Goal: Find contact information: Find contact information

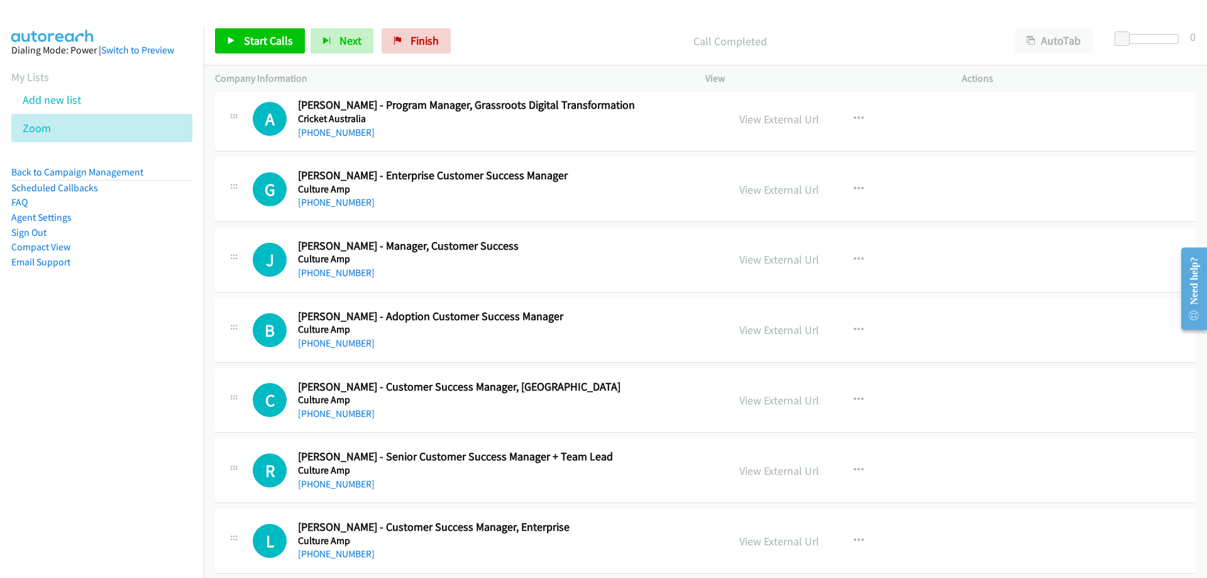
scroll to position [9180, 0]
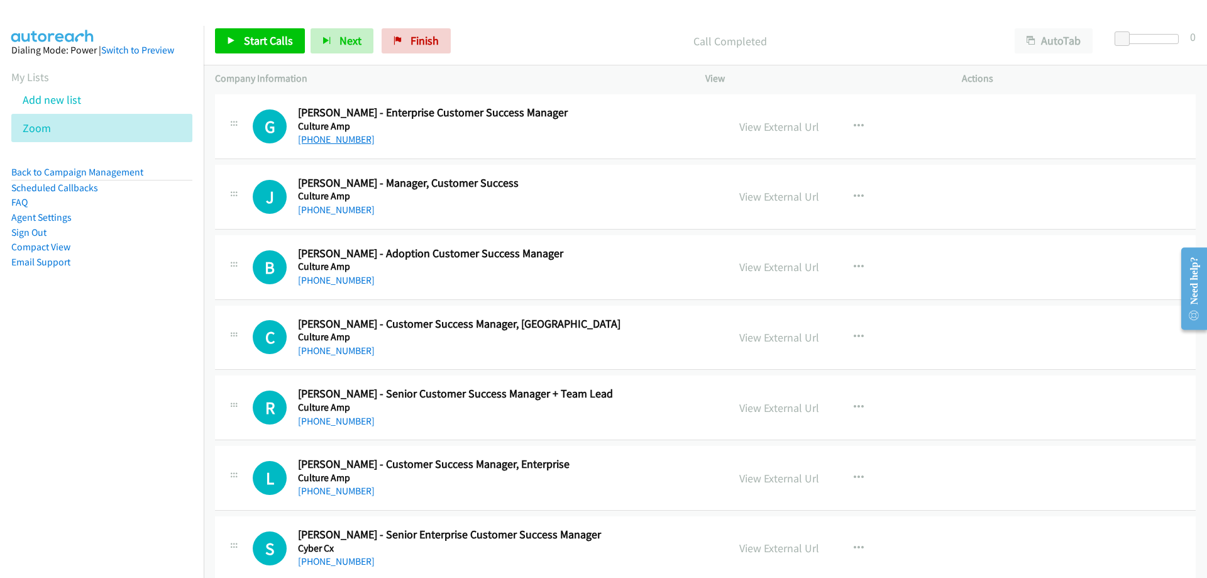
click at [312, 141] on link "[PHONE_NUMBER]" at bounding box center [336, 139] width 77 height 12
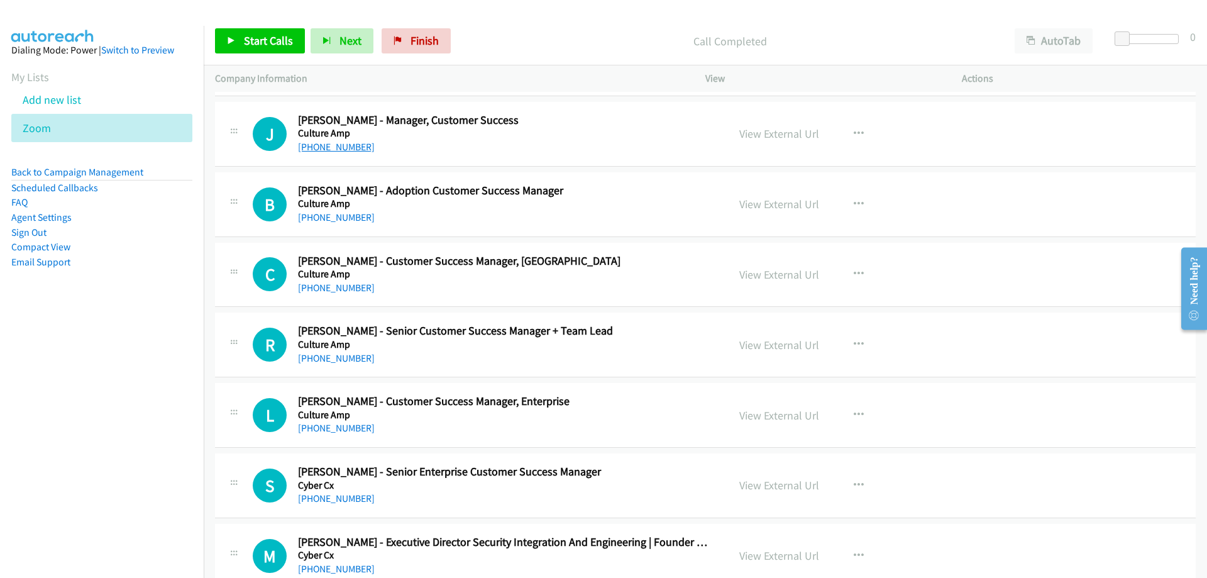
click at [343, 148] on link "[PHONE_NUMBER]" at bounding box center [336, 147] width 77 height 12
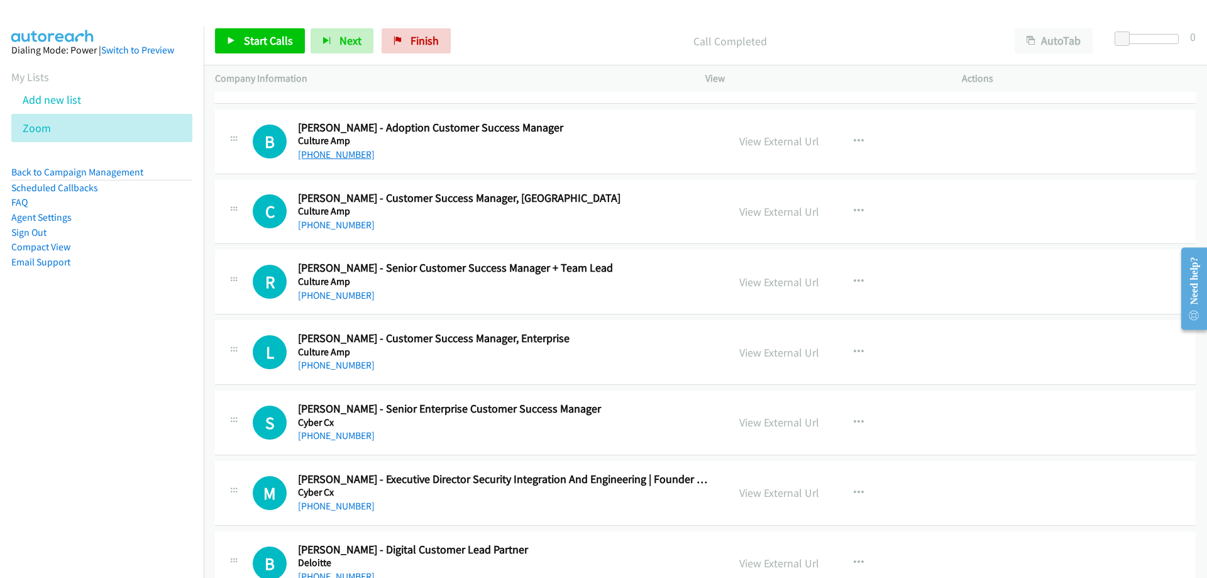
click at [340, 157] on link "[PHONE_NUMBER]" at bounding box center [336, 154] width 77 height 12
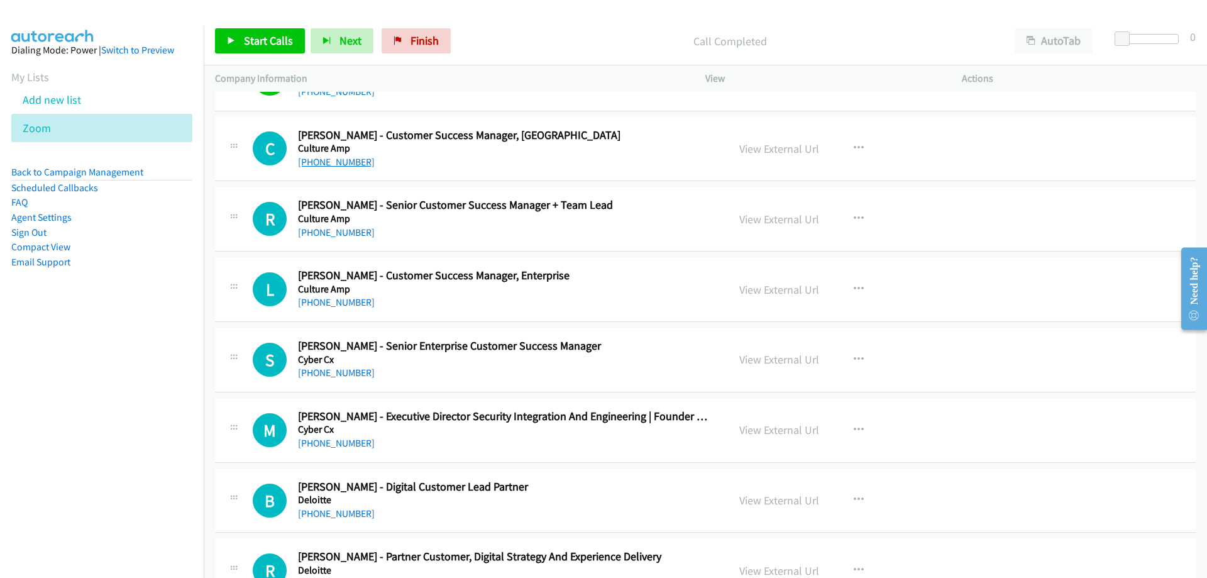
click at [309, 162] on link "[PHONE_NUMBER]" at bounding box center [336, 162] width 77 height 12
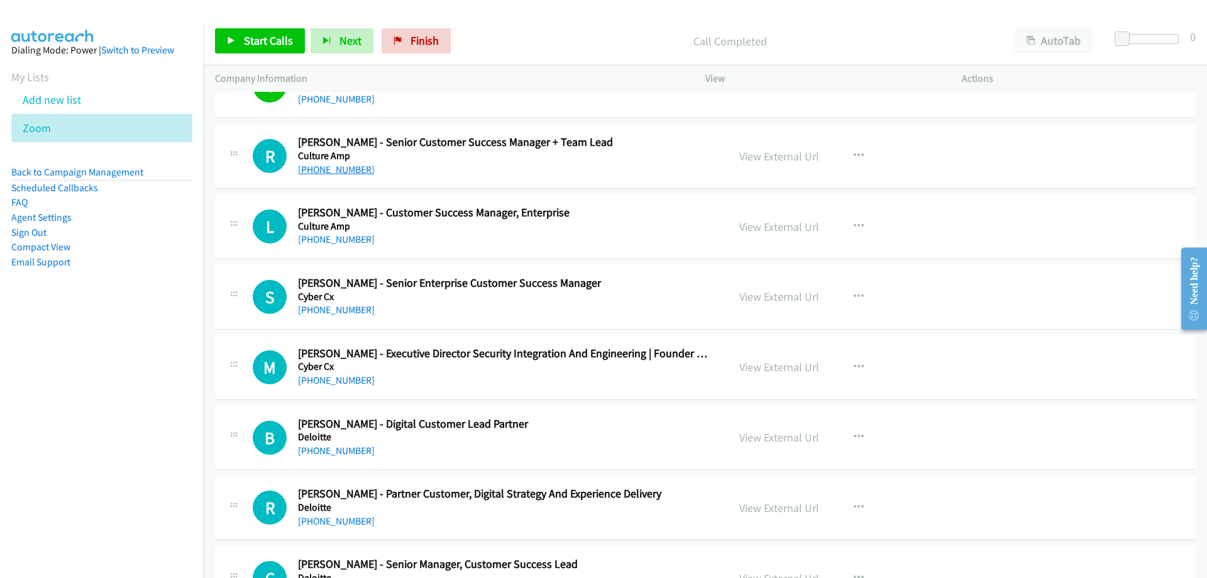
click at [323, 174] on link "[PHONE_NUMBER]" at bounding box center [336, 169] width 77 height 12
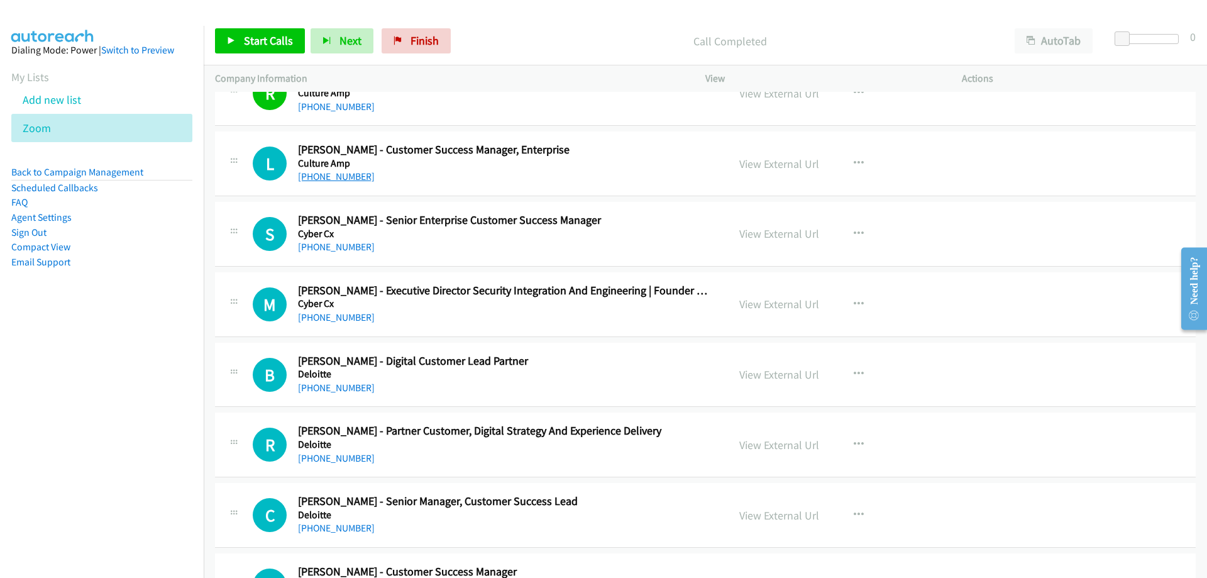
click at [318, 179] on link "[PHONE_NUMBER]" at bounding box center [336, 176] width 77 height 12
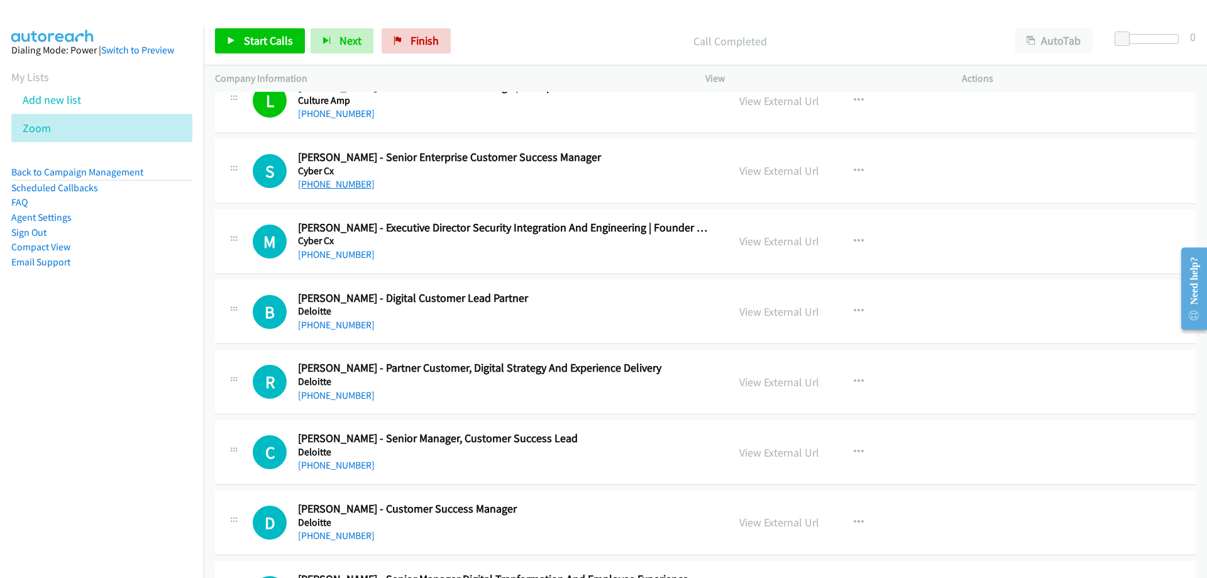
click at [333, 189] on link "[PHONE_NUMBER]" at bounding box center [336, 184] width 77 height 12
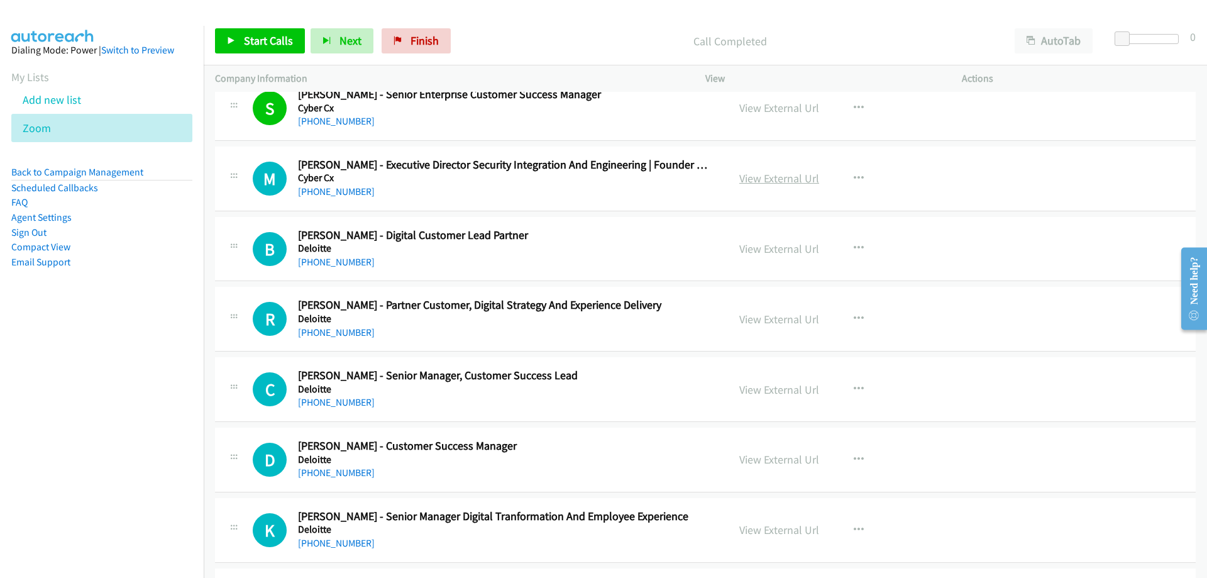
click at [787, 174] on link "View External Url" at bounding box center [779, 178] width 80 height 14
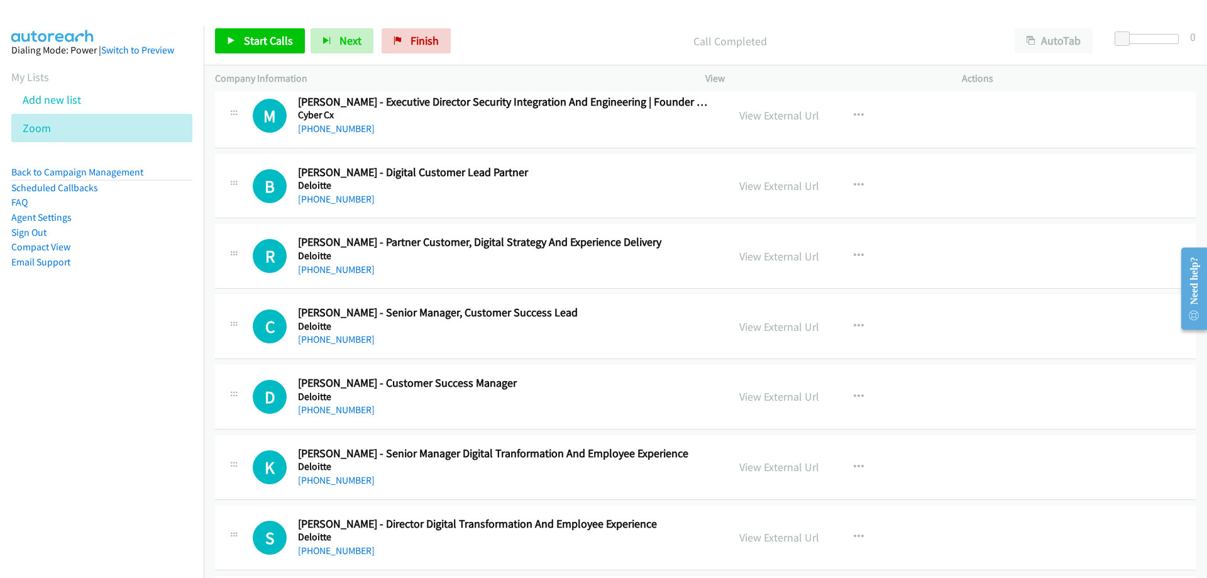
scroll to position [9746, 0]
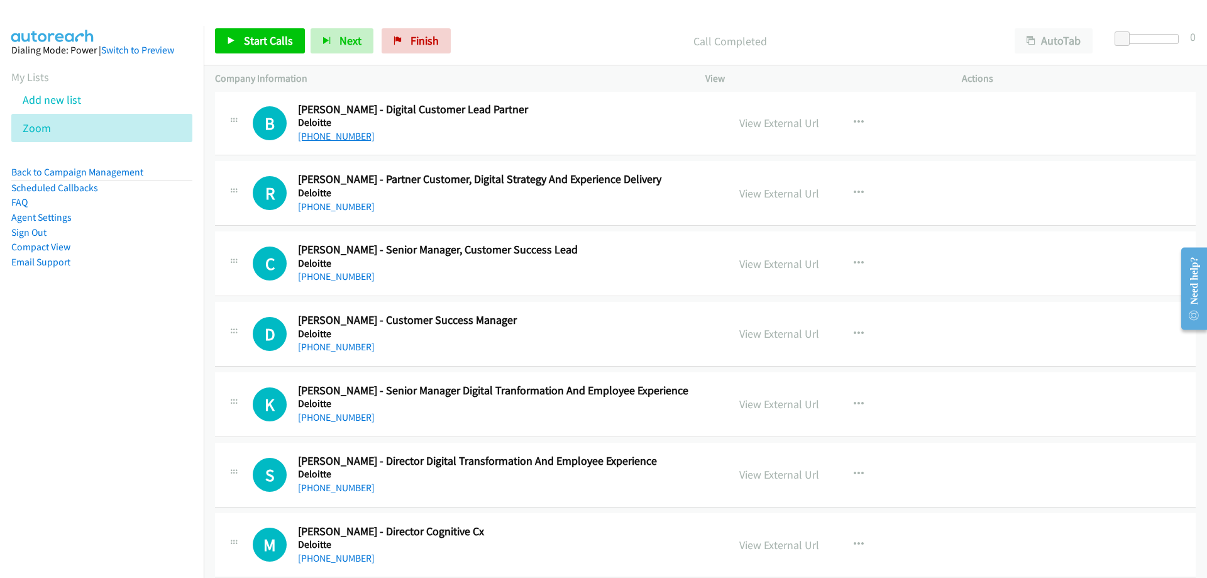
click at [346, 140] on link "[PHONE_NUMBER]" at bounding box center [336, 136] width 77 height 12
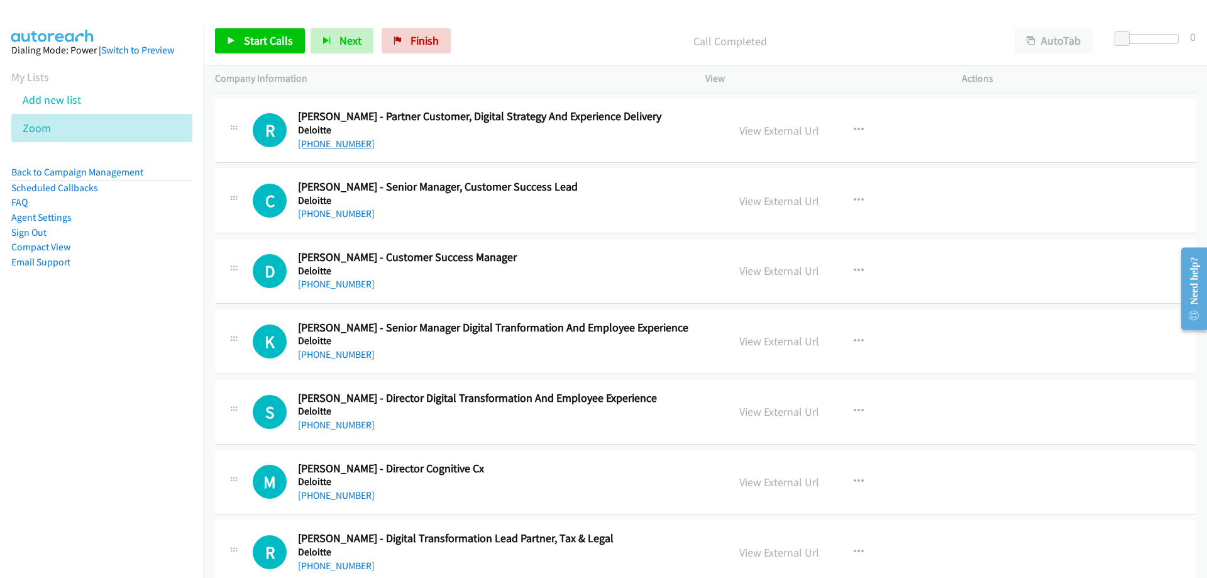
click at [333, 141] on link "[PHONE_NUMBER]" at bounding box center [336, 144] width 77 height 12
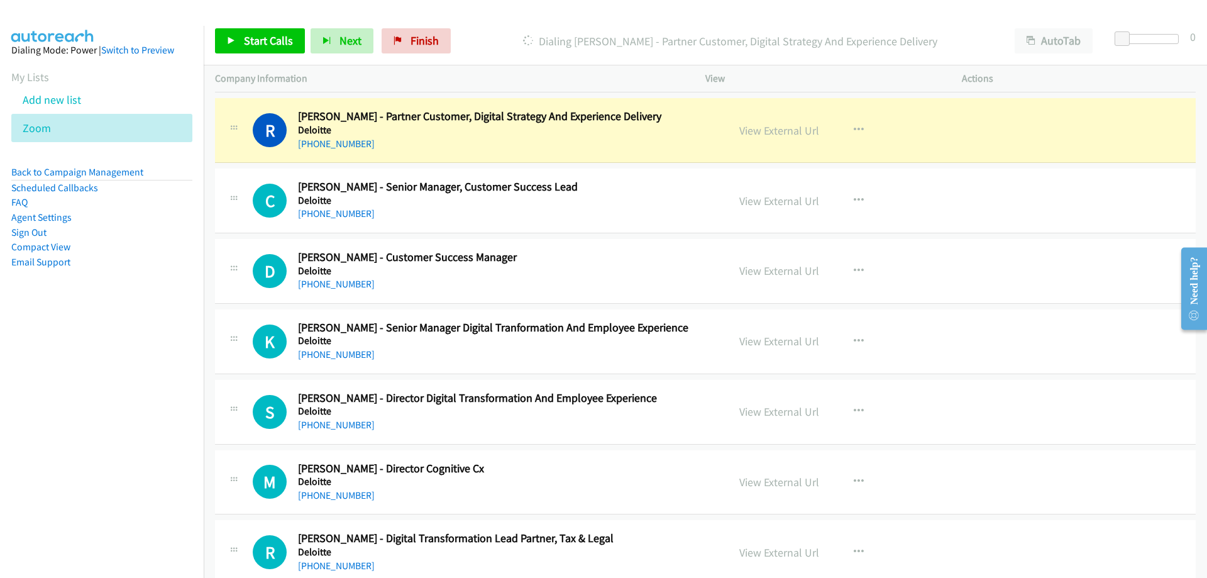
scroll to position [9871, 0]
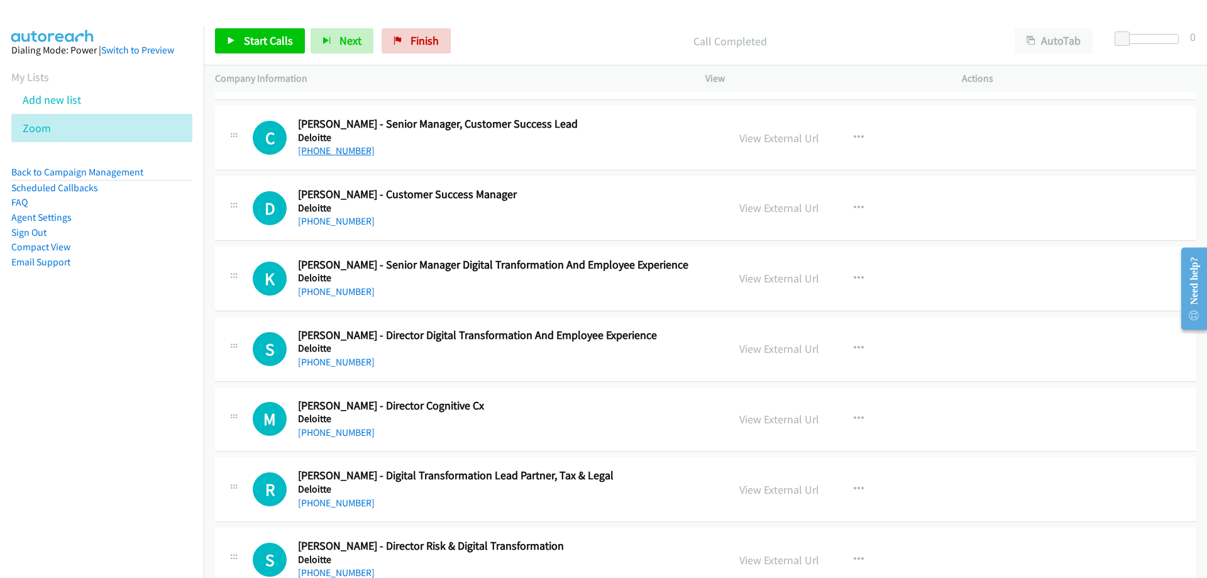
click at [332, 148] on link "[PHONE_NUMBER]" at bounding box center [336, 151] width 77 height 12
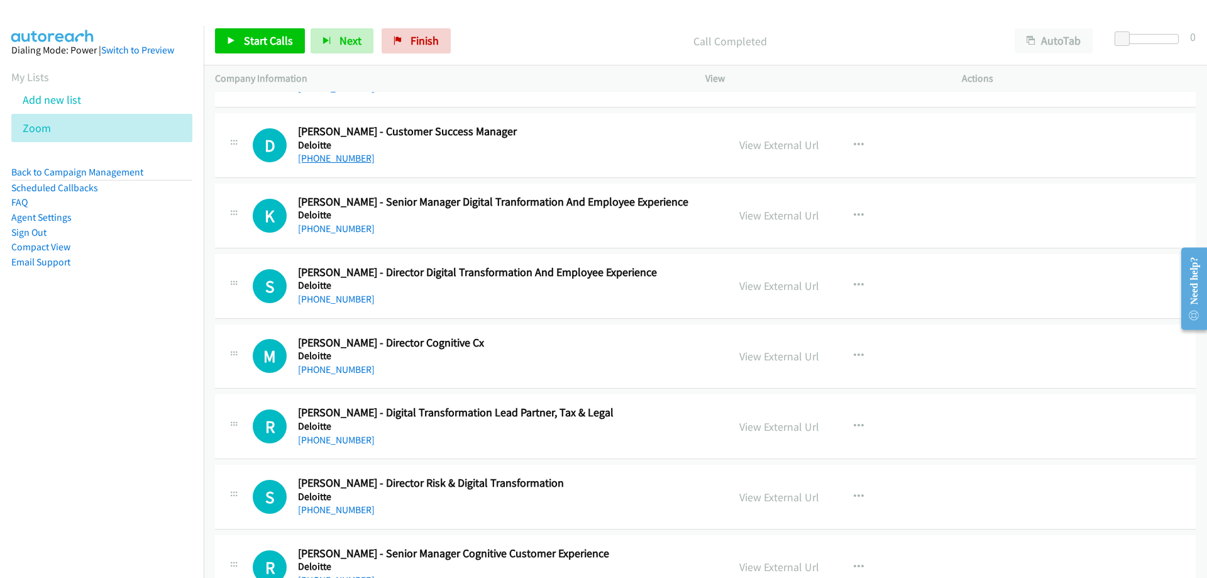
click at [316, 160] on link "[PHONE_NUMBER]" at bounding box center [336, 158] width 77 height 12
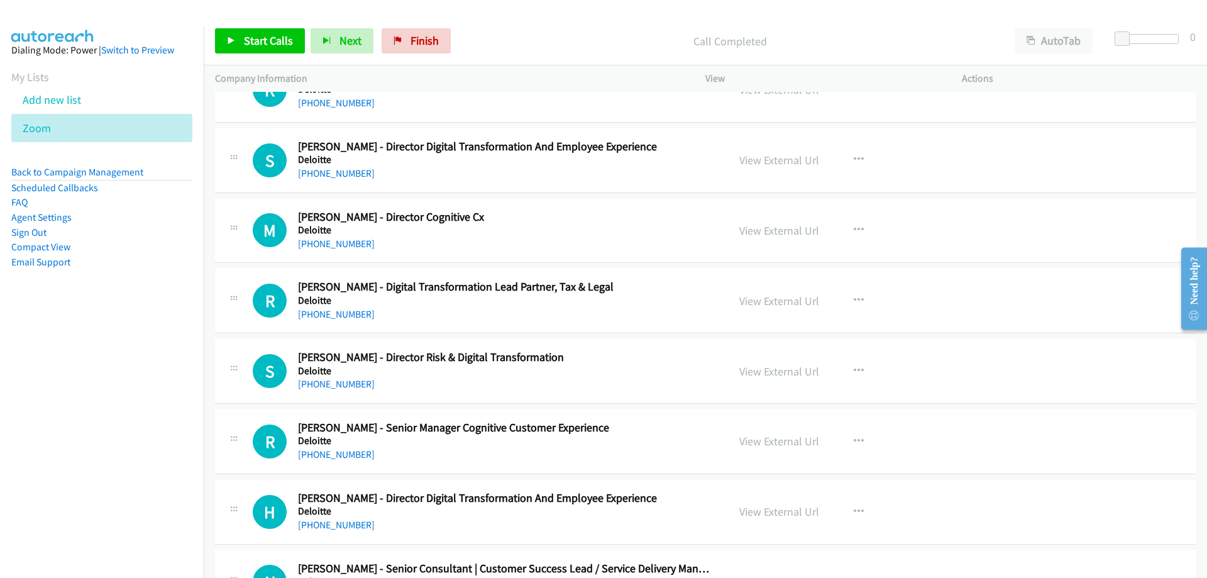
scroll to position [10123, 0]
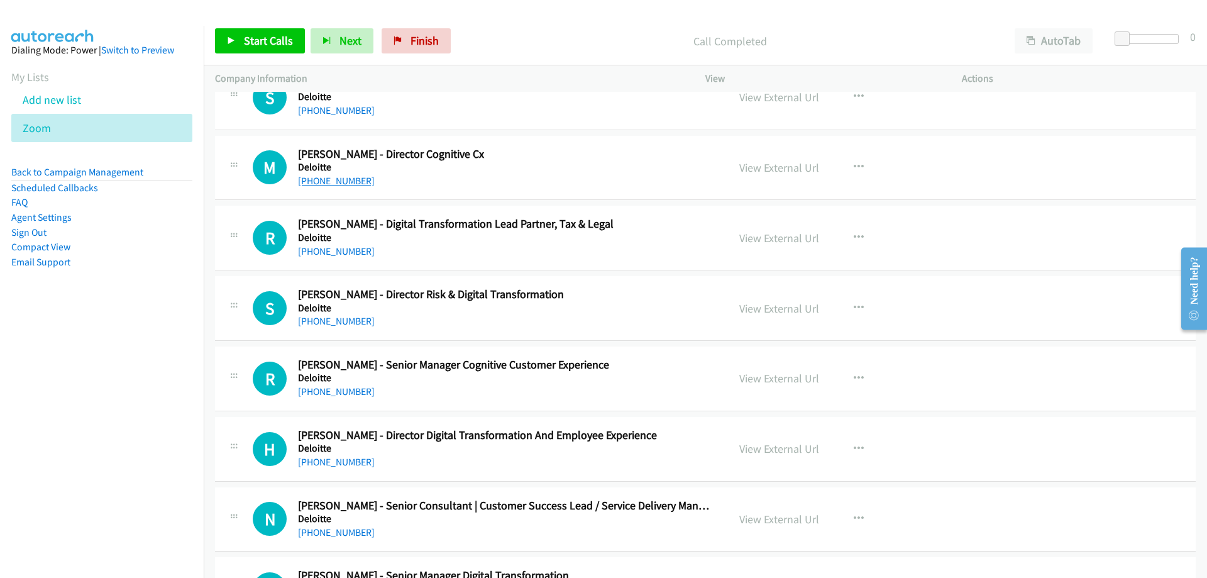
click at [323, 182] on link "[PHONE_NUMBER]" at bounding box center [336, 181] width 77 height 12
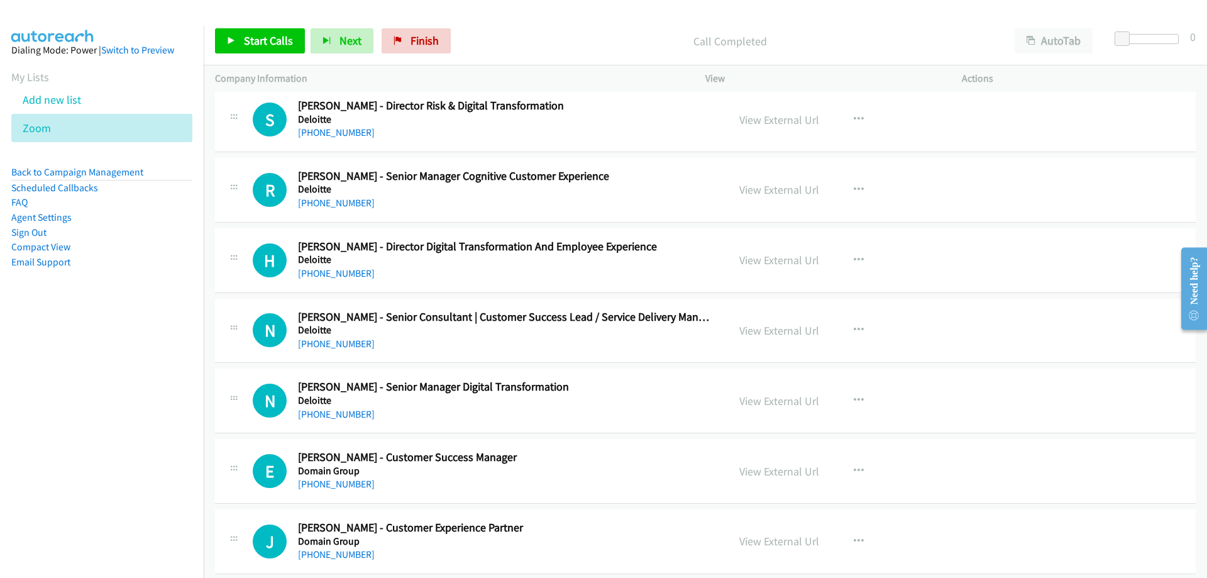
scroll to position [10374, 0]
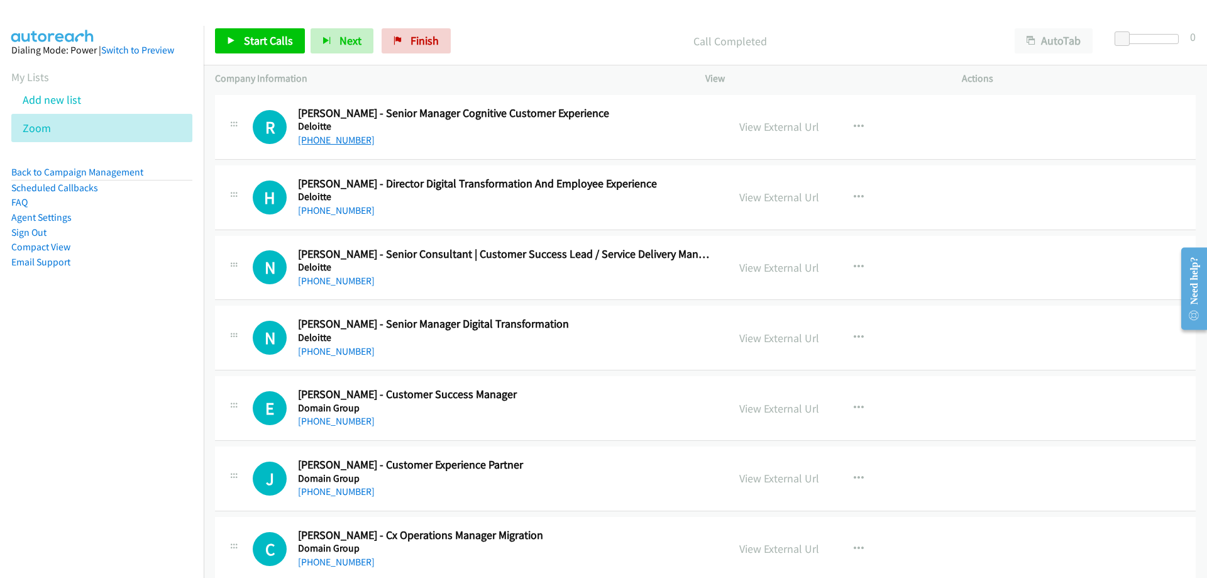
click at [307, 138] on link "[PHONE_NUMBER]" at bounding box center [336, 140] width 77 height 12
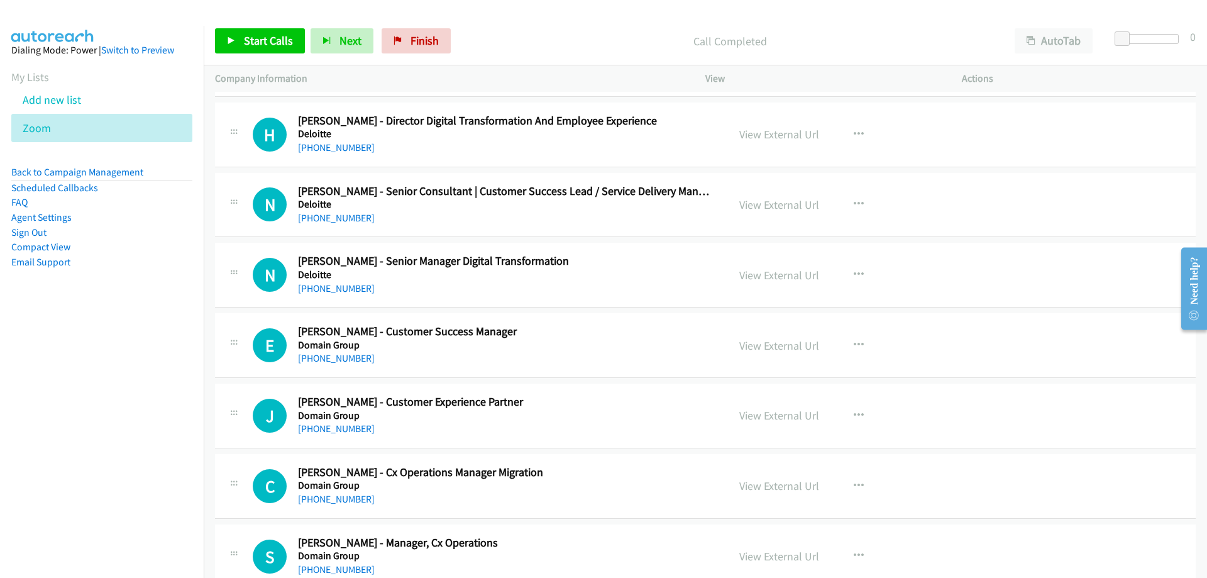
scroll to position [10500, 0]
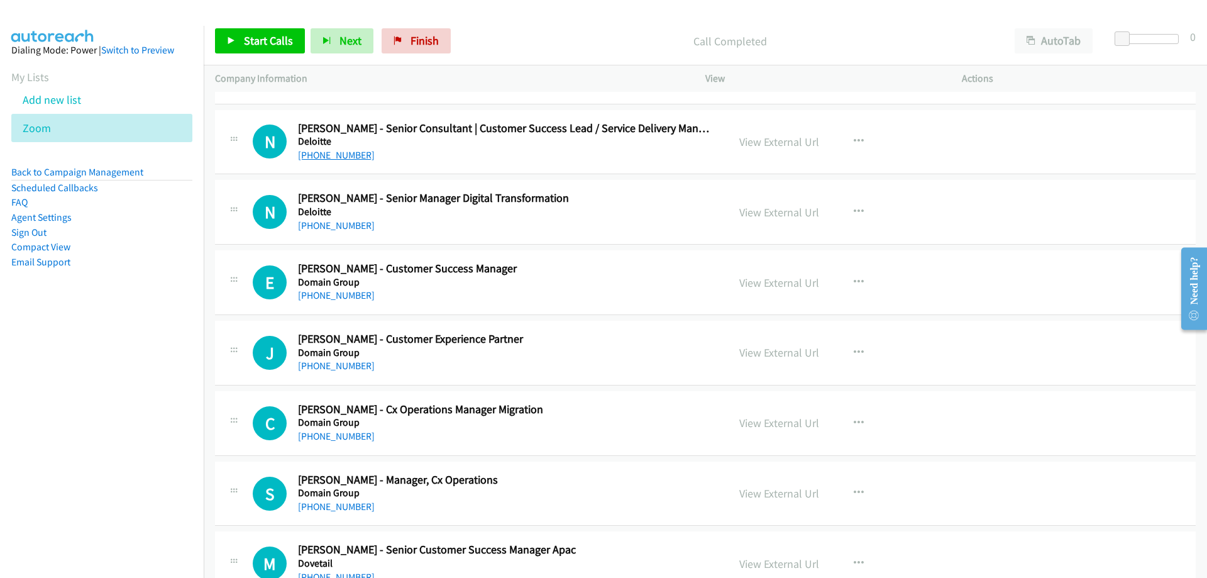
click at [324, 153] on link "[PHONE_NUMBER]" at bounding box center [336, 155] width 77 height 12
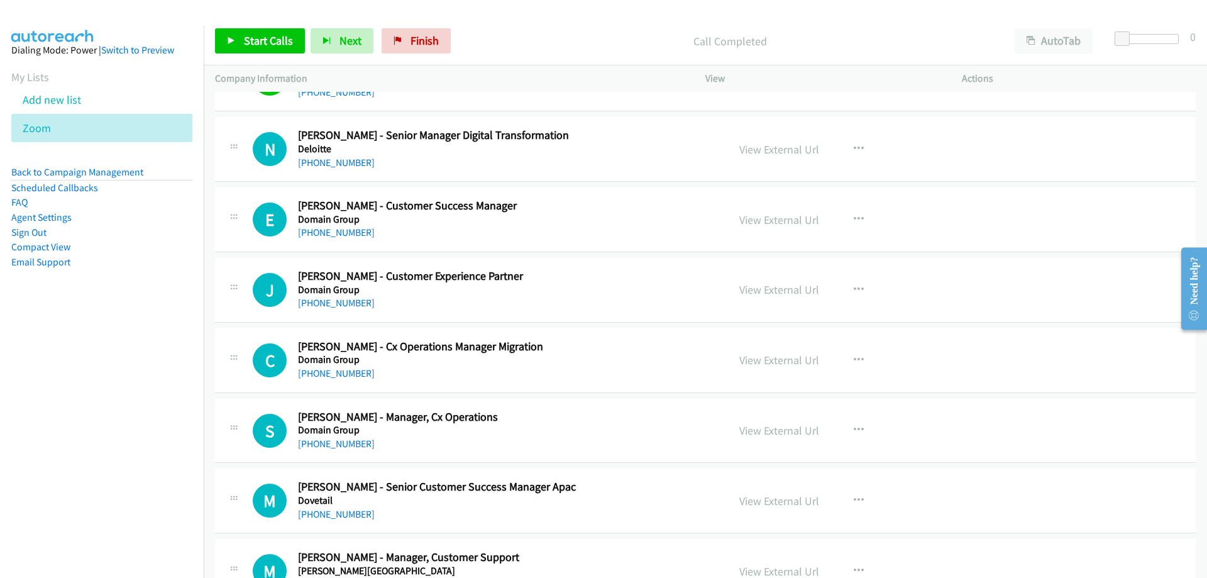
scroll to position [10626, 0]
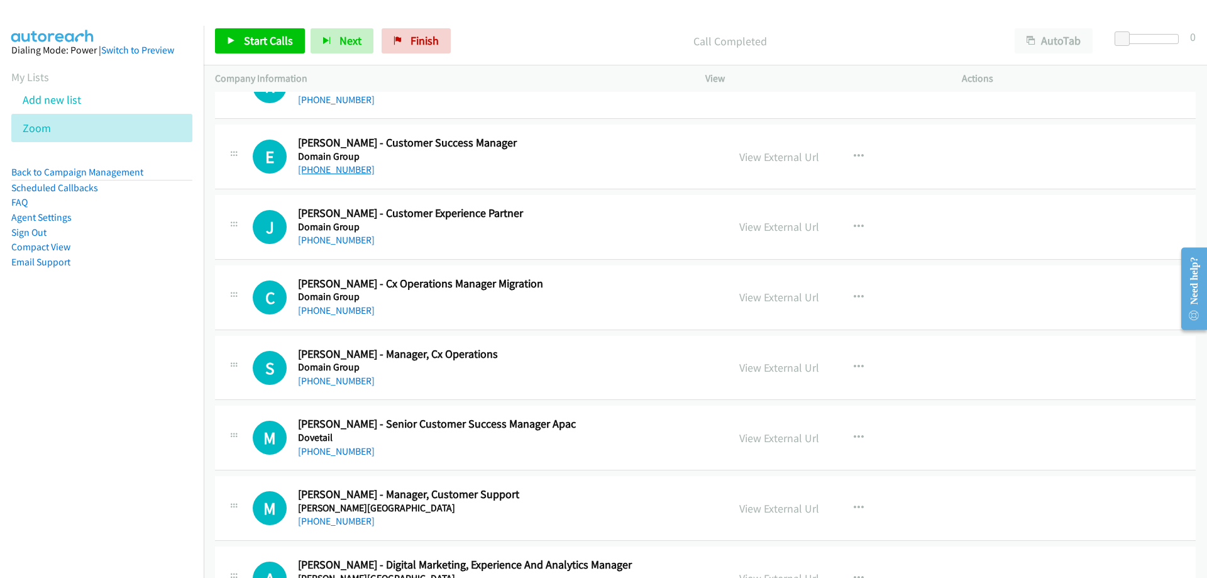
click at [314, 169] on link "[PHONE_NUMBER]" at bounding box center [336, 169] width 77 height 12
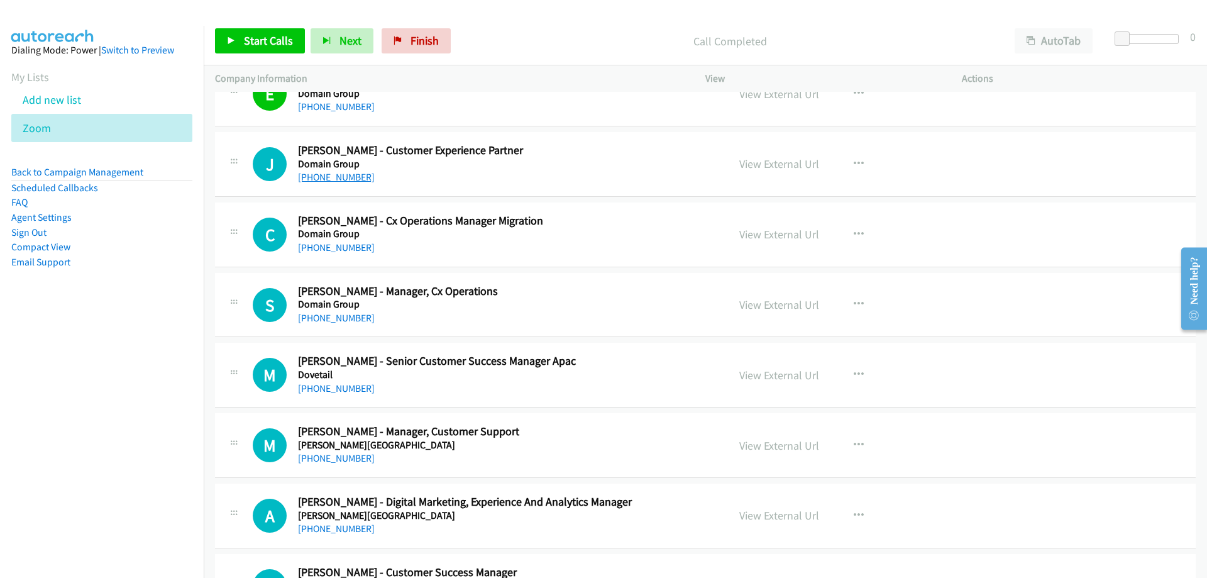
click at [341, 175] on link "[PHONE_NUMBER]" at bounding box center [336, 177] width 77 height 12
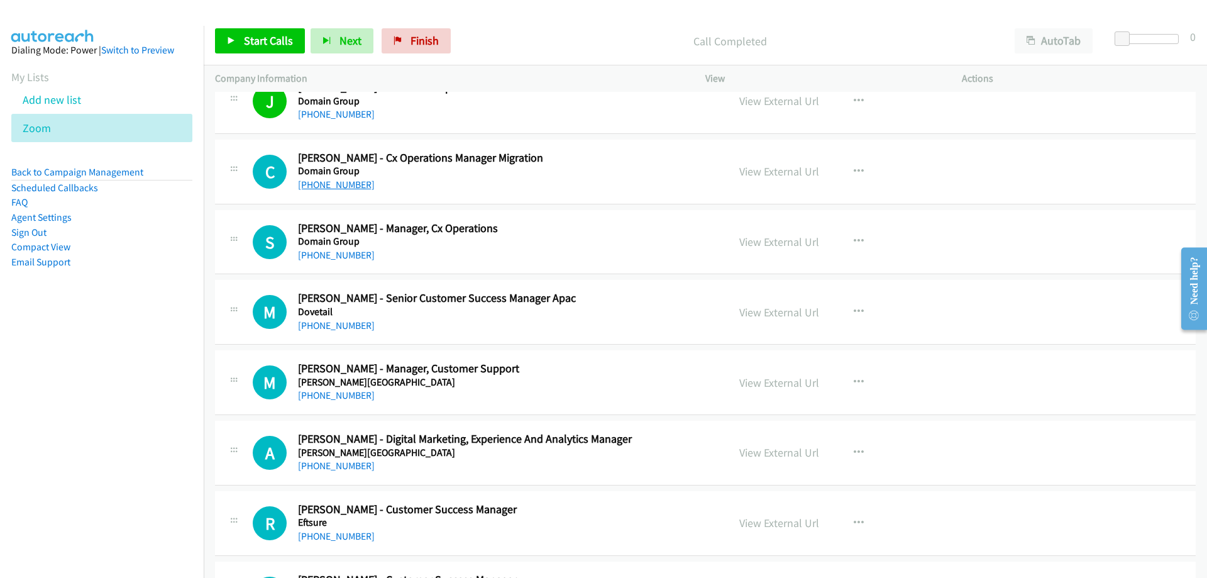
click at [331, 187] on link "[PHONE_NUMBER]" at bounding box center [336, 185] width 77 height 12
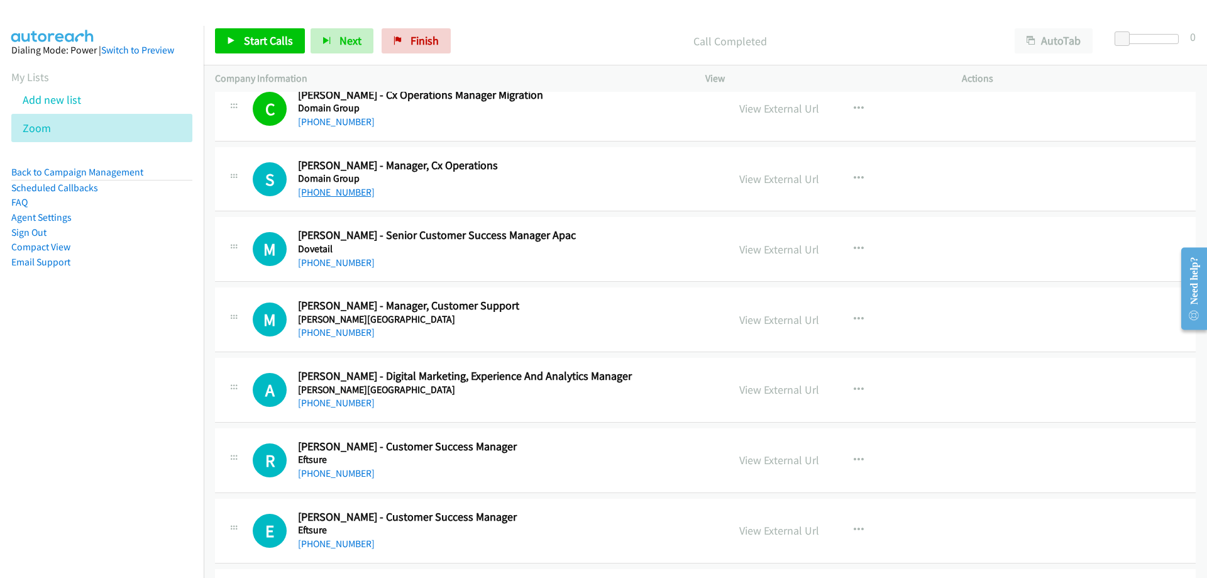
click at [338, 191] on link "[PHONE_NUMBER]" at bounding box center [336, 192] width 77 height 12
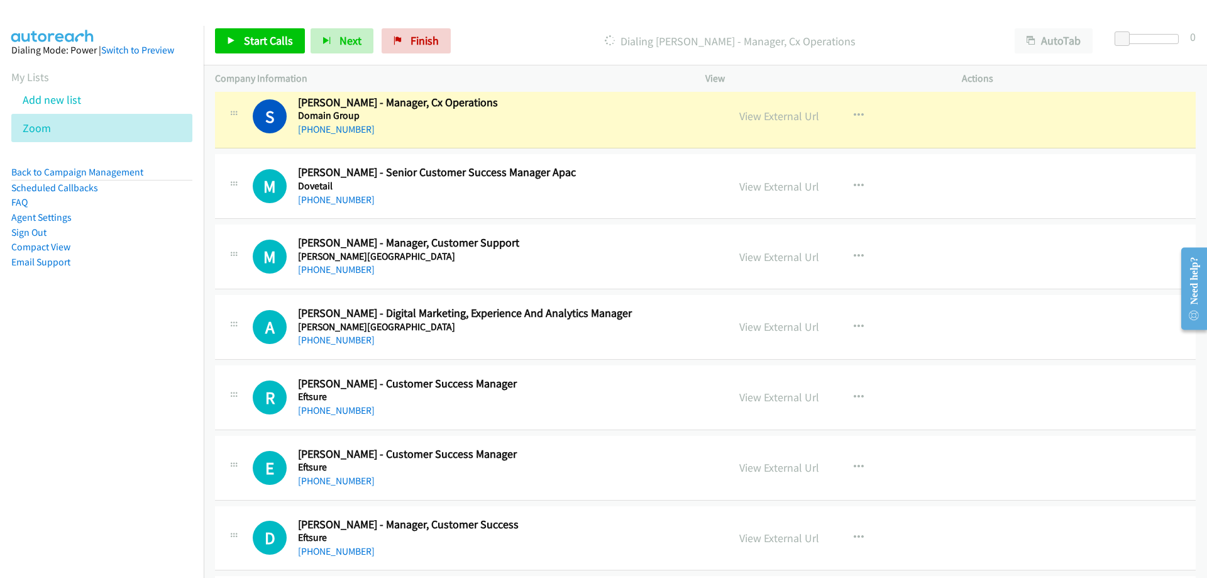
scroll to position [10940, 0]
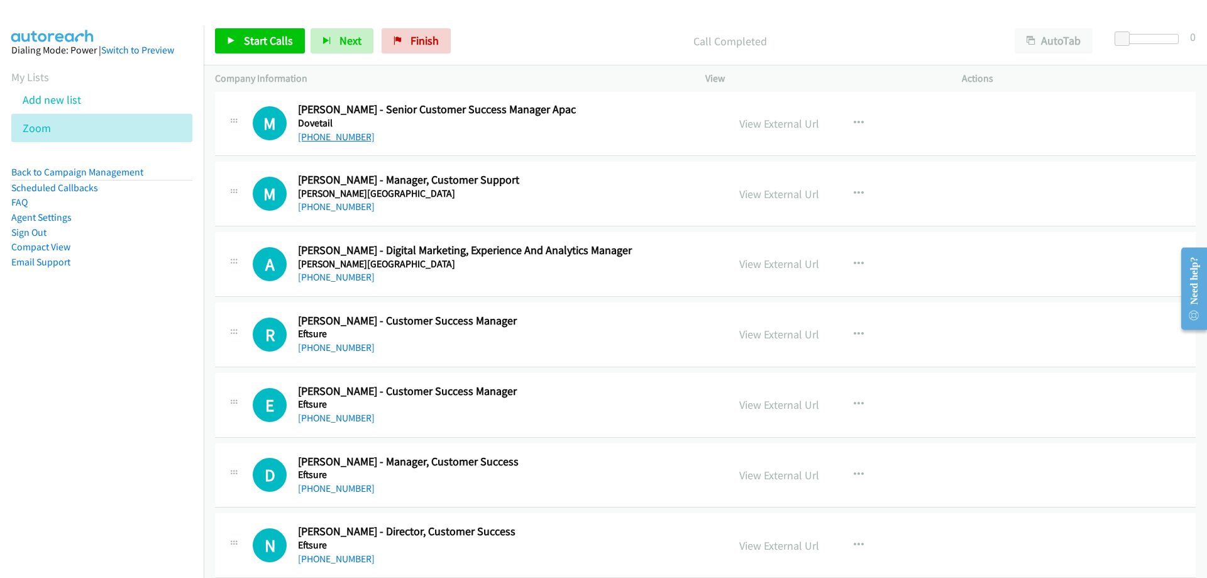
click at [312, 138] on link "[PHONE_NUMBER]" at bounding box center [336, 137] width 77 height 12
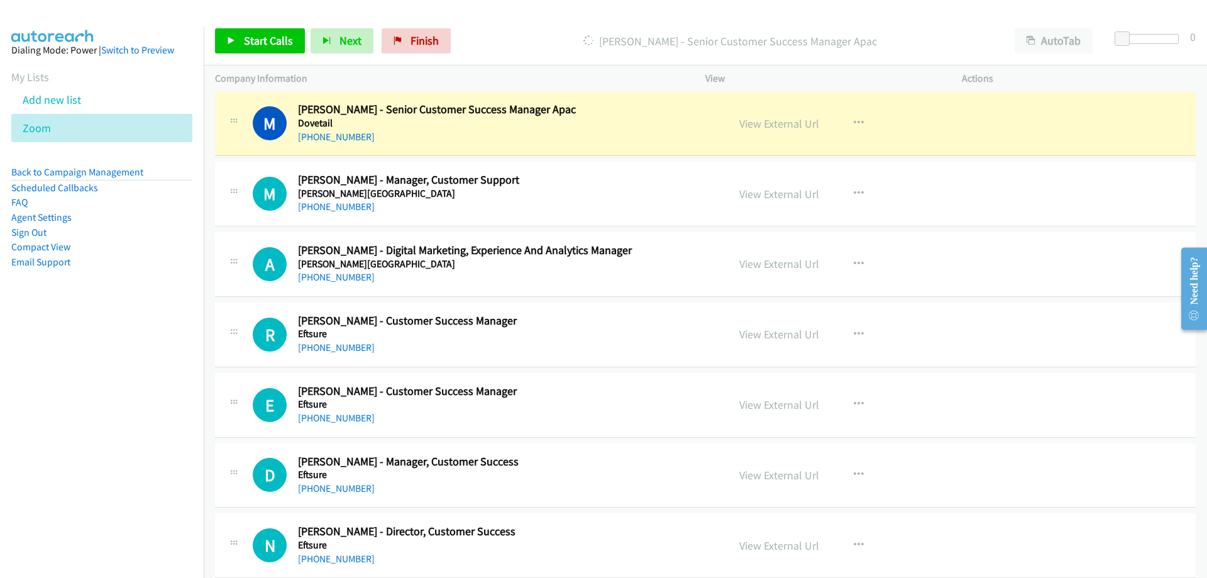
scroll to position [11003, 0]
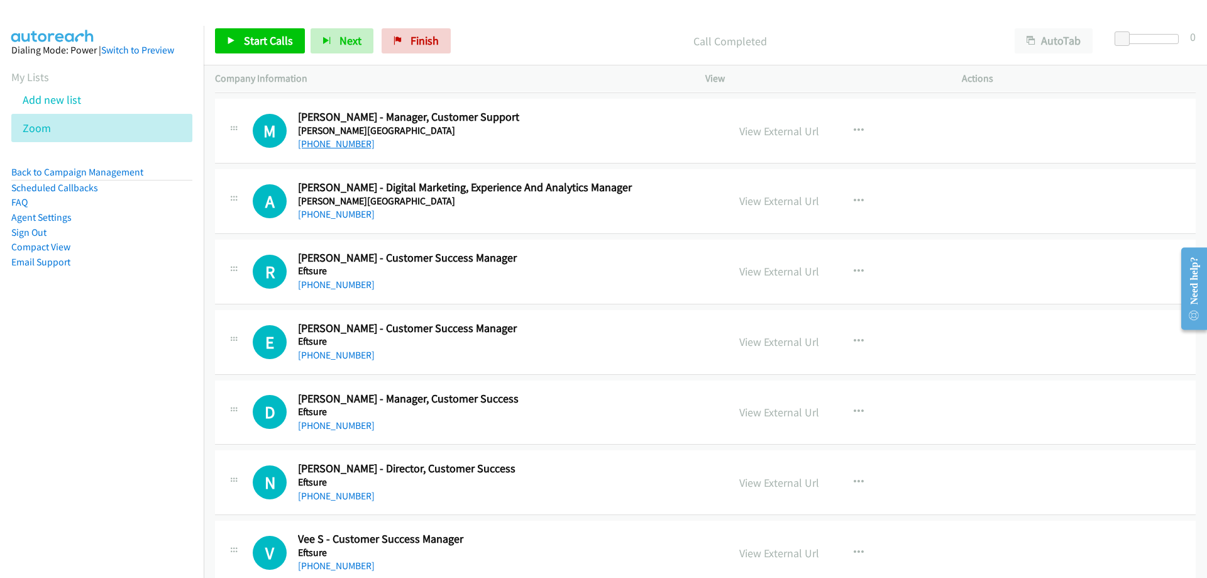
click at [347, 145] on link "[PHONE_NUMBER]" at bounding box center [336, 144] width 77 height 12
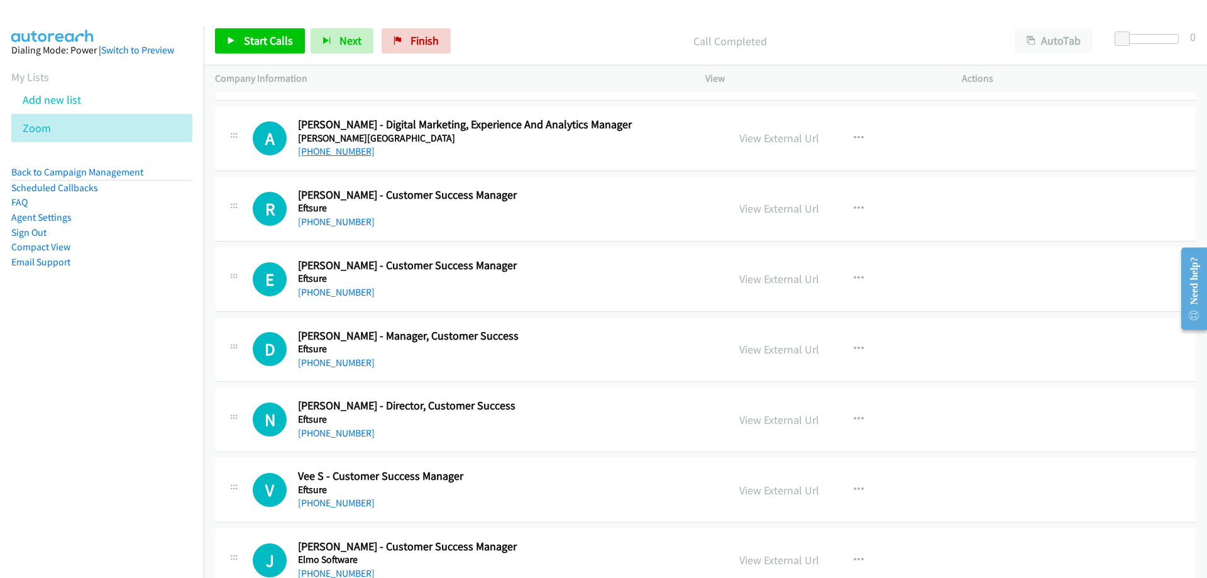
click at [354, 155] on link "[PHONE_NUMBER]" at bounding box center [336, 151] width 77 height 12
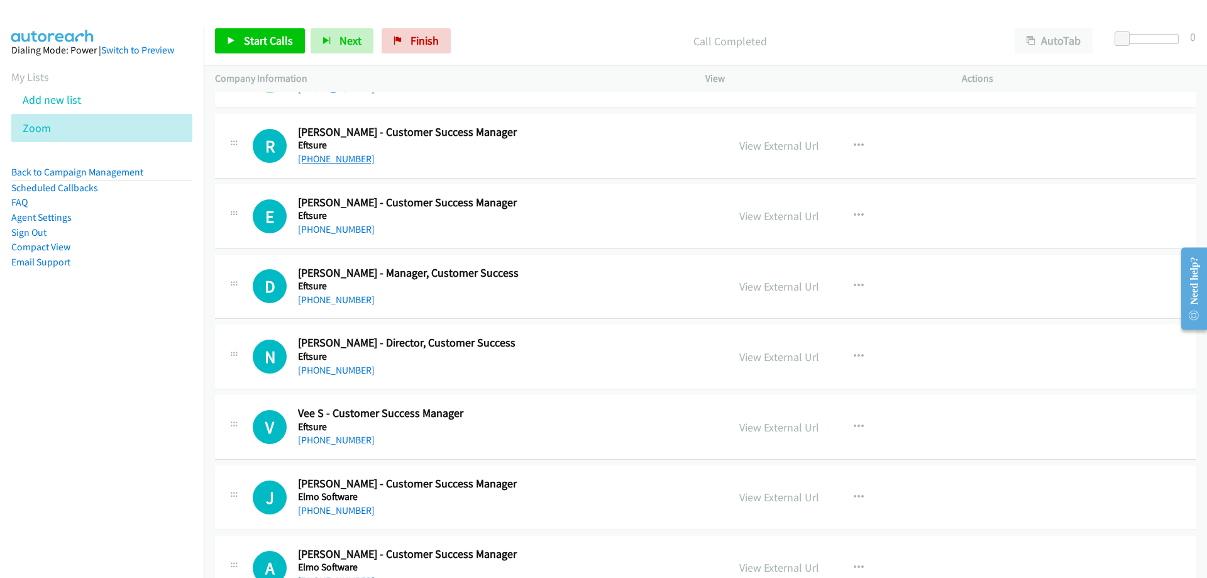
click at [323, 156] on link "[PHONE_NUMBER]" at bounding box center [336, 159] width 77 height 12
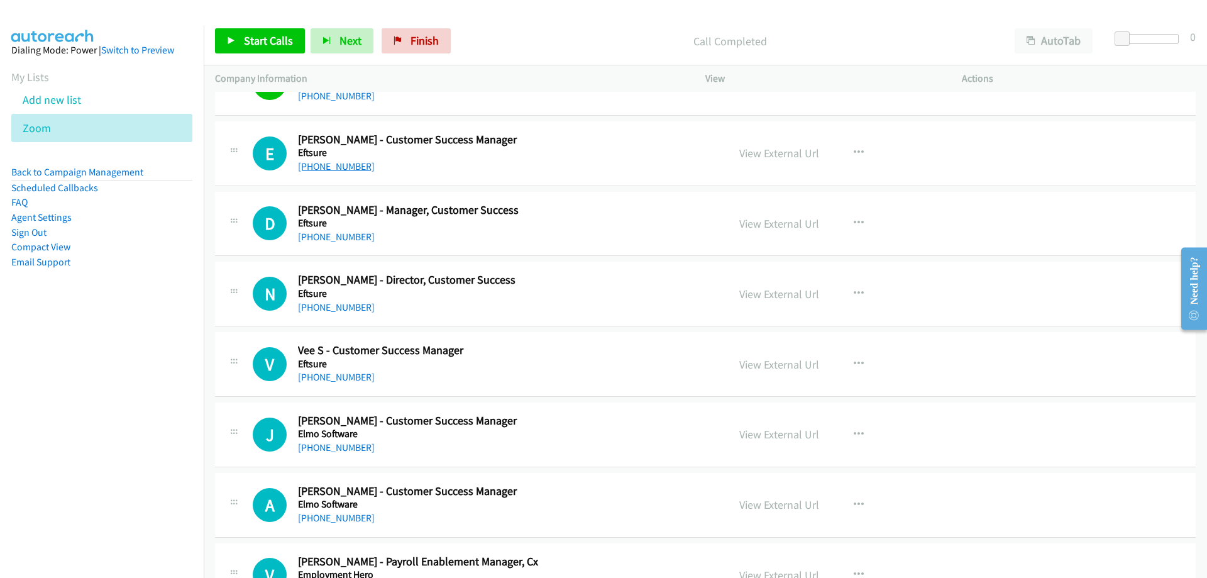
click at [351, 164] on link "[PHONE_NUMBER]" at bounding box center [336, 166] width 77 height 12
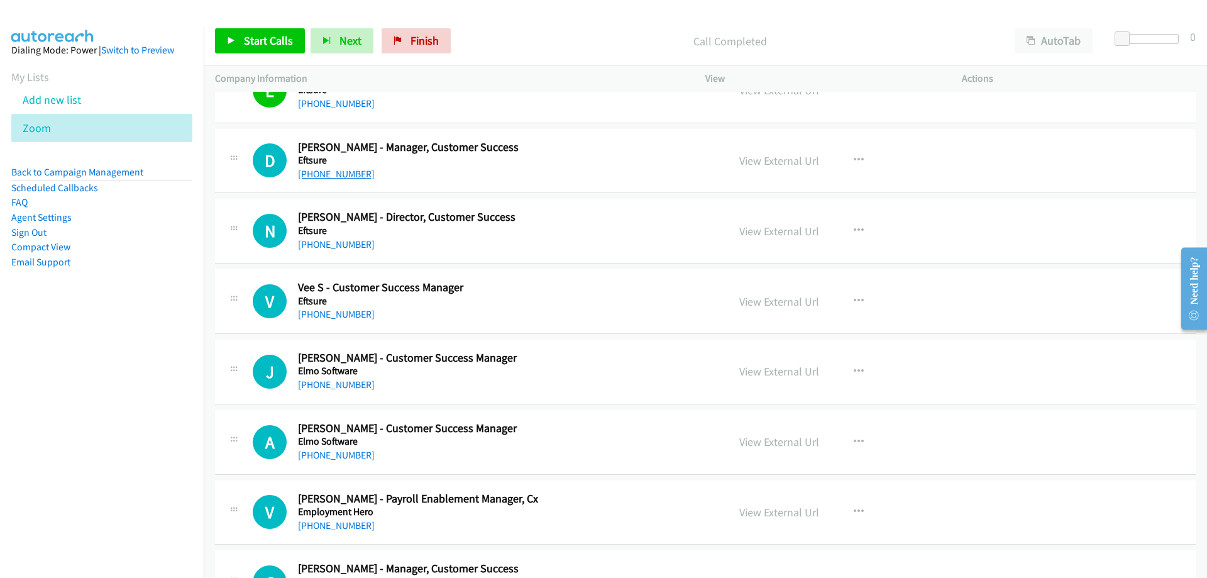
click at [340, 172] on link "[PHONE_NUMBER]" at bounding box center [336, 174] width 77 height 12
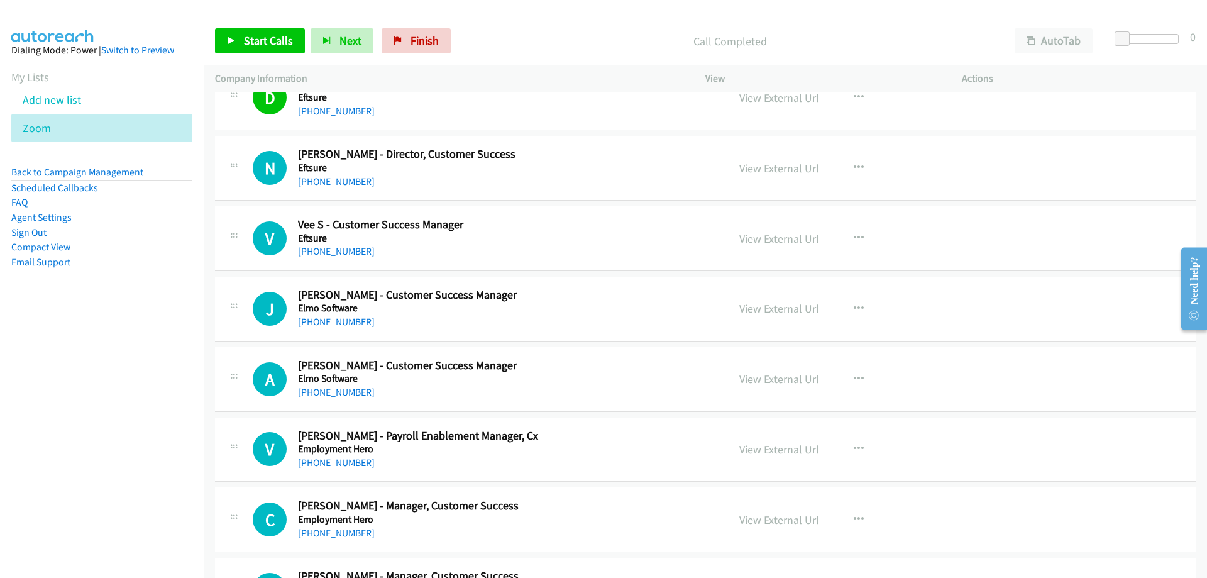
click at [316, 180] on link "[PHONE_NUMBER]" at bounding box center [336, 181] width 77 height 12
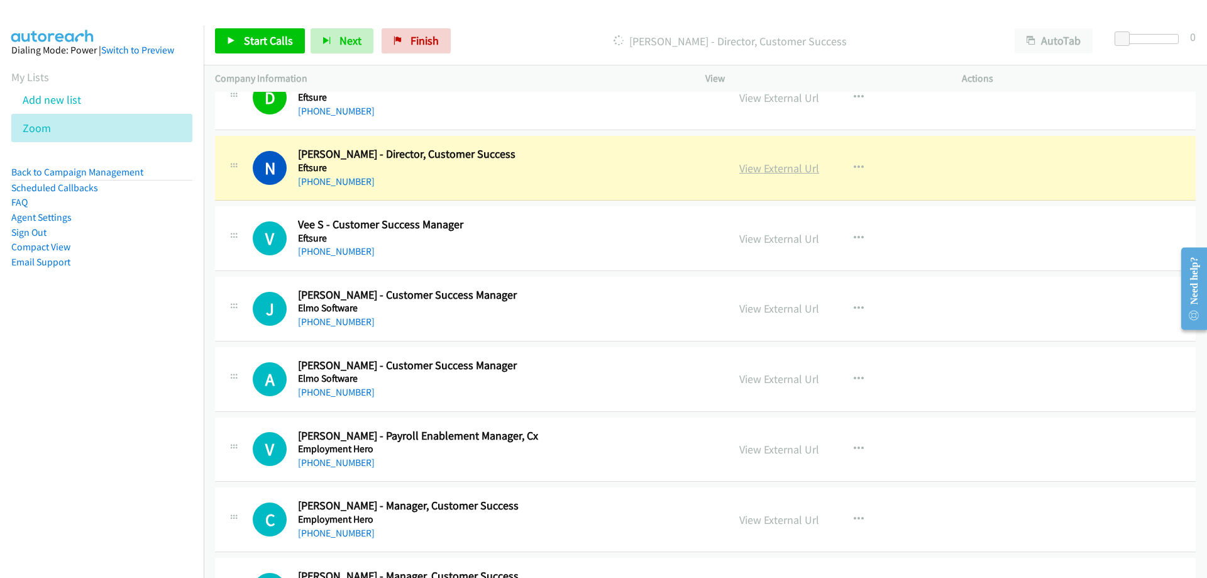
click at [754, 170] on link "View External Url" at bounding box center [779, 168] width 80 height 14
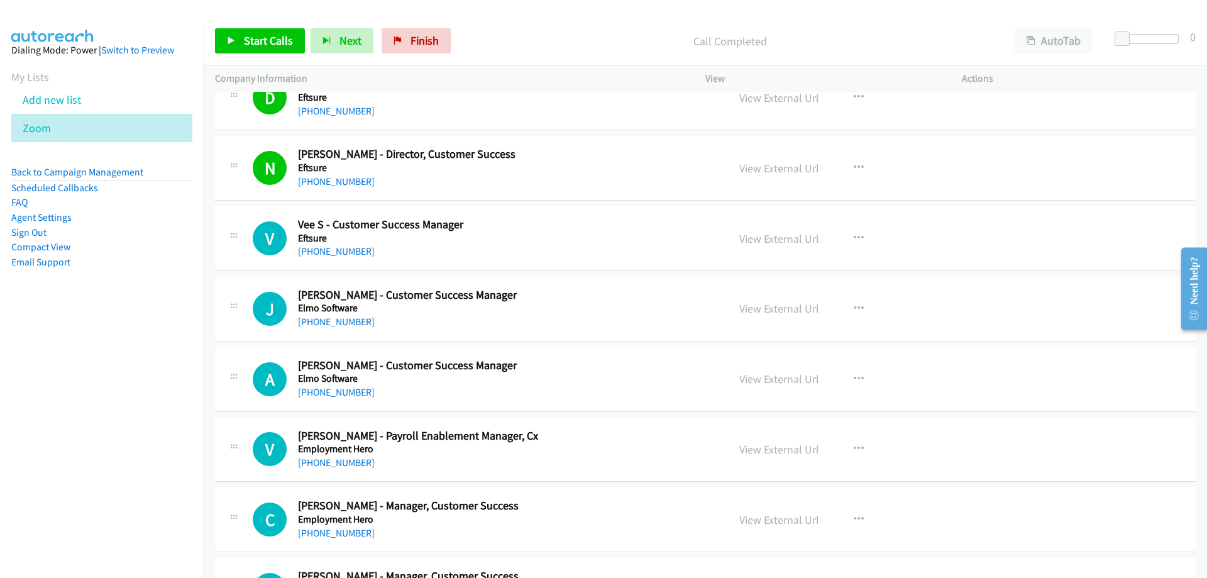
scroll to position [11380, 0]
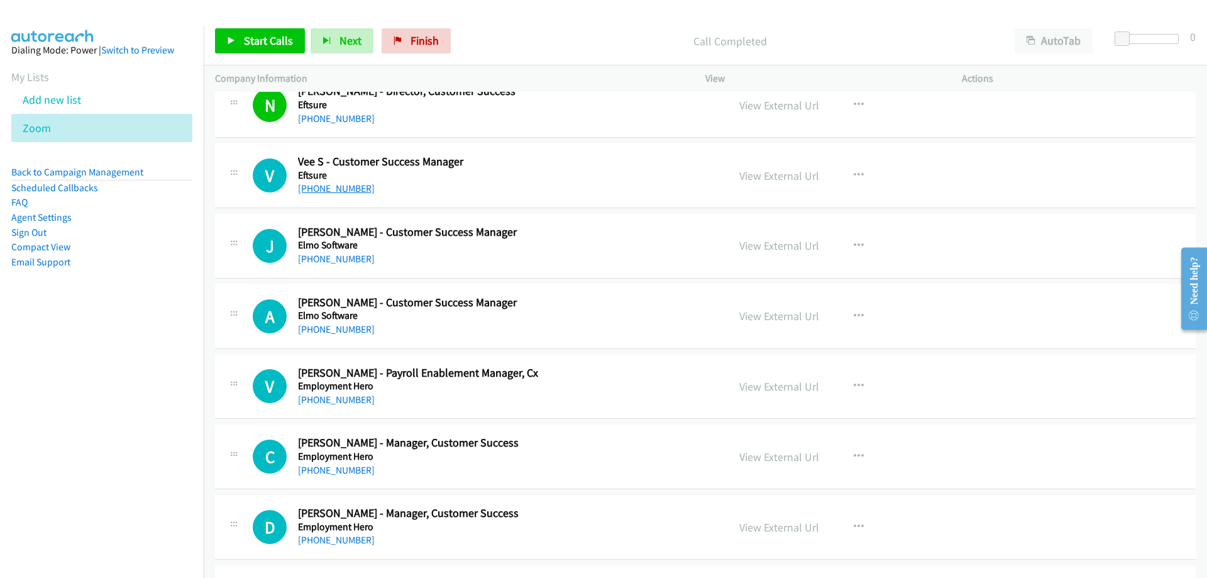
click at [334, 191] on link "[PHONE_NUMBER]" at bounding box center [336, 188] width 77 height 12
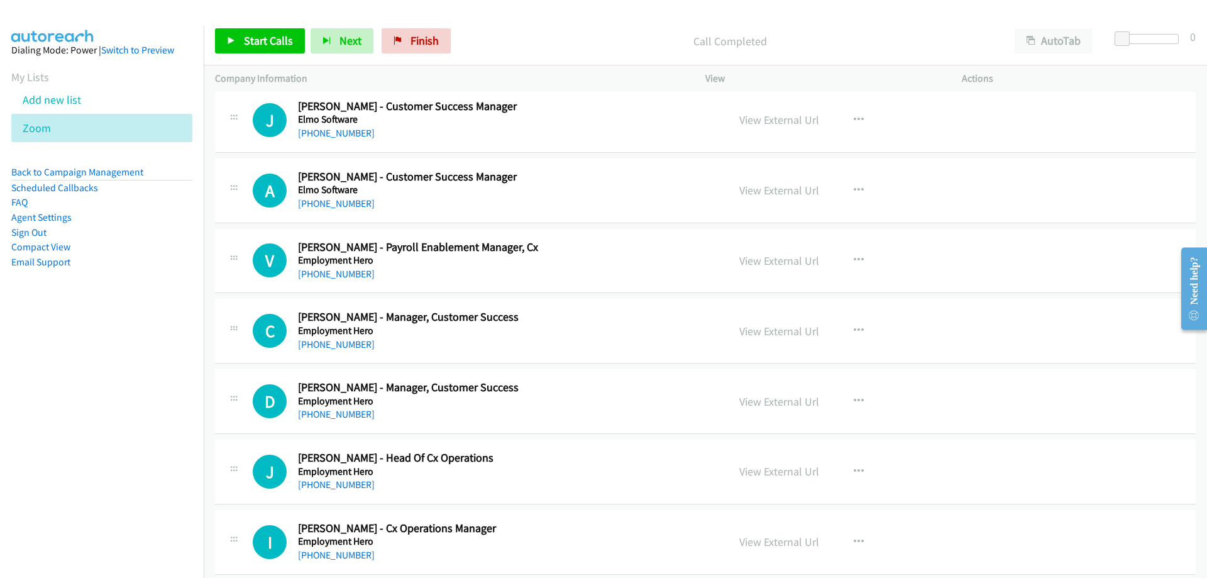
scroll to position [11569, 0]
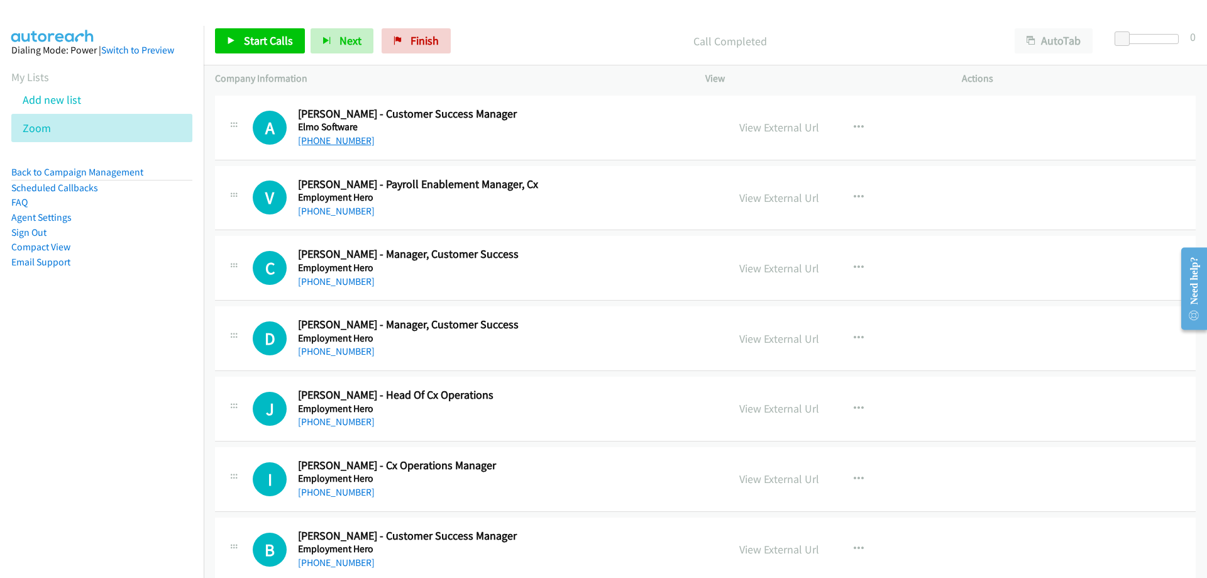
click at [339, 141] on link "[PHONE_NUMBER]" at bounding box center [336, 141] width 77 height 12
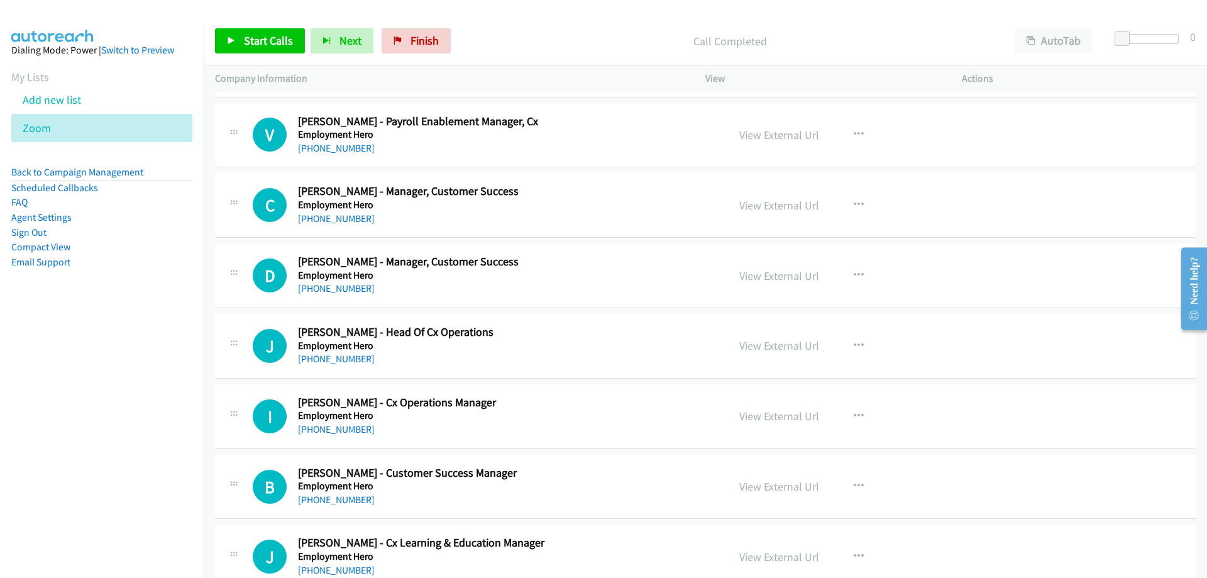
click at [340, 155] on div "[PHONE_NUMBER]" at bounding box center [505, 148] width 414 height 15
click at [340, 150] on link "[PHONE_NUMBER]" at bounding box center [336, 148] width 77 height 12
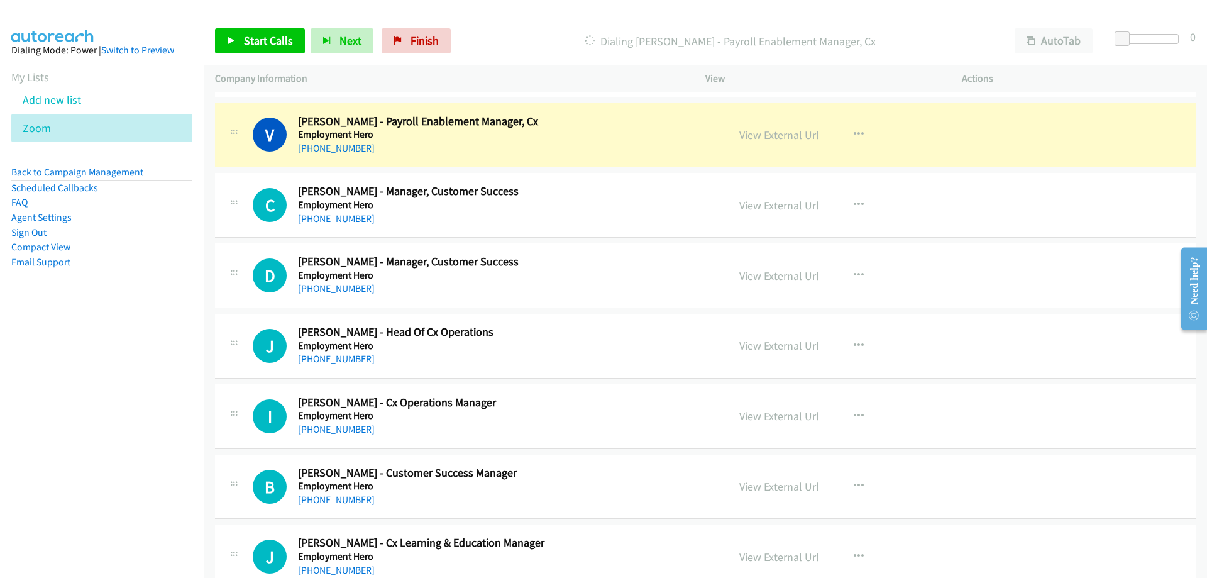
click at [739, 135] on link "View External Url" at bounding box center [779, 135] width 80 height 14
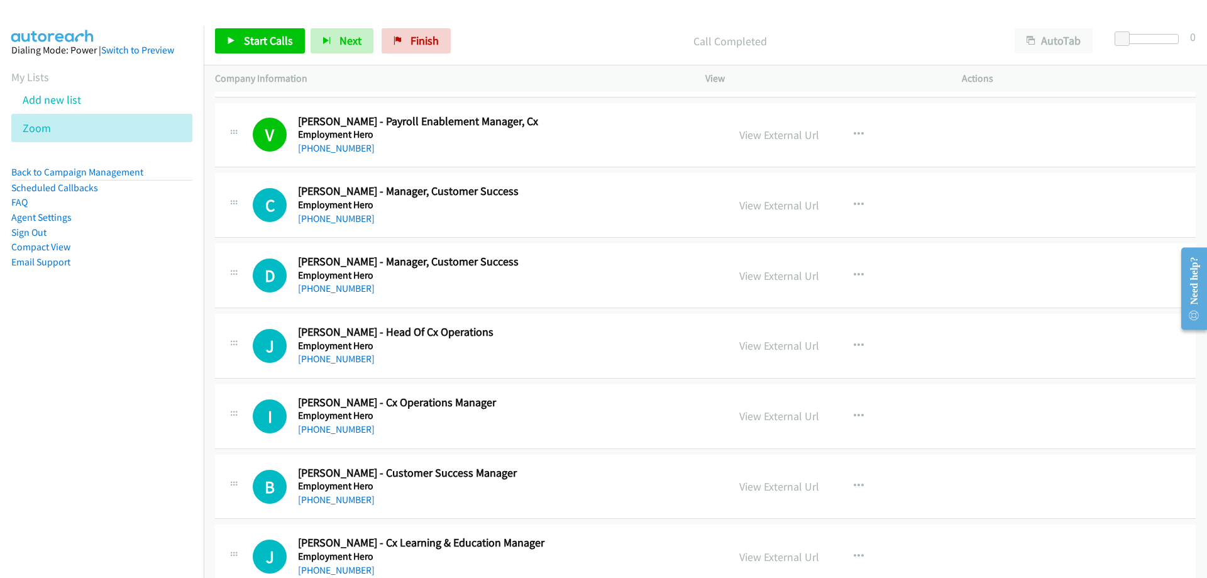
scroll to position [11695, 0]
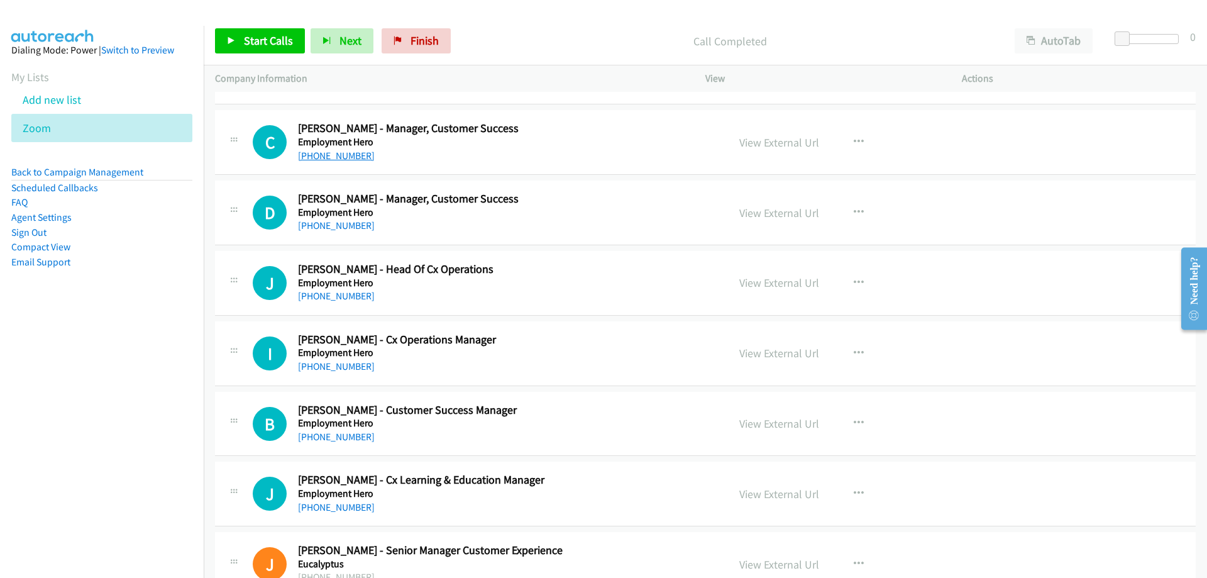
click at [352, 157] on link "[PHONE_NUMBER]" at bounding box center [336, 156] width 77 height 12
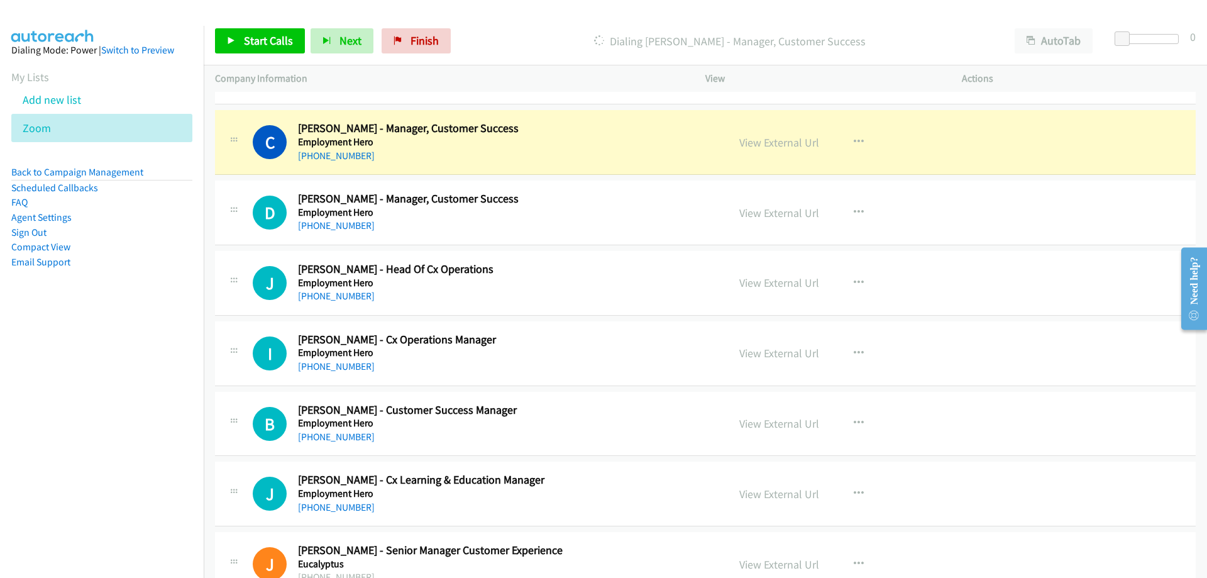
scroll to position [11758, 0]
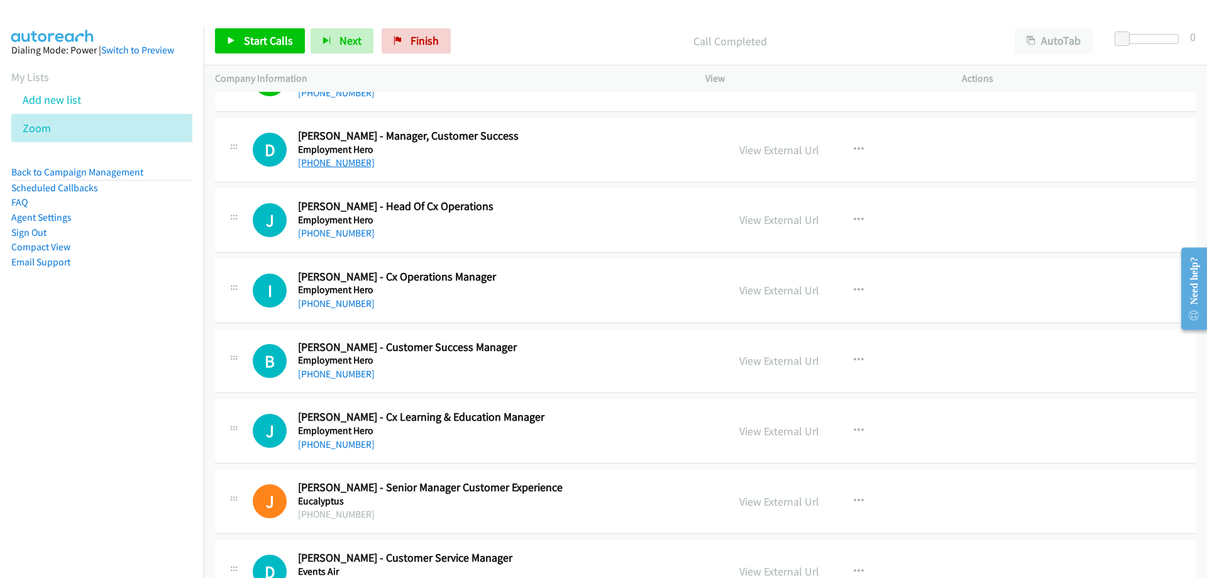
click at [333, 167] on link "[PHONE_NUMBER]" at bounding box center [336, 163] width 77 height 12
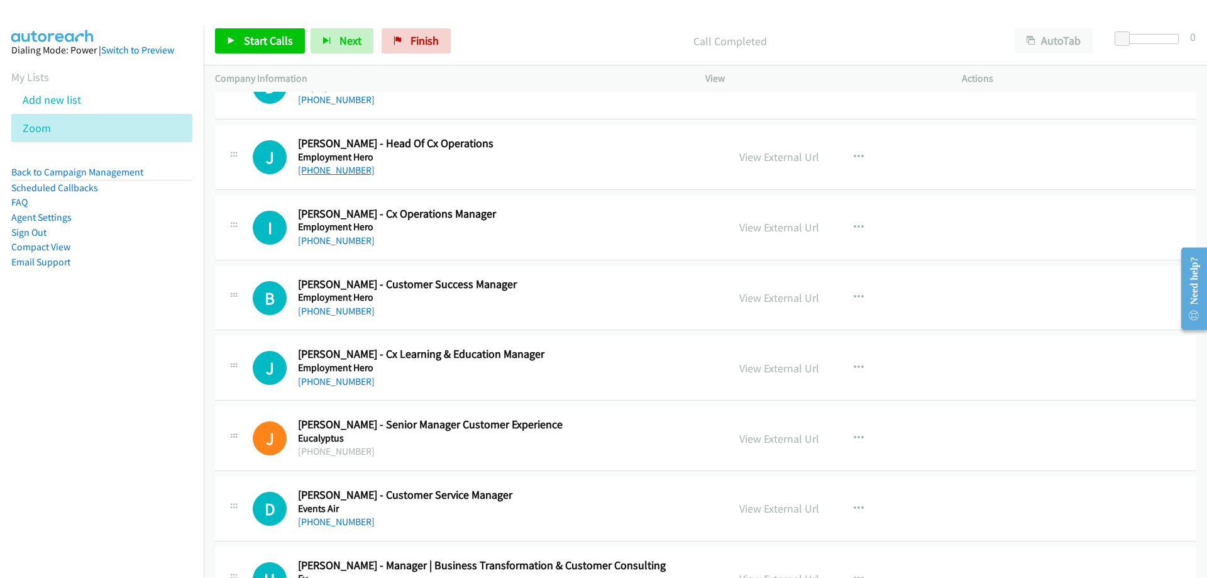
click at [353, 172] on link "[PHONE_NUMBER]" at bounding box center [336, 170] width 77 height 12
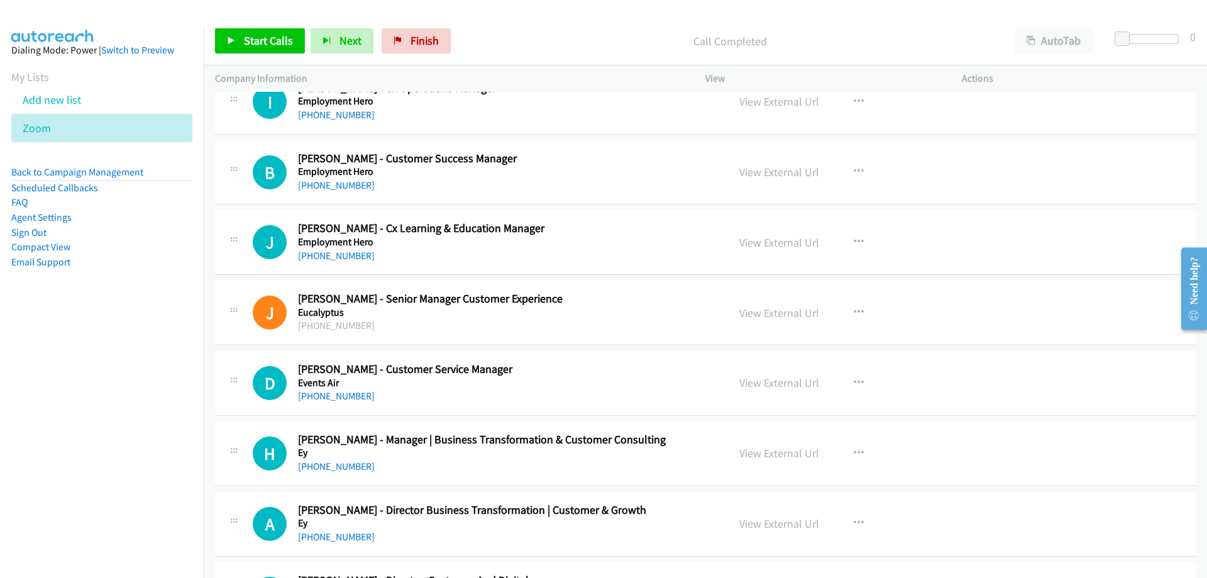
scroll to position [11883, 0]
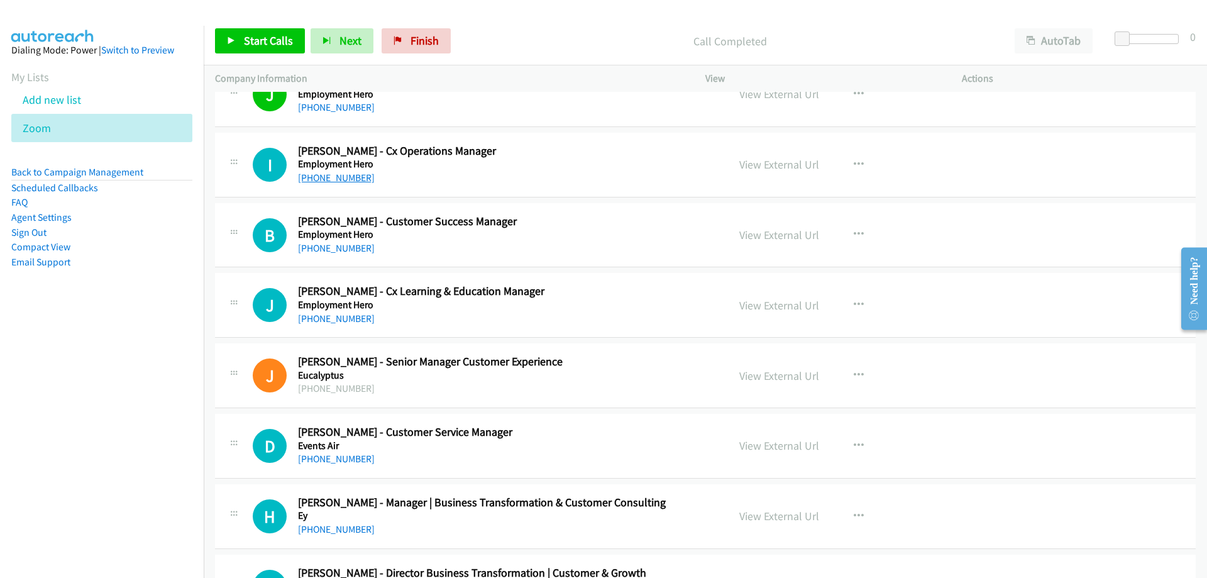
click at [349, 177] on link "[PHONE_NUMBER]" at bounding box center [336, 178] width 77 height 12
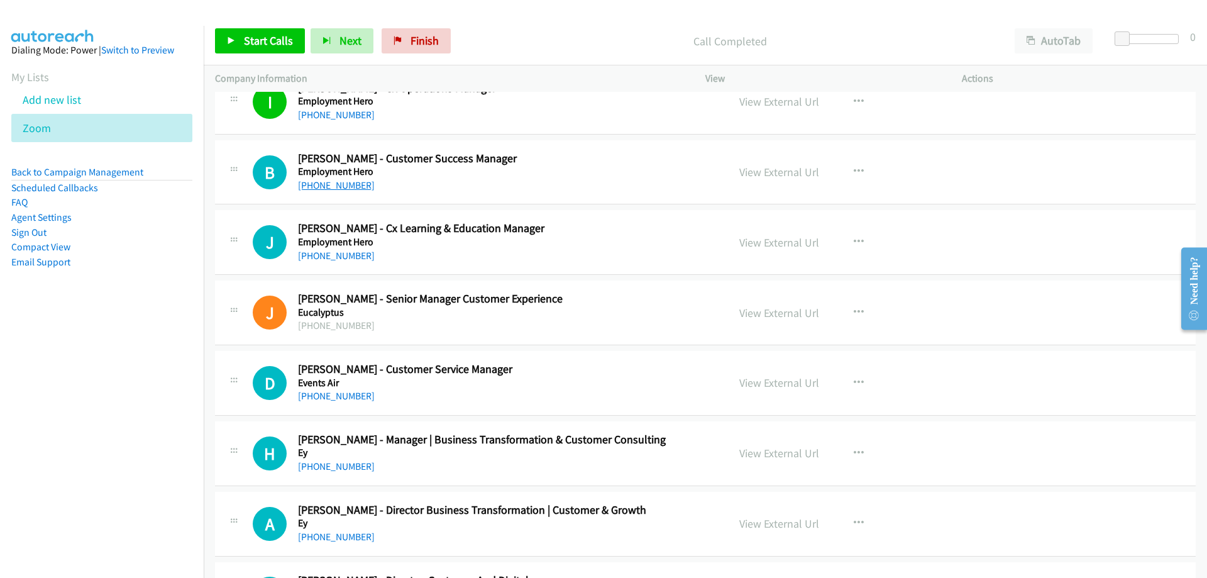
click at [315, 189] on link "[PHONE_NUMBER]" at bounding box center [336, 185] width 77 height 12
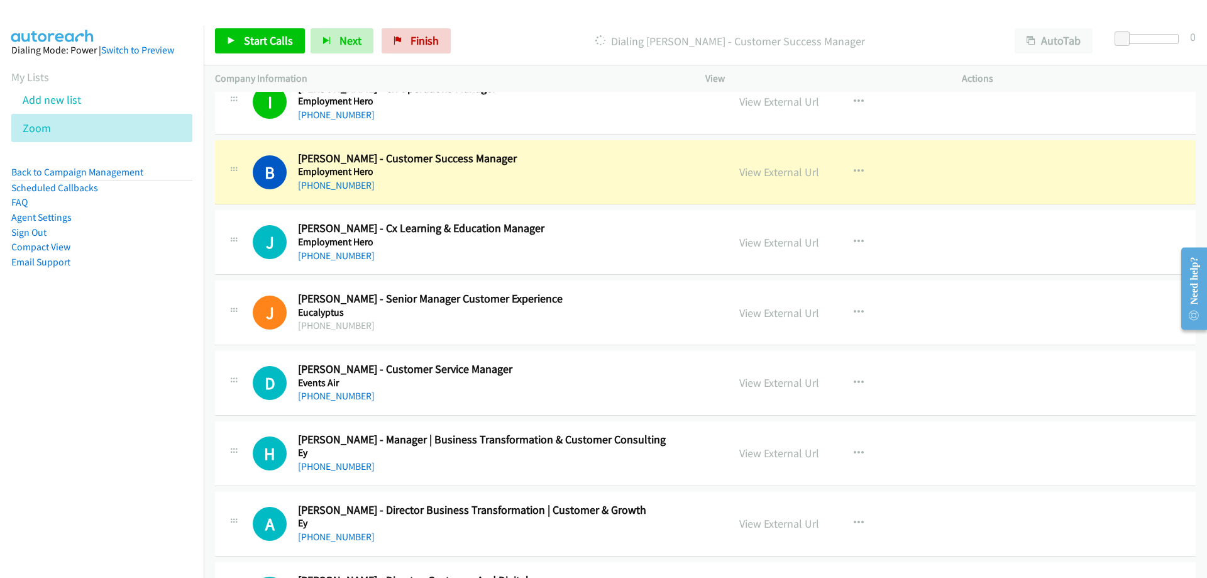
scroll to position [12009, 0]
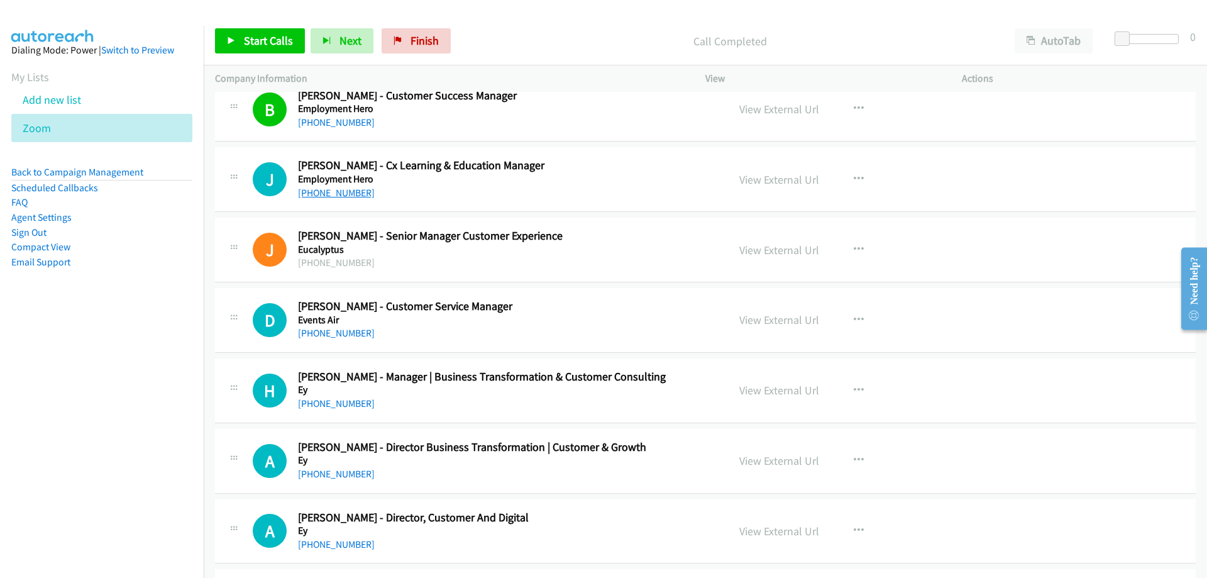
click at [315, 197] on link "[PHONE_NUMBER]" at bounding box center [336, 193] width 77 height 12
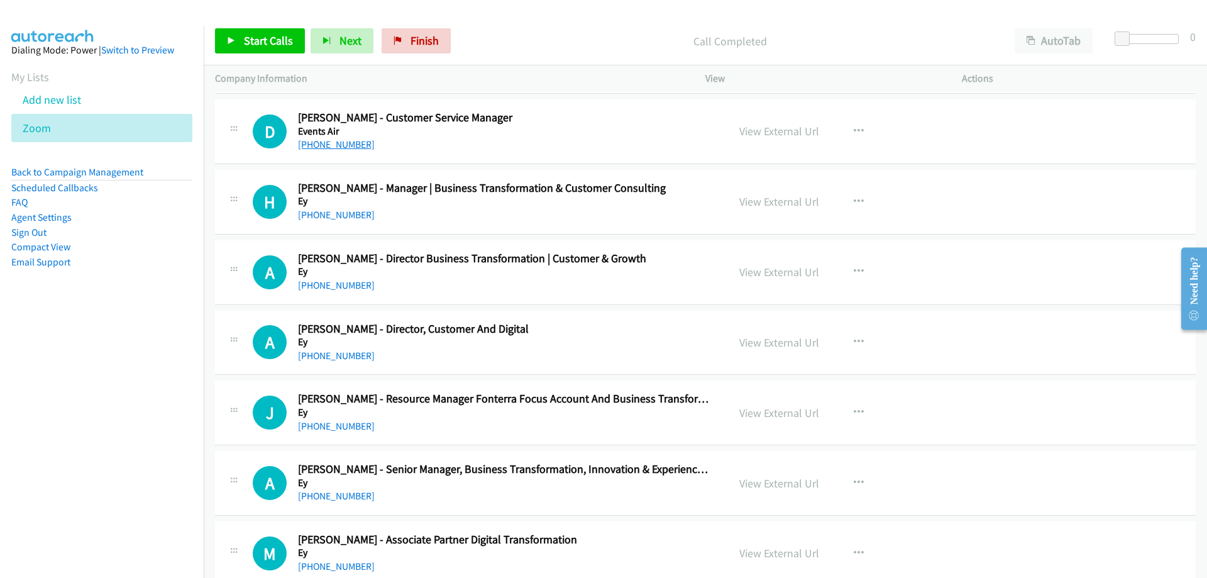
scroll to position [12261, 0]
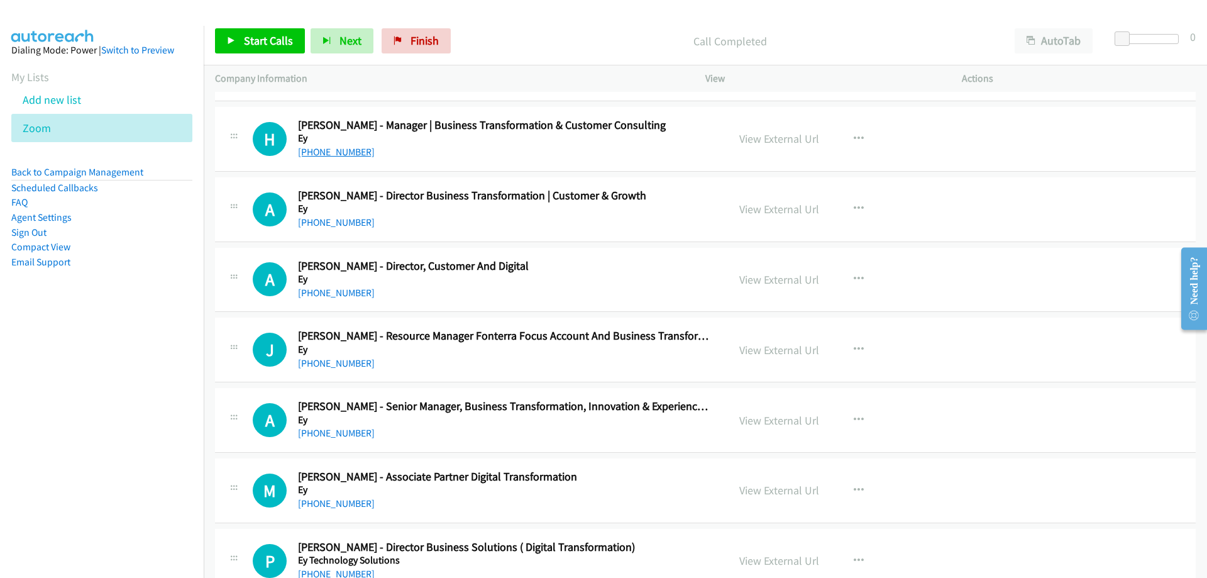
click at [329, 146] on link "[PHONE_NUMBER]" at bounding box center [336, 152] width 77 height 12
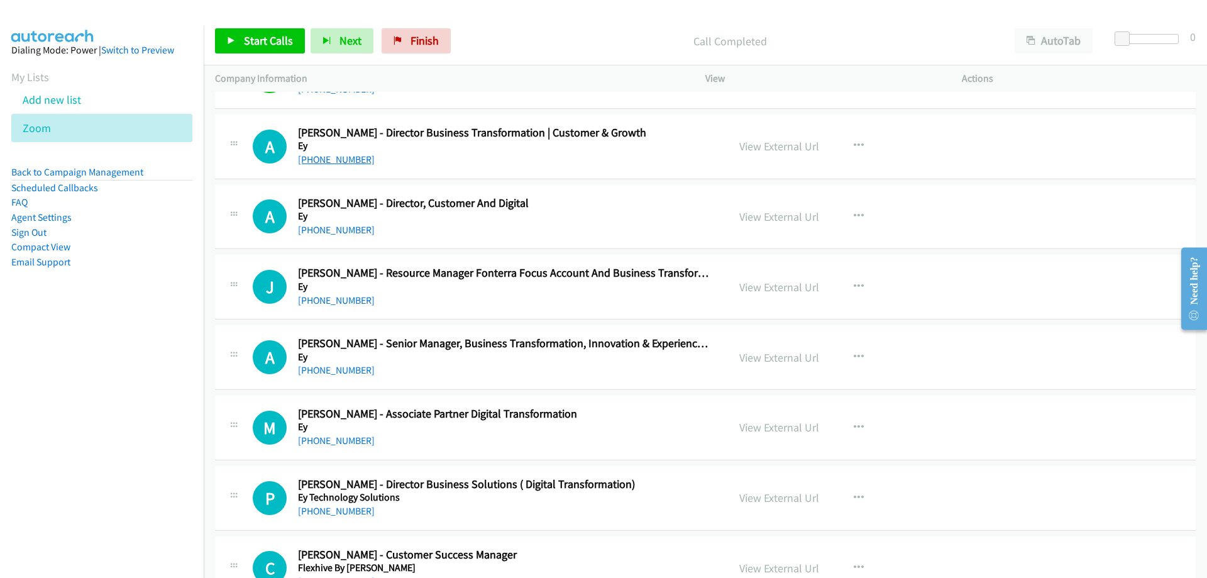
click at [331, 160] on link "[PHONE_NUMBER]" at bounding box center [336, 159] width 77 height 12
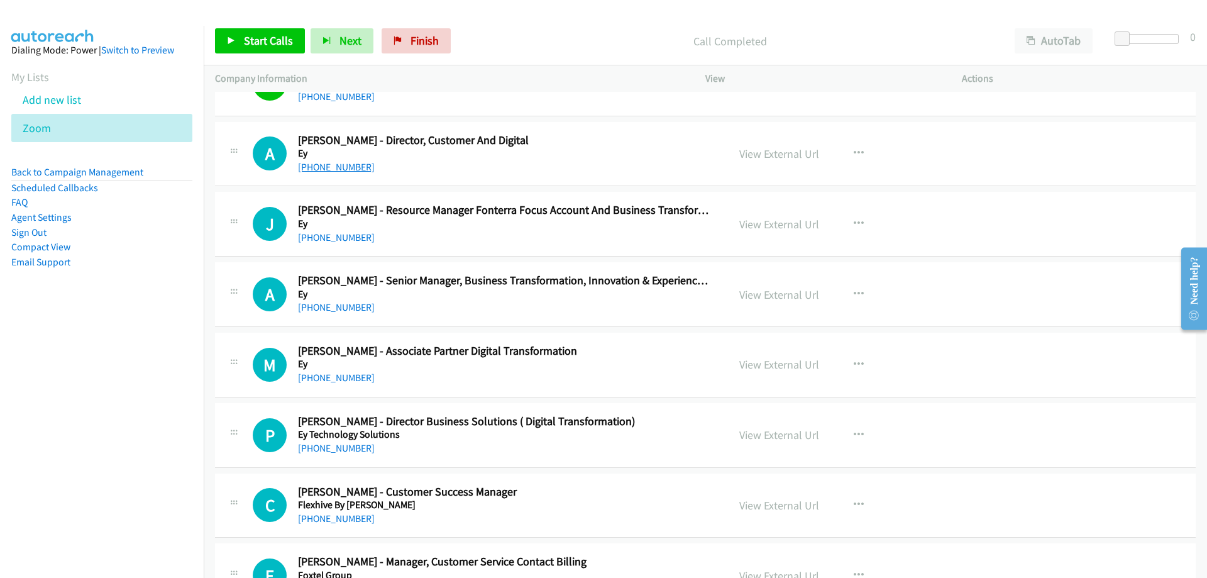
click at [318, 169] on link "[PHONE_NUMBER]" at bounding box center [336, 167] width 77 height 12
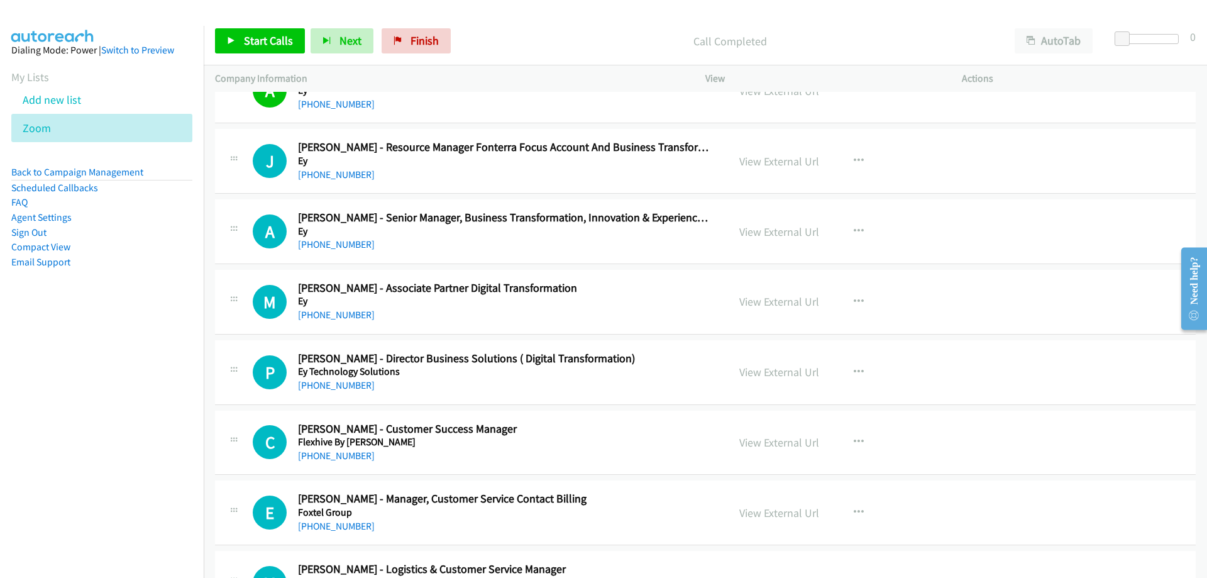
scroll to position [12512, 0]
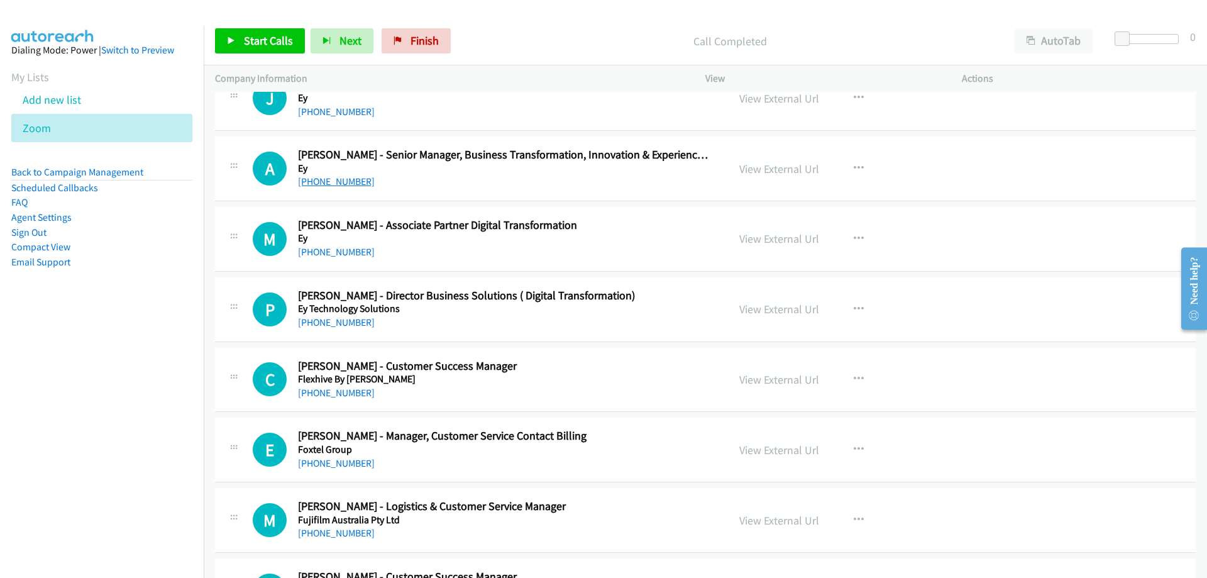
click at [329, 178] on link "[PHONE_NUMBER]" at bounding box center [336, 181] width 77 height 12
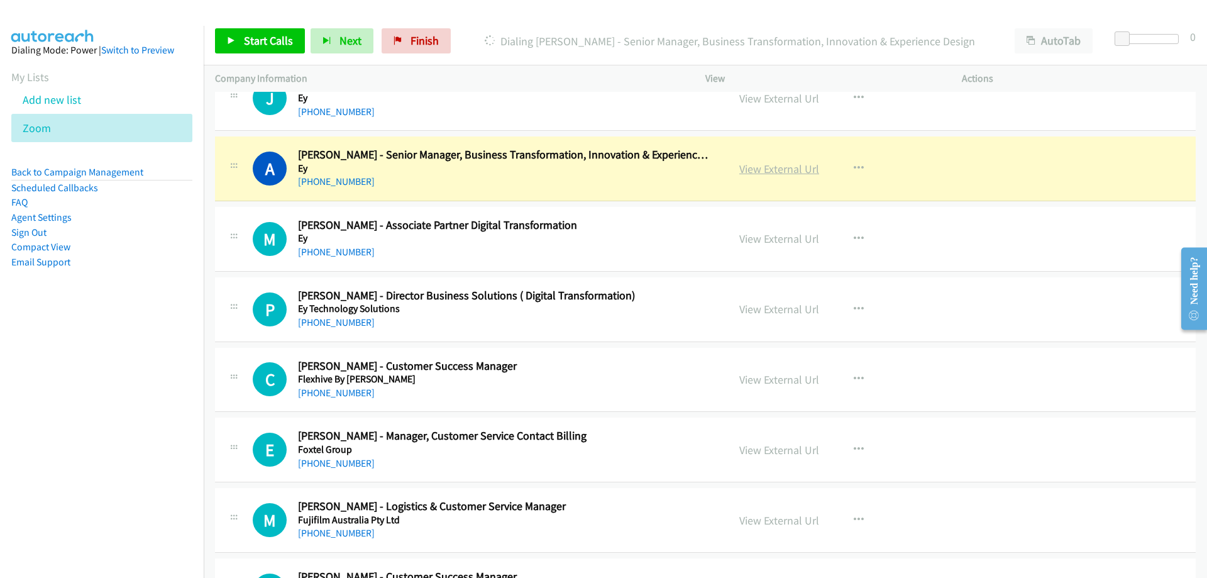
click at [765, 167] on link "View External Url" at bounding box center [779, 169] width 80 height 14
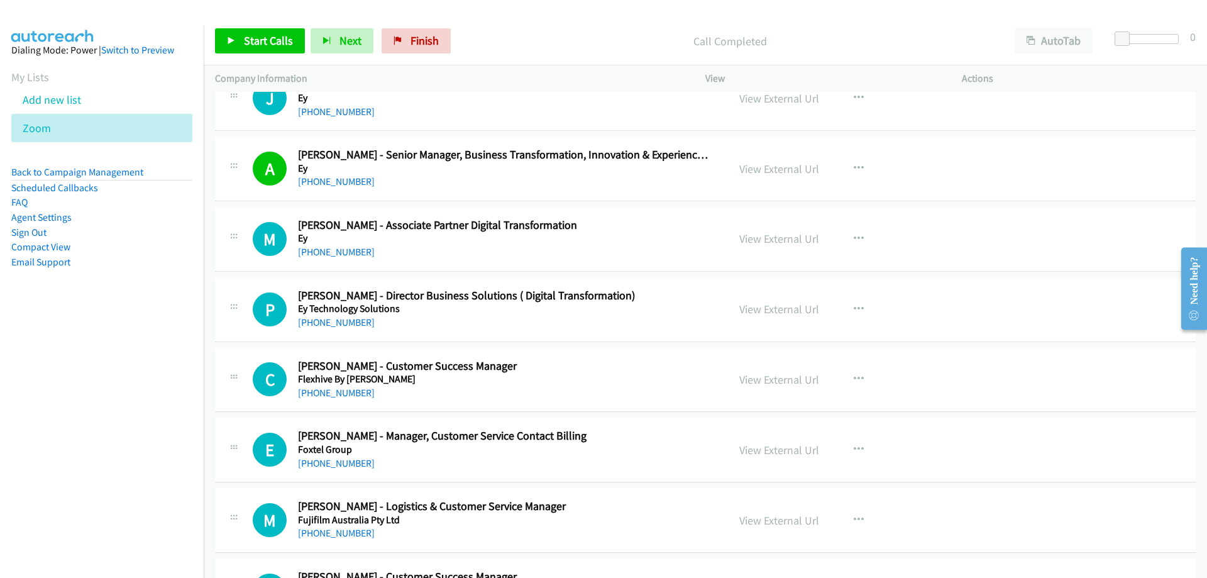
scroll to position [12575, 0]
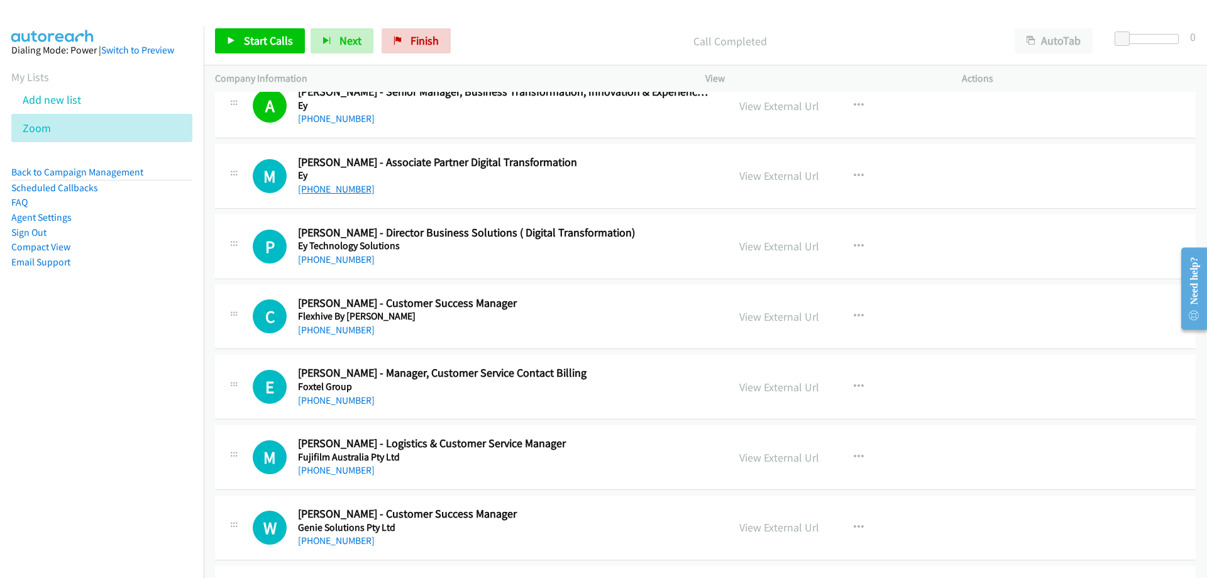
click at [351, 188] on link "[PHONE_NUMBER]" at bounding box center [336, 189] width 77 height 12
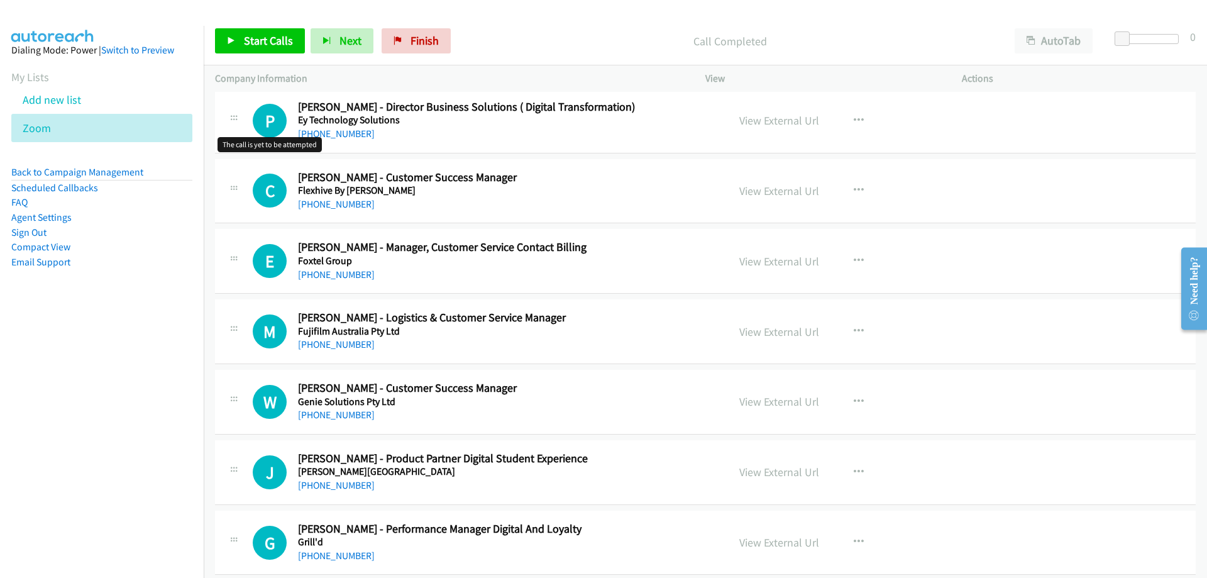
scroll to position [12764, 0]
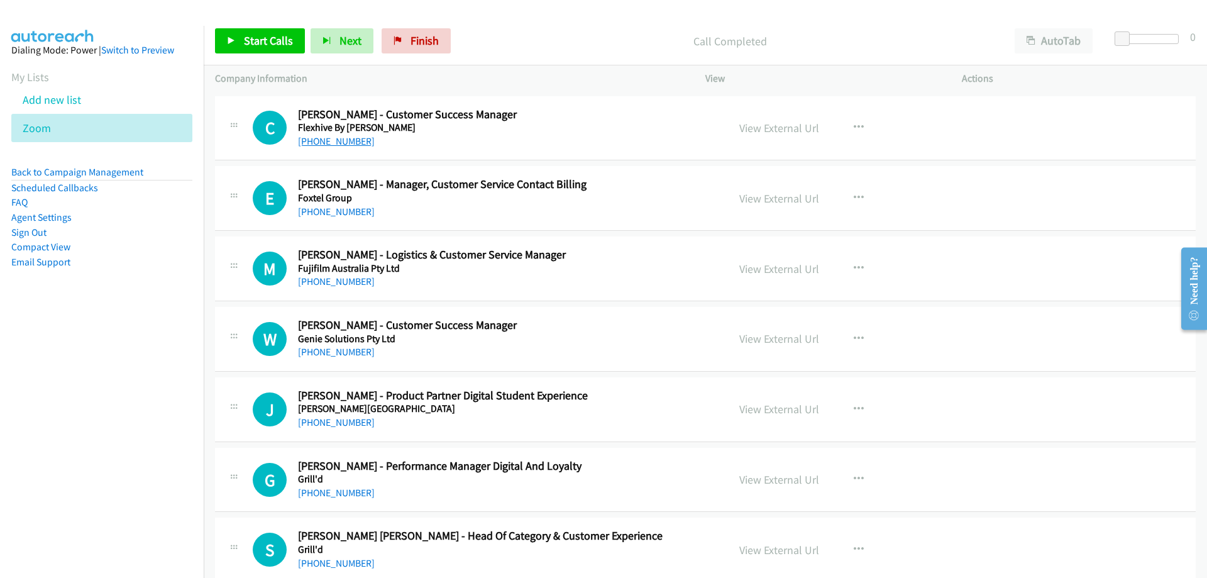
click at [319, 138] on link "[PHONE_NUMBER]" at bounding box center [336, 141] width 77 height 12
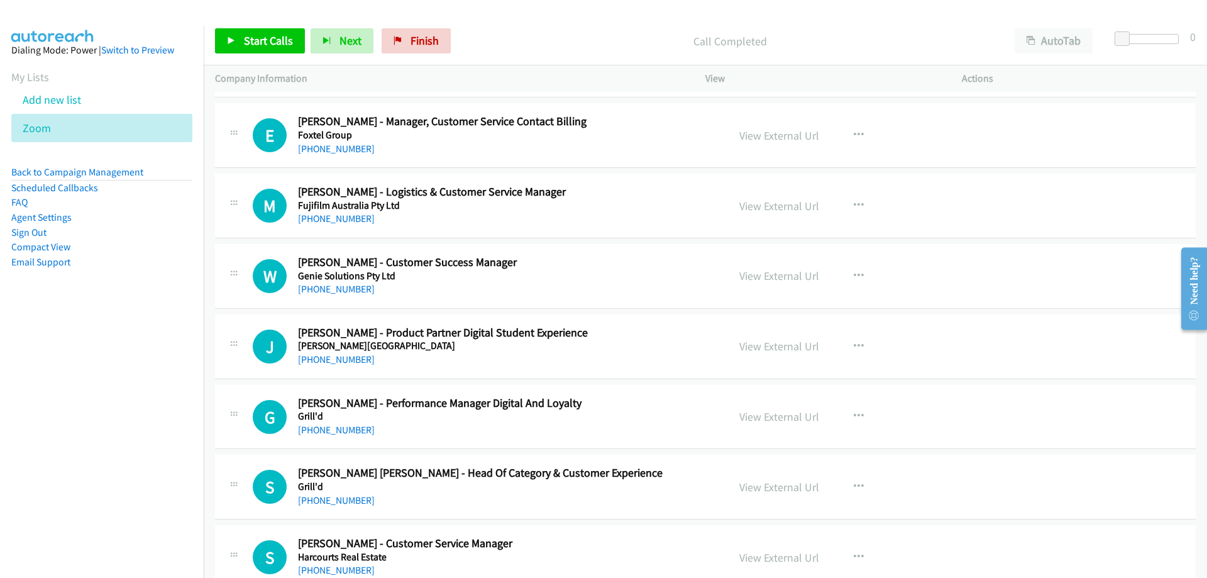
scroll to position [12889, 0]
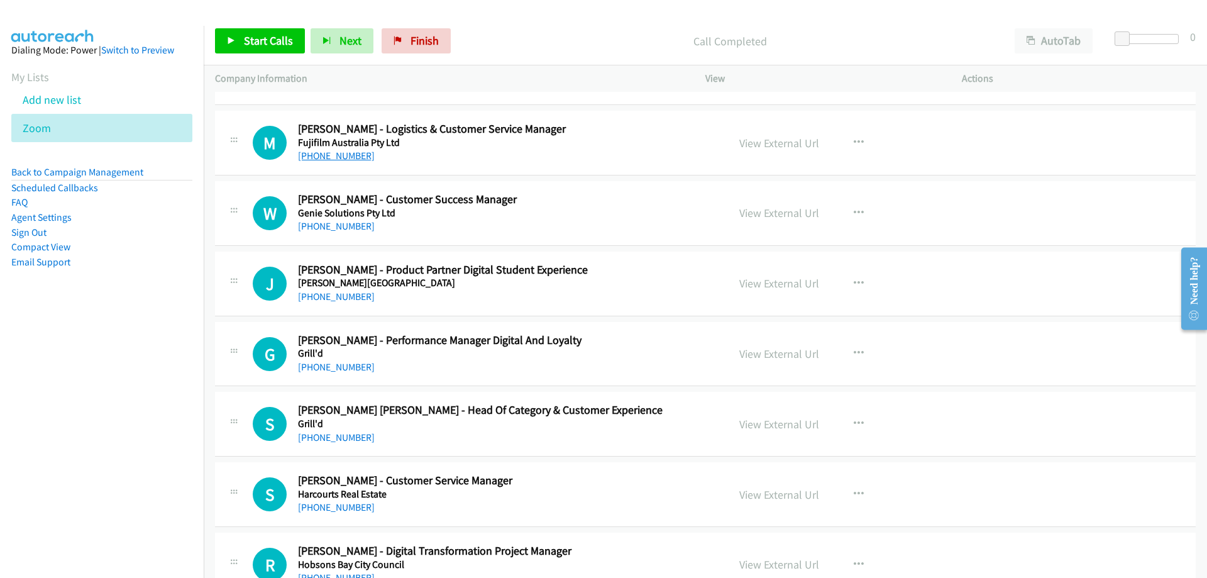
click at [351, 156] on link "[PHONE_NUMBER]" at bounding box center [336, 156] width 77 height 12
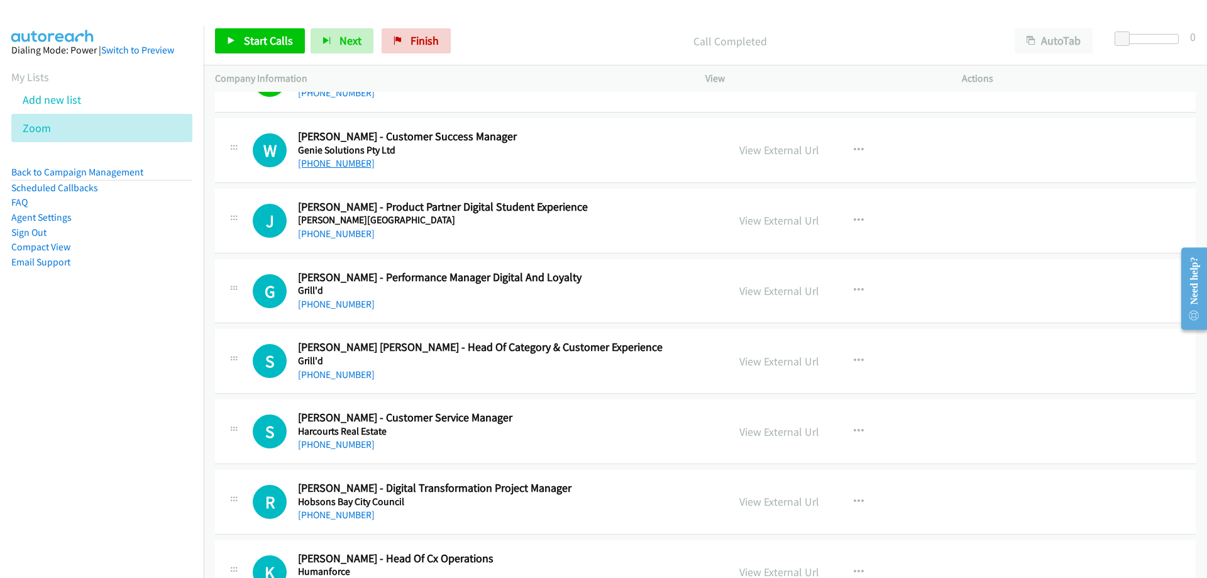
click at [335, 162] on link "[PHONE_NUMBER]" at bounding box center [336, 163] width 77 height 12
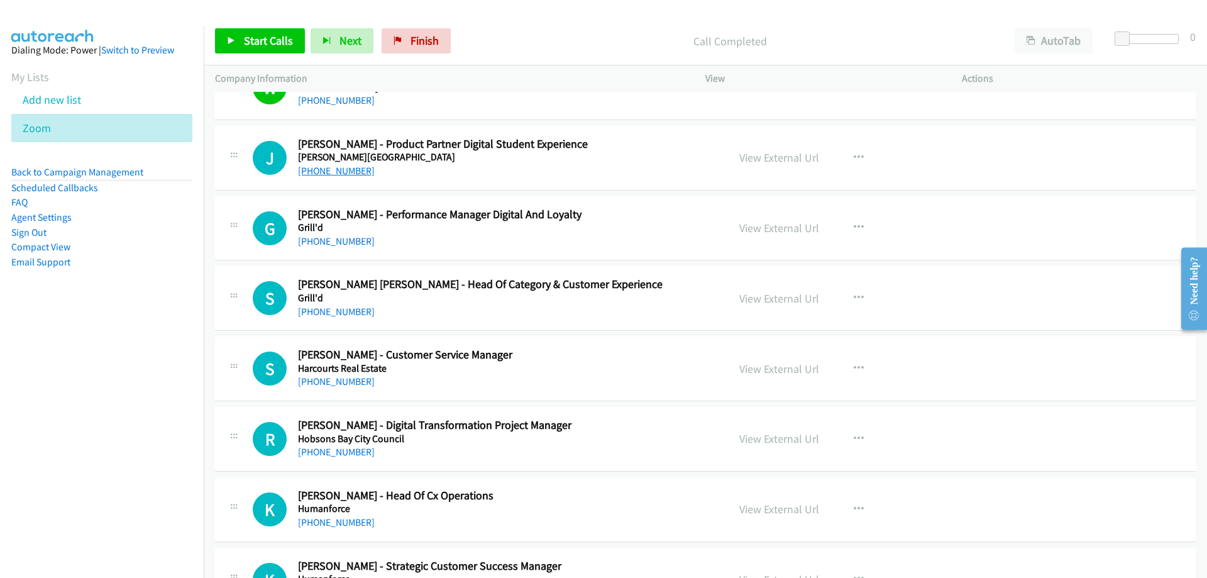
click at [323, 175] on link "[PHONE_NUMBER]" at bounding box center [336, 171] width 77 height 12
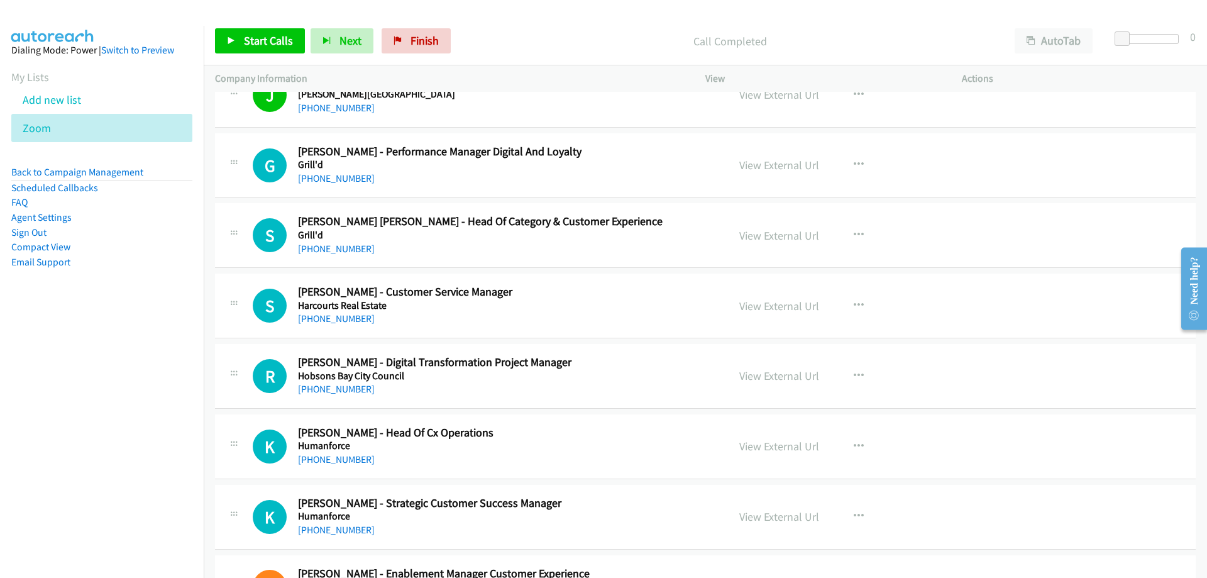
scroll to position [13141, 0]
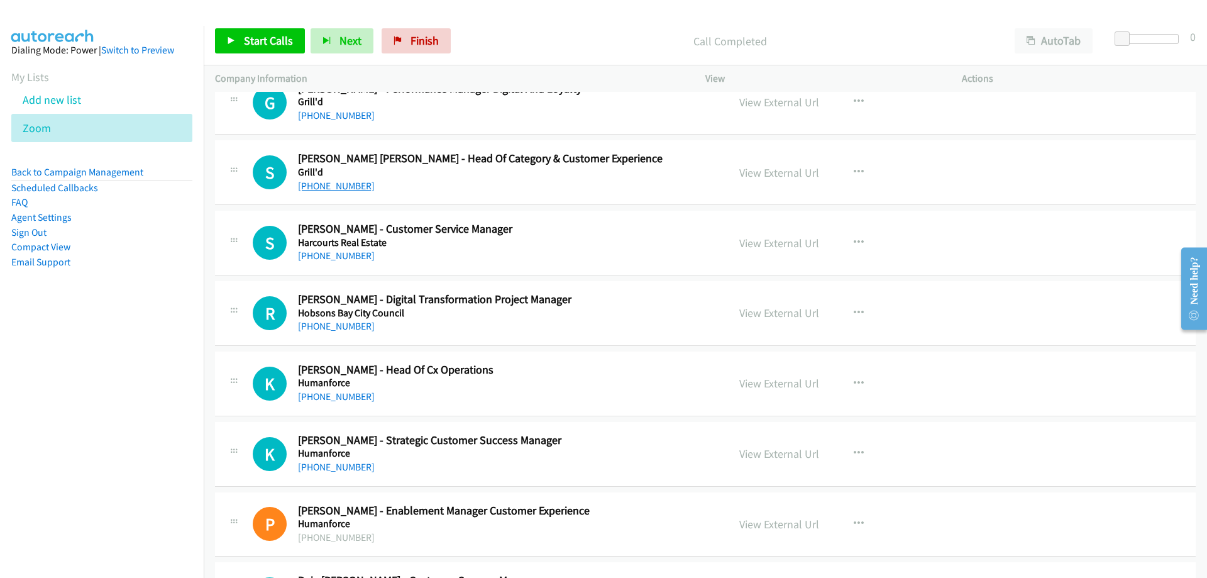
click at [305, 189] on link "[PHONE_NUMBER]" at bounding box center [336, 186] width 77 height 12
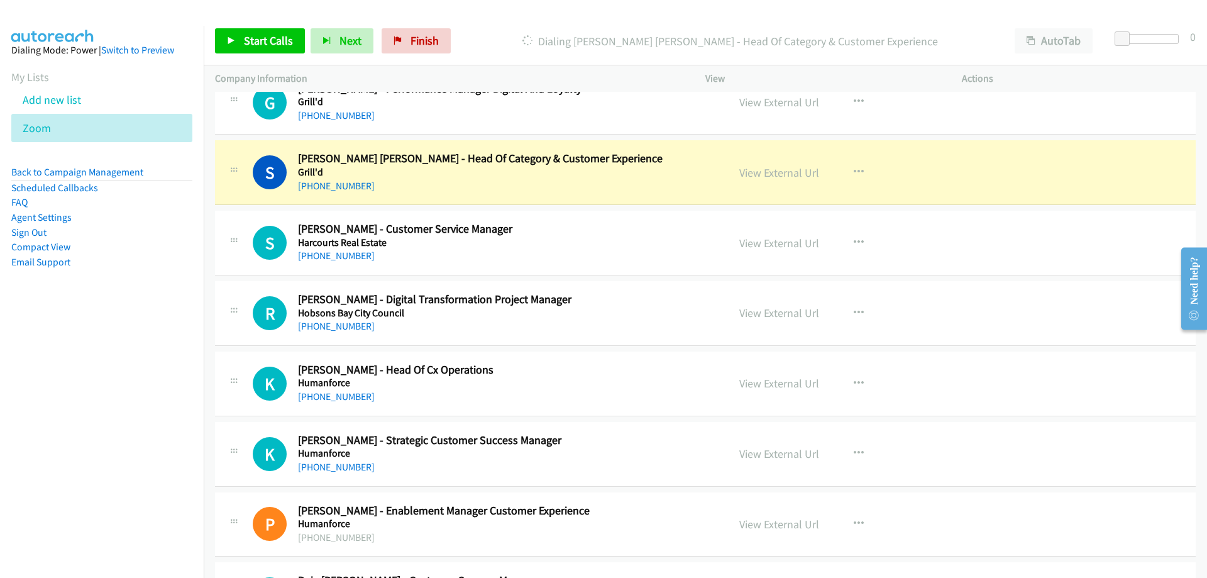
scroll to position [13204, 0]
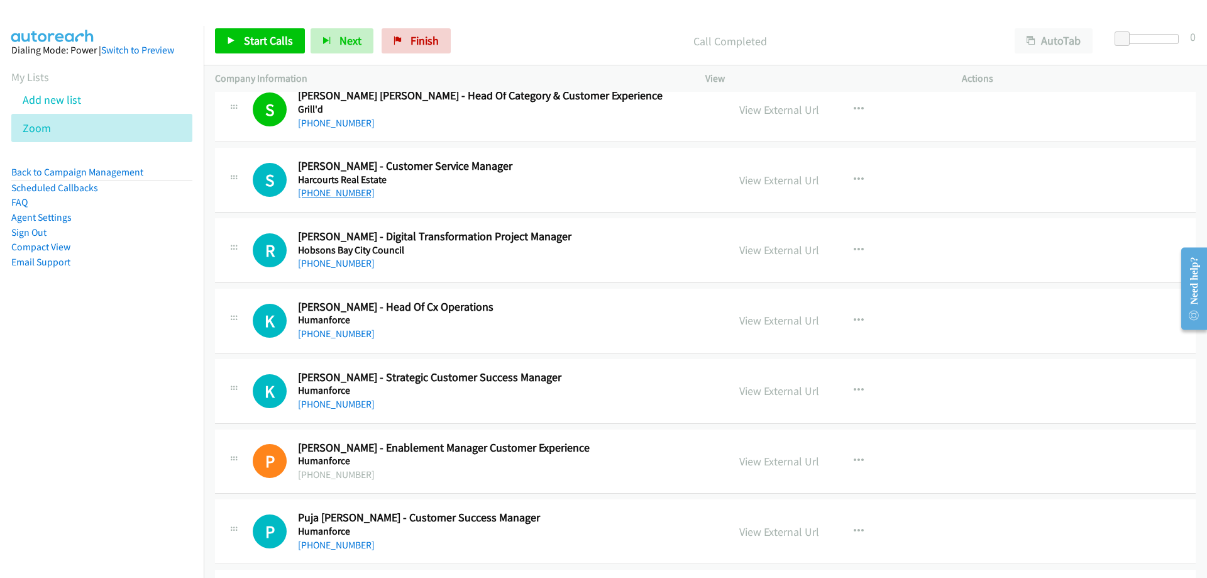
click at [312, 194] on link "[PHONE_NUMBER]" at bounding box center [336, 193] width 77 height 12
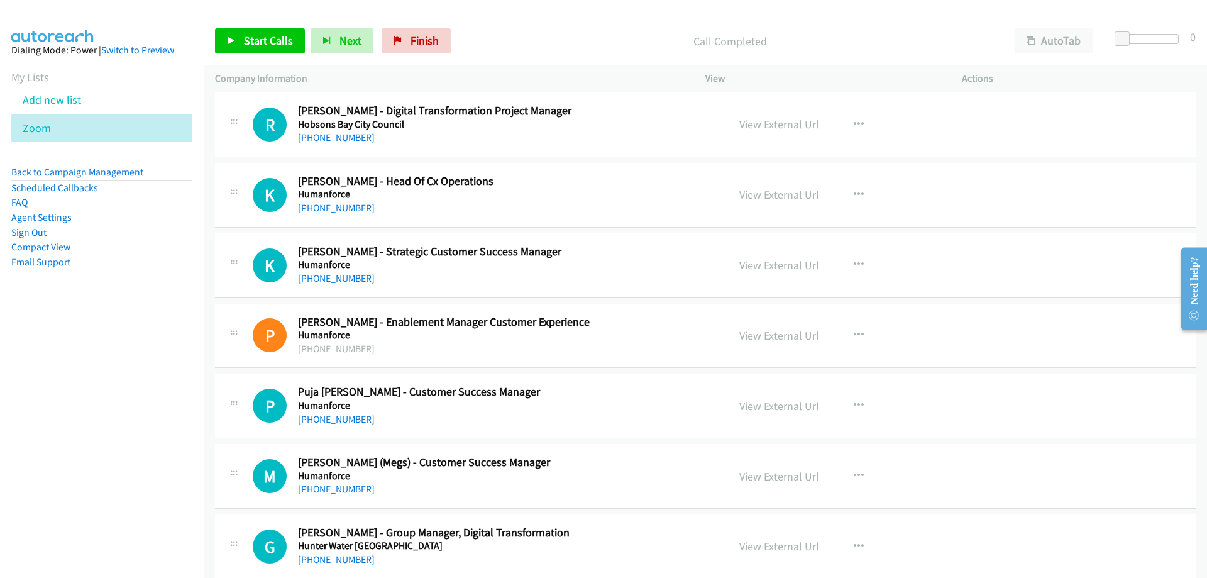
scroll to position [13392, 0]
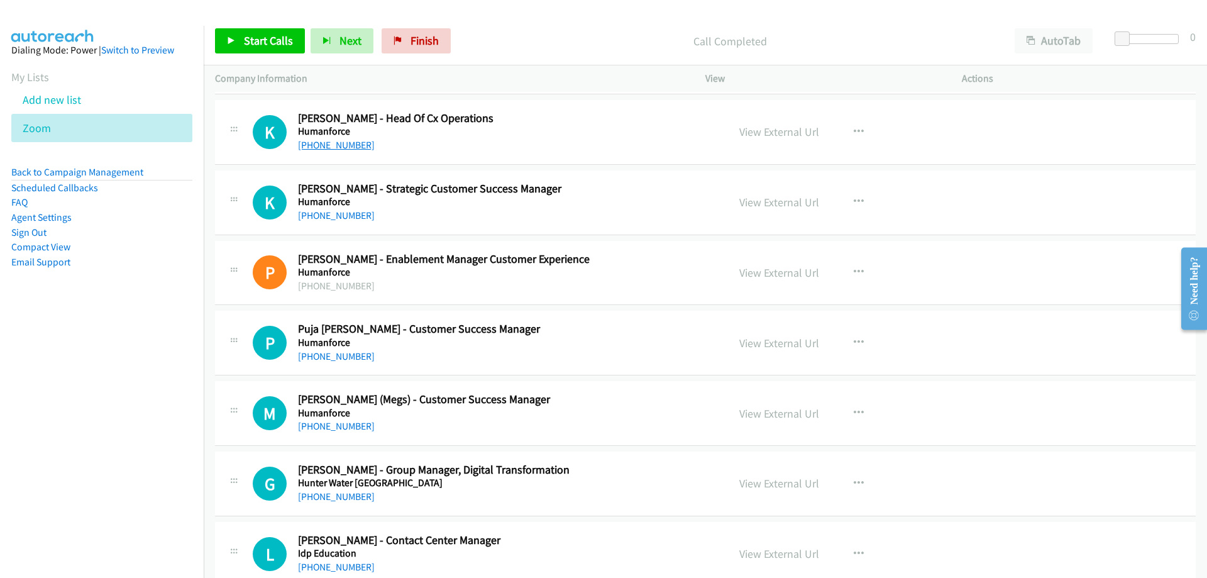
click at [345, 147] on link "[PHONE_NUMBER]" at bounding box center [336, 145] width 77 height 12
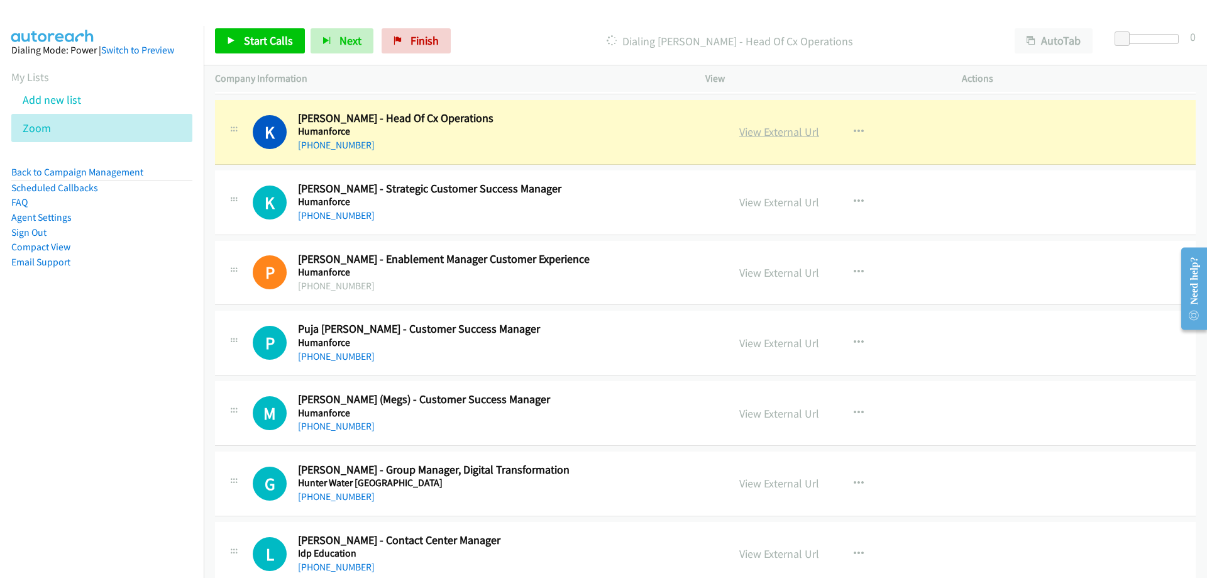
click at [765, 129] on link "View External Url" at bounding box center [779, 131] width 80 height 14
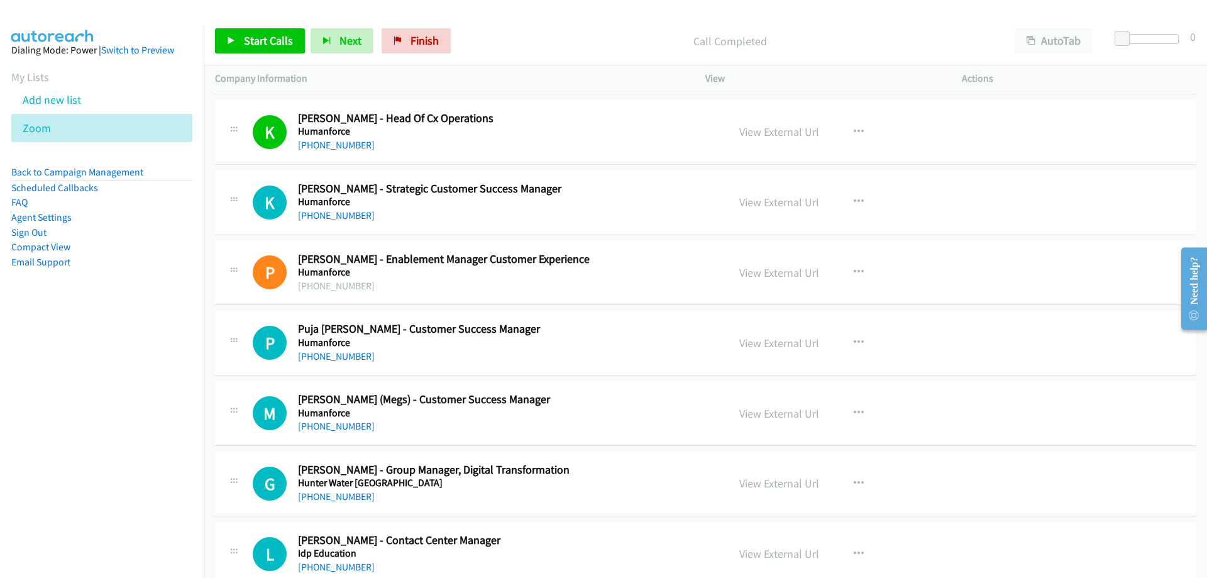
scroll to position [13455, 0]
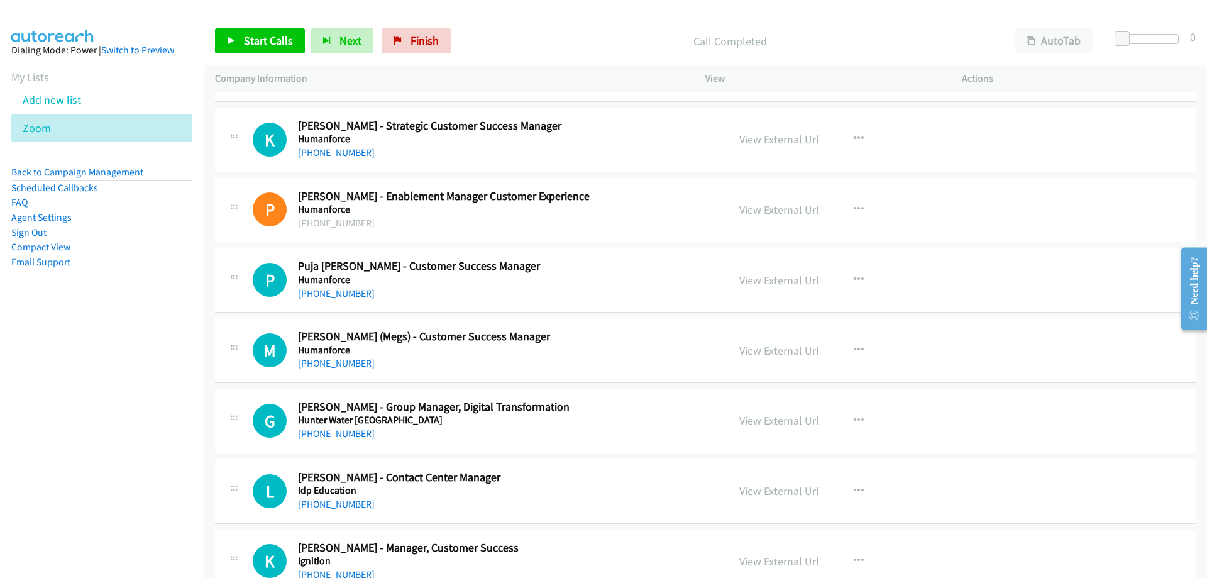
click at [340, 155] on link "[PHONE_NUMBER]" at bounding box center [336, 152] width 77 height 12
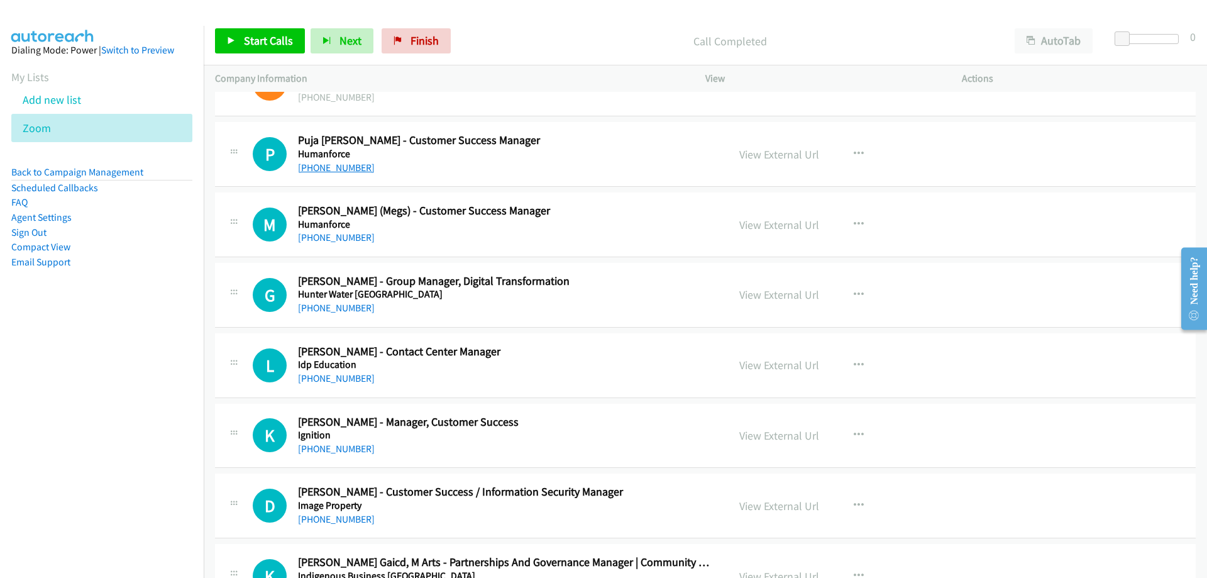
click at [350, 169] on link "[PHONE_NUMBER]" at bounding box center [336, 168] width 77 height 12
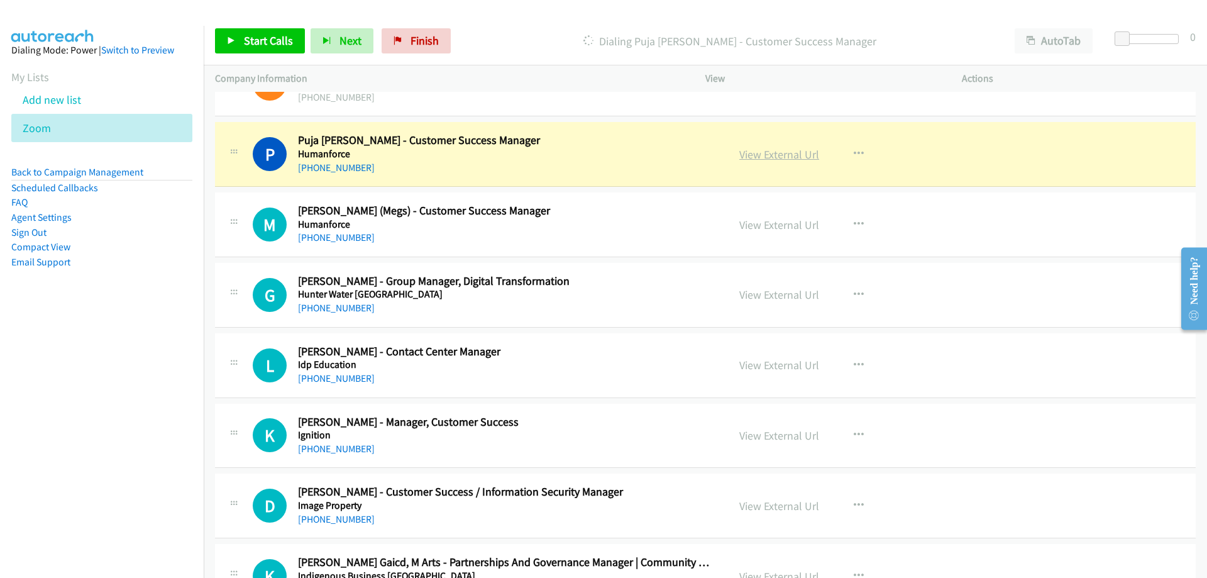
click at [743, 153] on link "View External Url" at bounding box center [779, 154] width 80 height 14
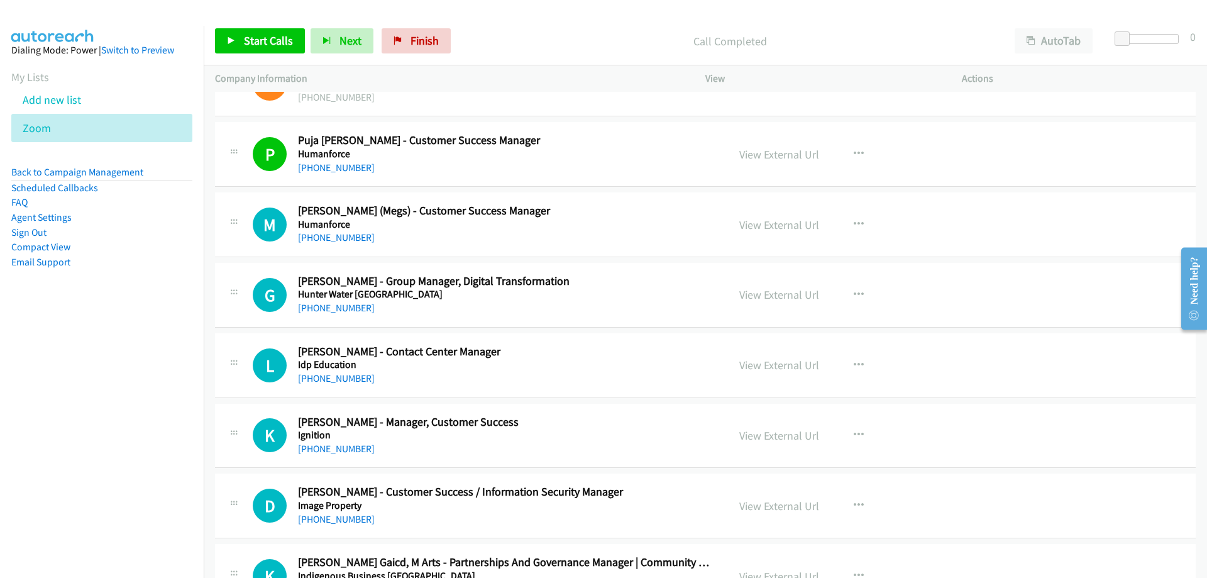
scroll to position [13644, 0]
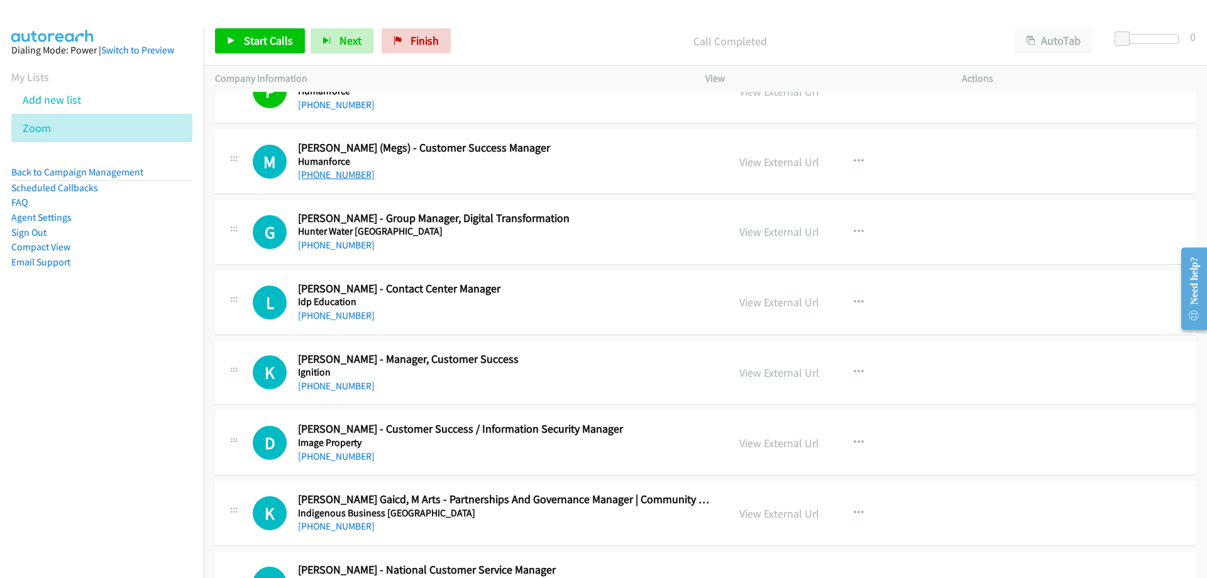
click at [331, 170] on link "[PHONE_NUMBER]" at bounding box center [336, 175] width 77 height 12
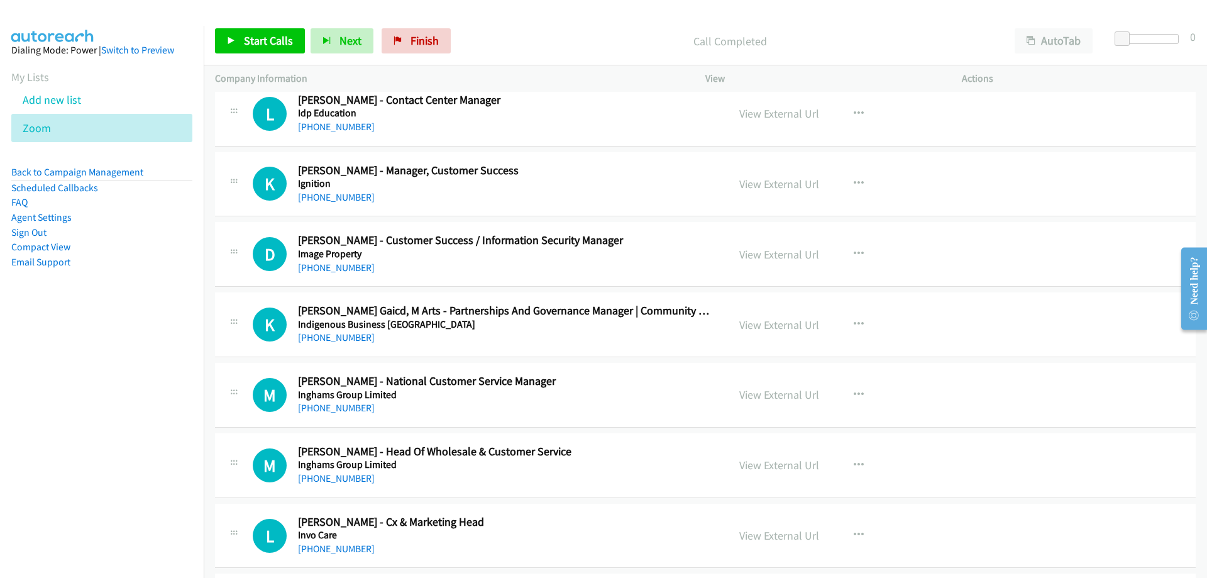
scroll to position [13895, 0]
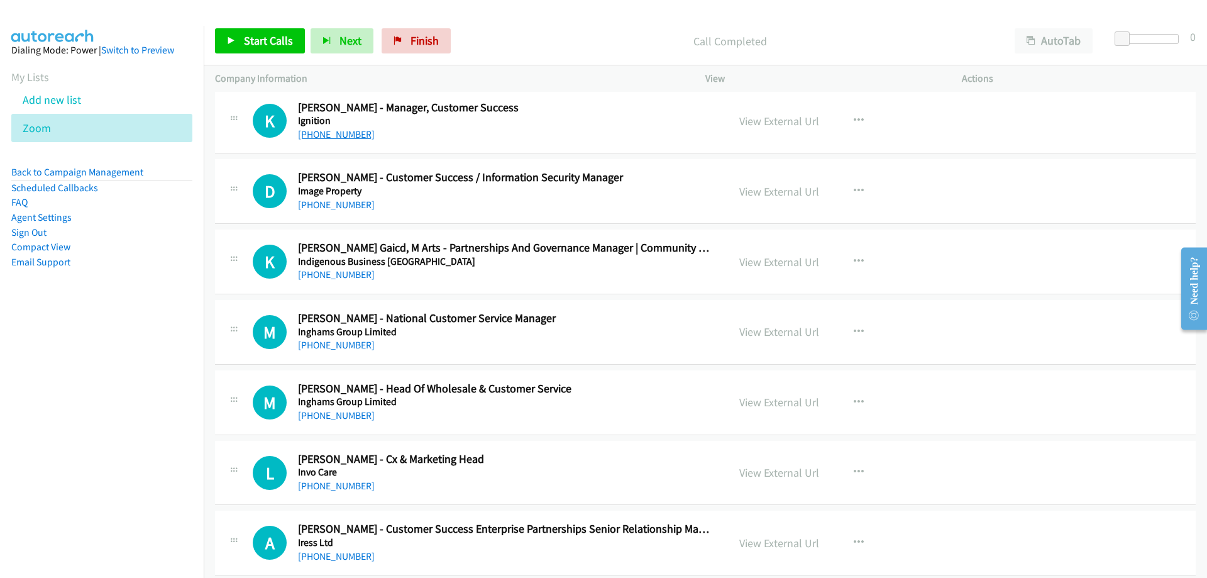
click at [333, 136] on link "[PHONE_NUMBER]" at bounding box center [336, 134] width 77 height 12
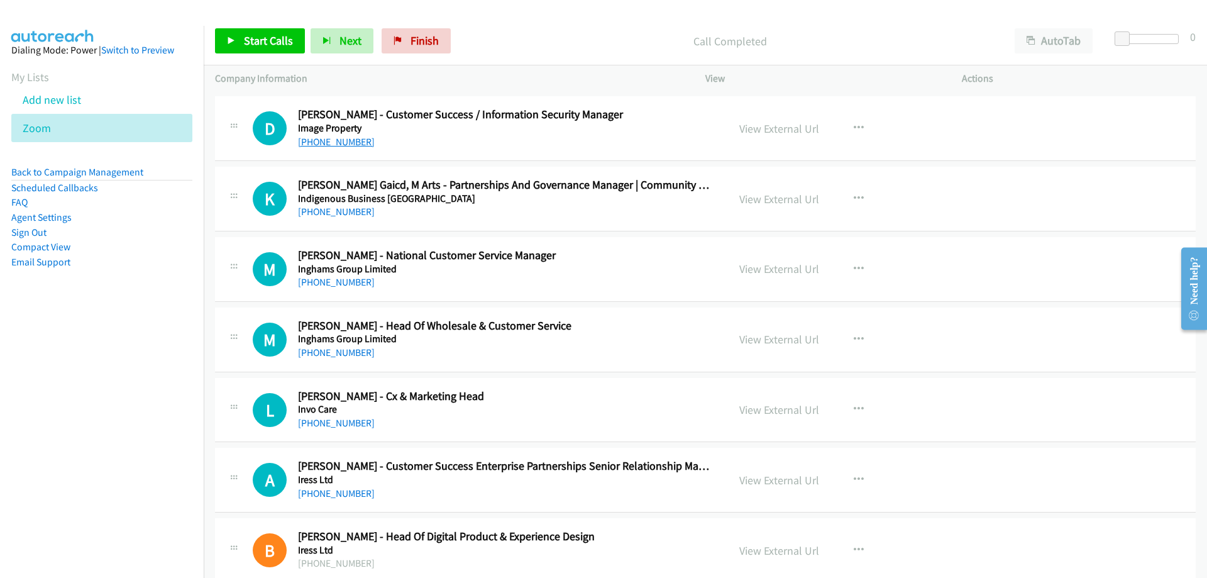
click at [341, 143] on link "[PHONE_NUMBER]" at bounding box center [336, 142] width 77 height 12
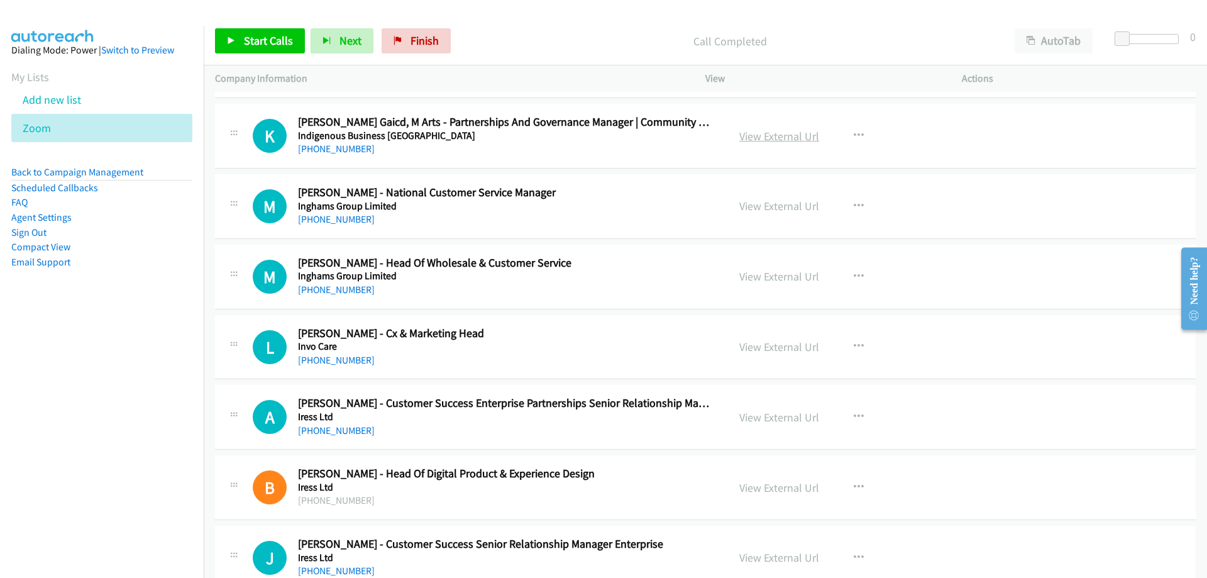
click at [740, 135] on link "View External Url" at bounding box center [779, 136] width 80 height 14
click at [346, 147] on link "[PHONE_NUMBER]" at bounding box center [336, 149] width 77 height 12
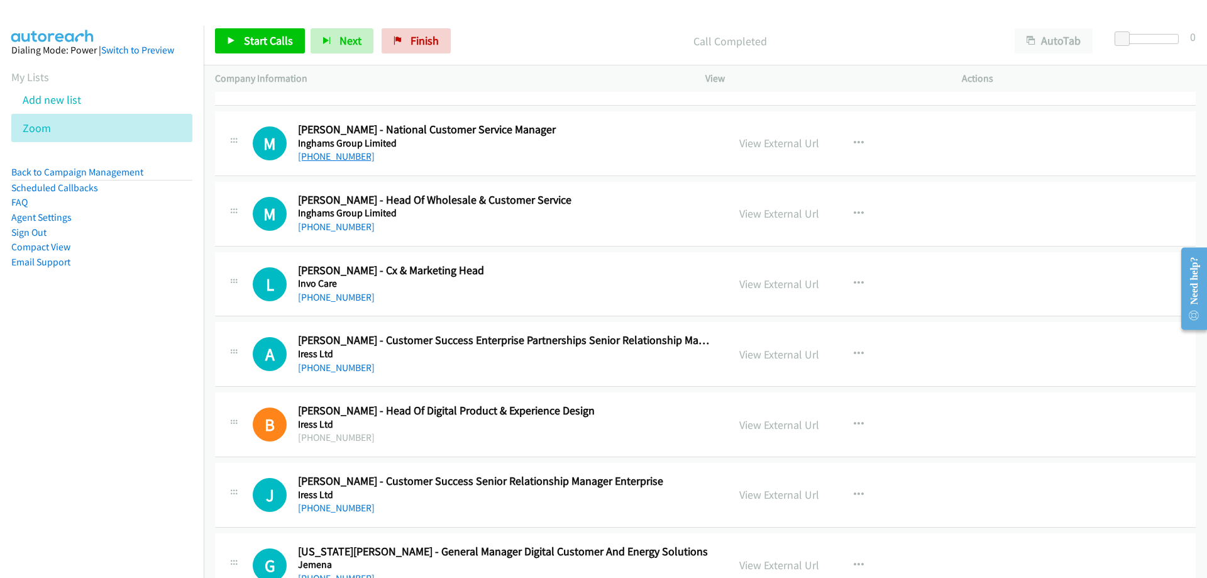
click at [327, 161] on link "[PHONE_NUMBER]" at bounding box center [336, 156] width 77 height 12
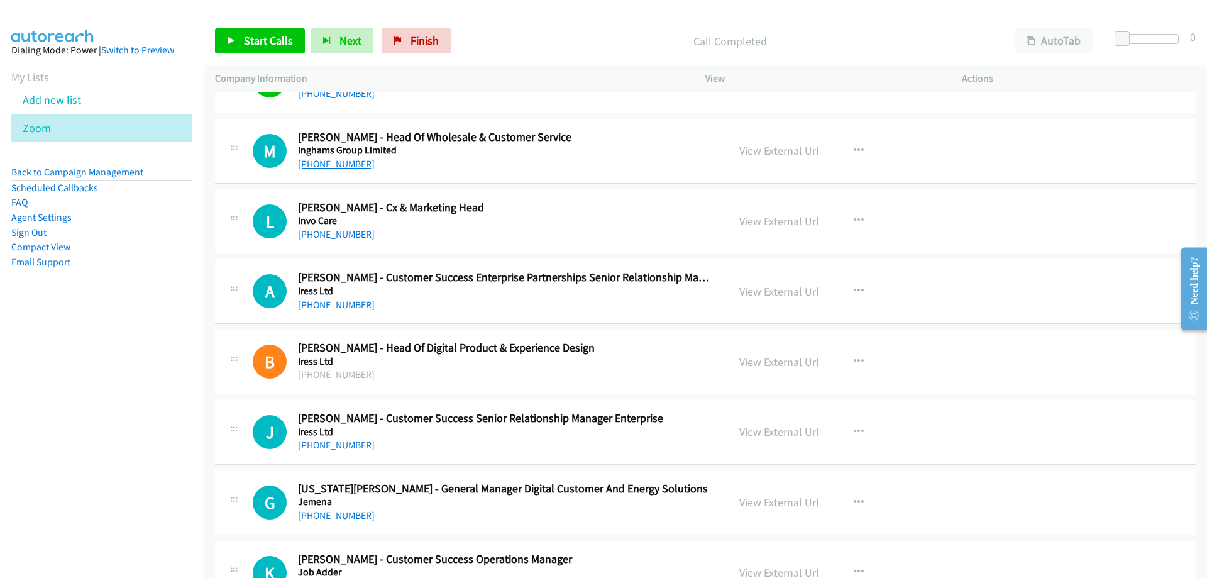
click at [346, 159] on link "[PHONE_NUMBER]" at bounding box center [336, 164] width 77 height 12
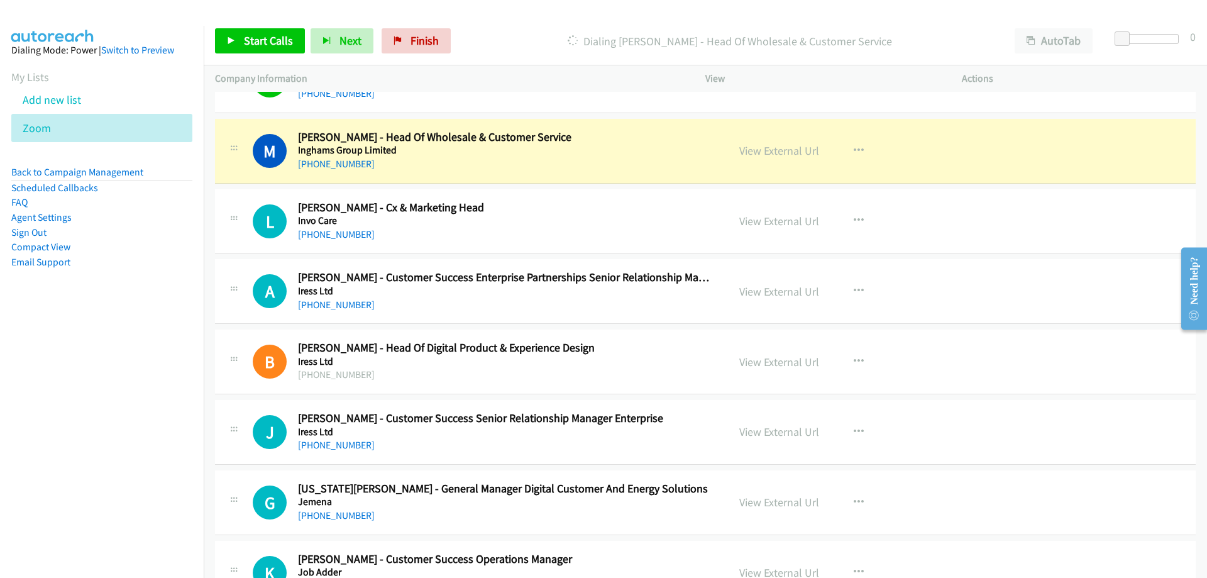
scroll to position [14210, 0]
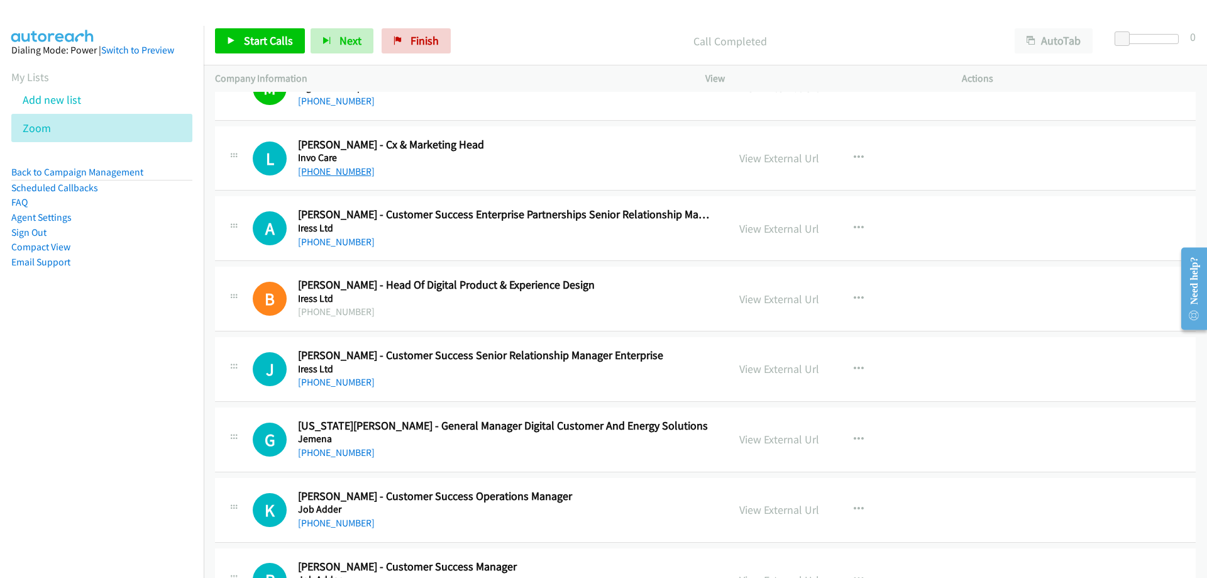
click at [318, 175] on link "[PHONE_NUMBER]" at bounding box center [336, 171] width 77 height 12
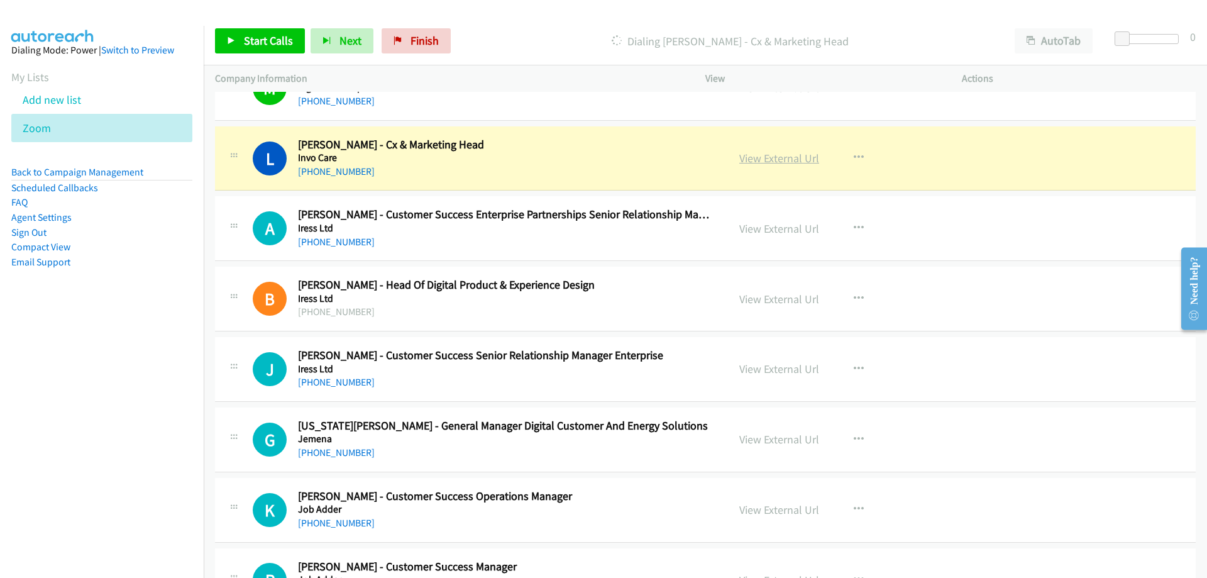
click at [754, 157] on link "View External Url" at bounding box center [779, 158] width 80 height 14
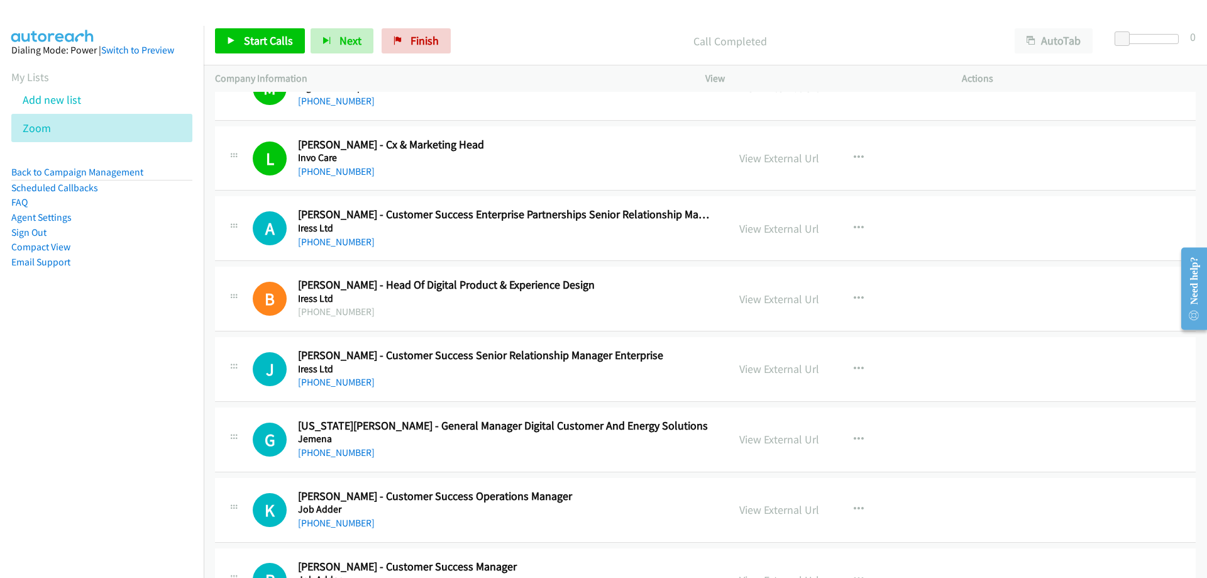
scroll to position [14273, 0]
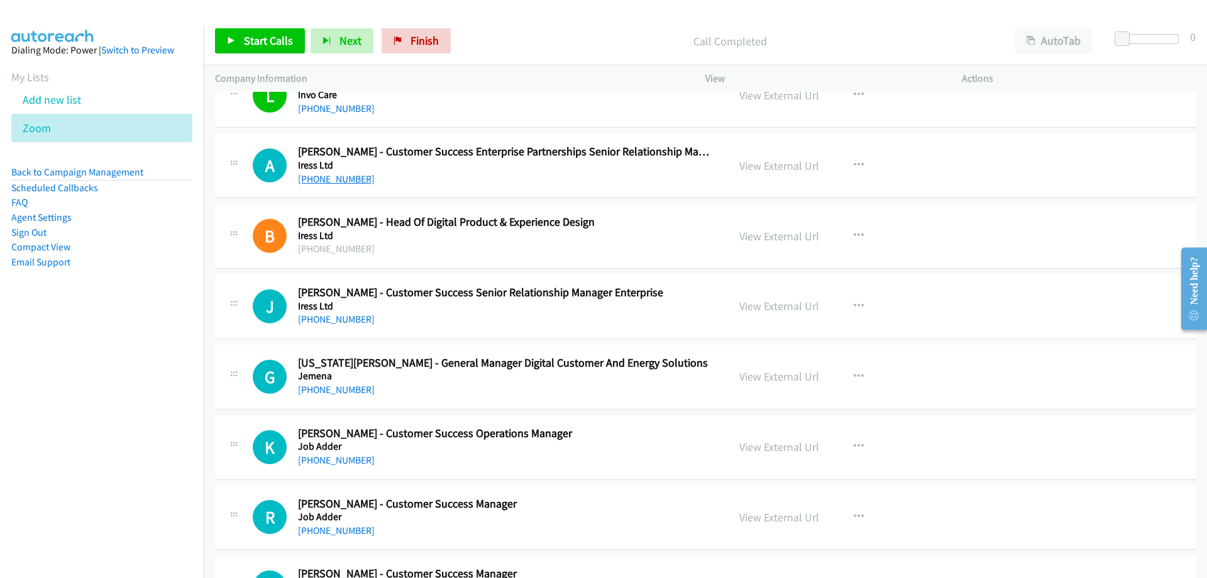
click at [339, 180] on link "[PHONE_NUMBER]" at bounding box center [336, 179] width 77 height 12
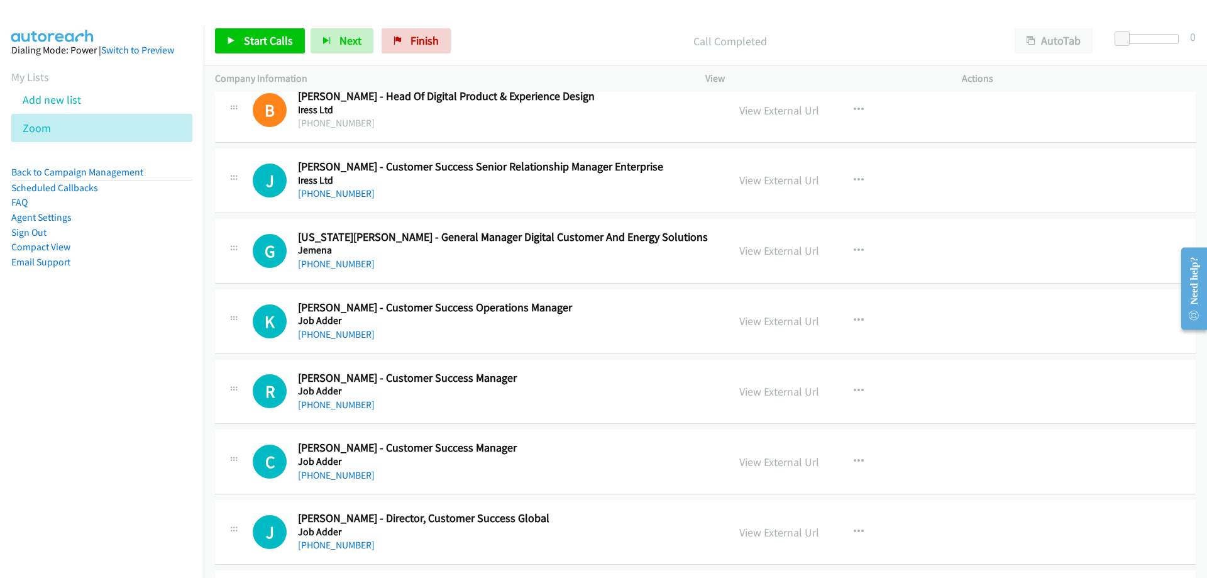
scroll to position [14461, 0]
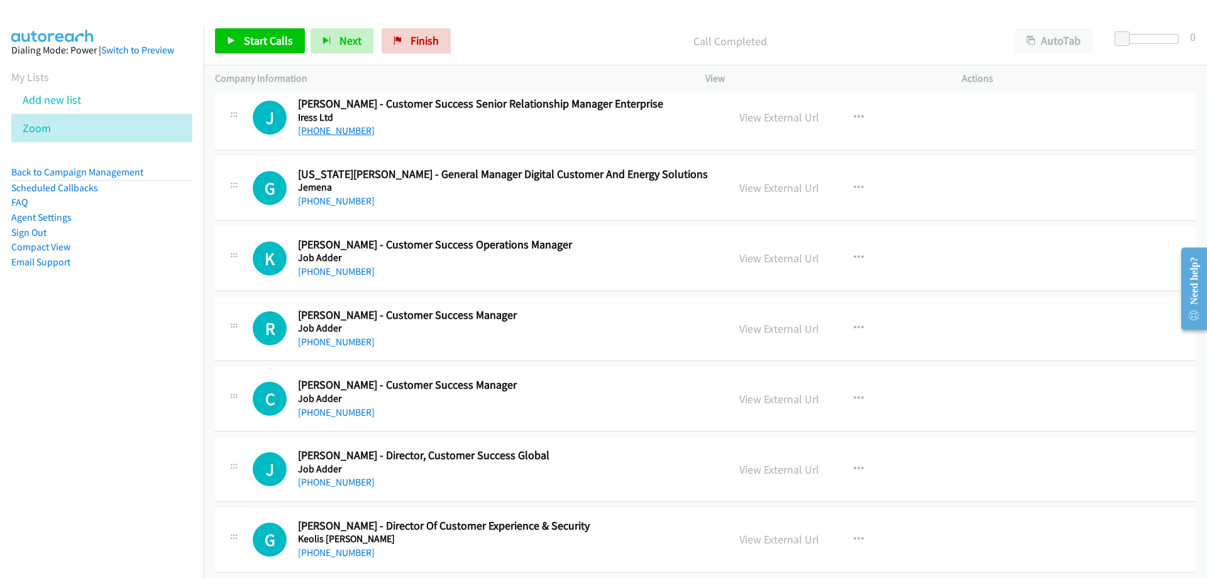
click at [345, 133] on link "[PHONE_NUMBER]" at bounding box center [336, 130] width 77 height 12
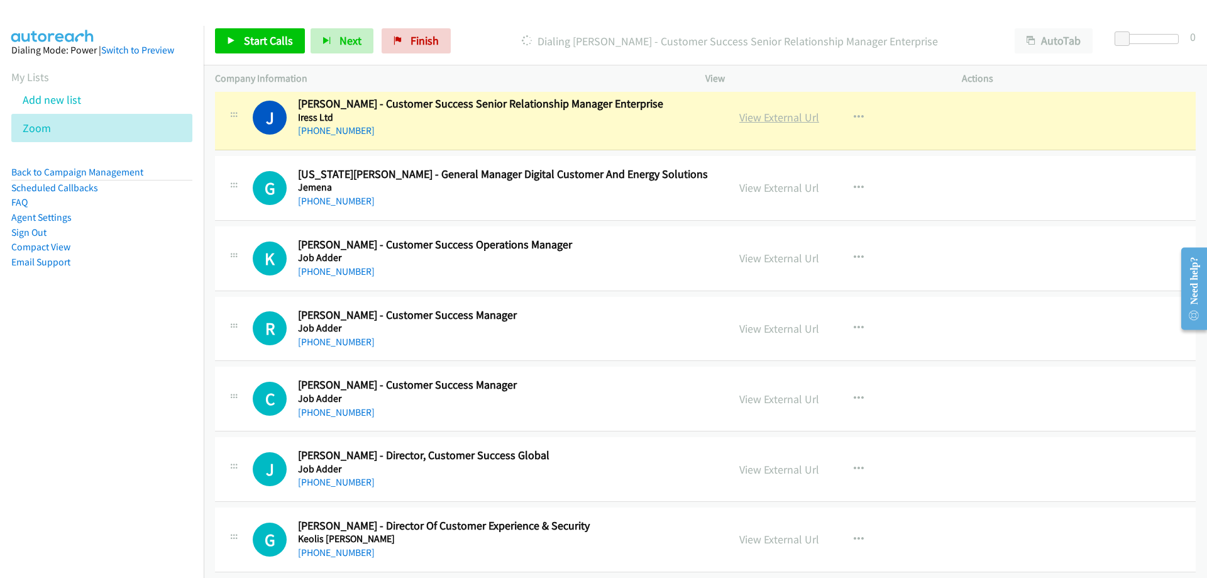
click at [788, 118] on link "View External Url" at bounding box center [779, 117] width 80 height 14
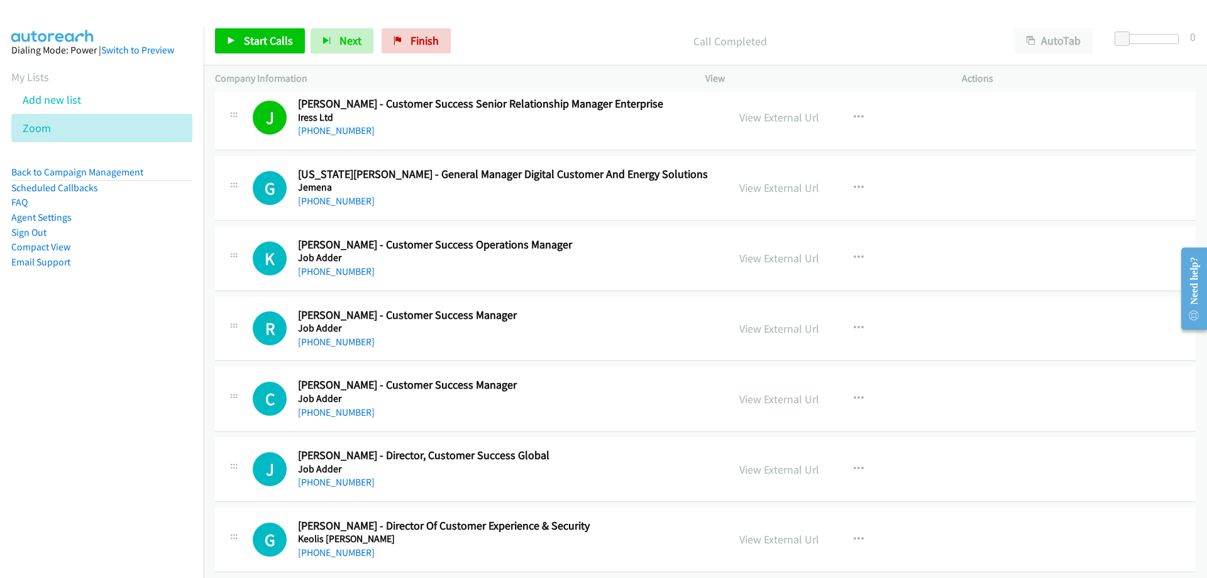
scroll to position [14524, 0]
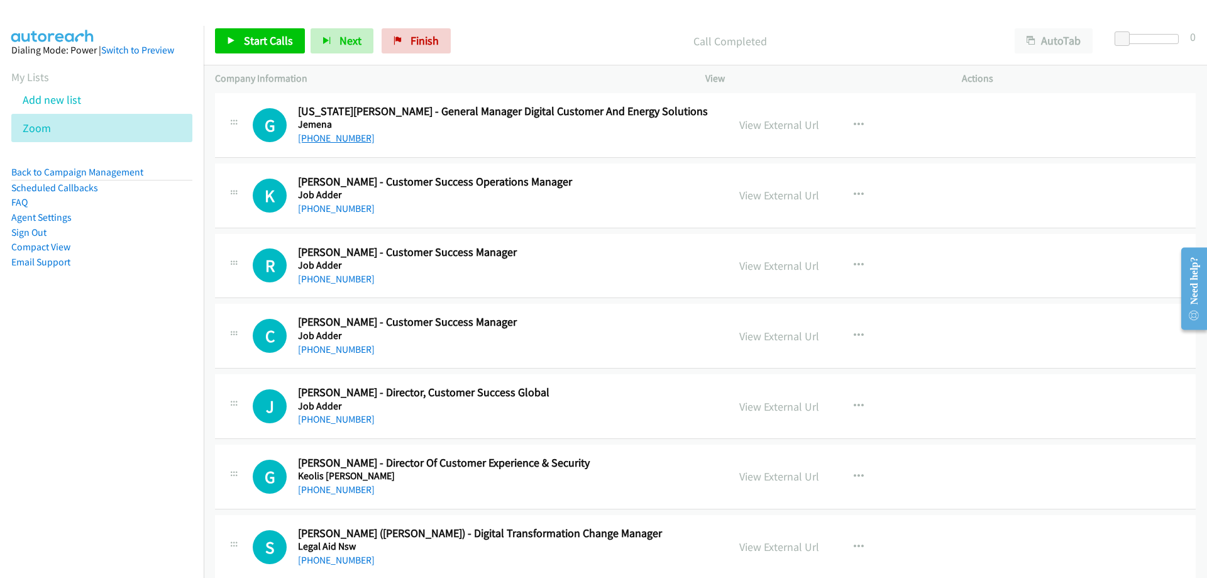
click at [346, 138] on link "[PHONE_NUMBER]" at bounding box center [336, 138] width 77 height 12
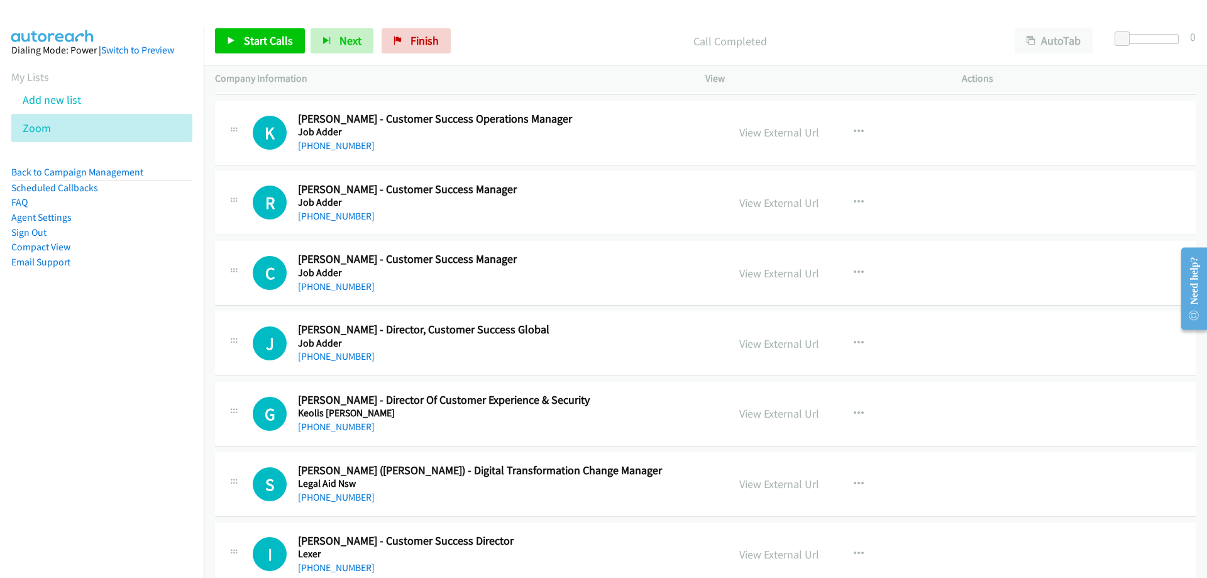
click at [346, 153] on div "K Callback Scheduled [PERSON_NAME] - Customer Success Operations Manager Job Ad…" at bounding box center [705, 133] width 981 height 65
click at [346, 148] on link "[PHONE_NUMBER]" at bounding box center [336, 146] width 77 height 12
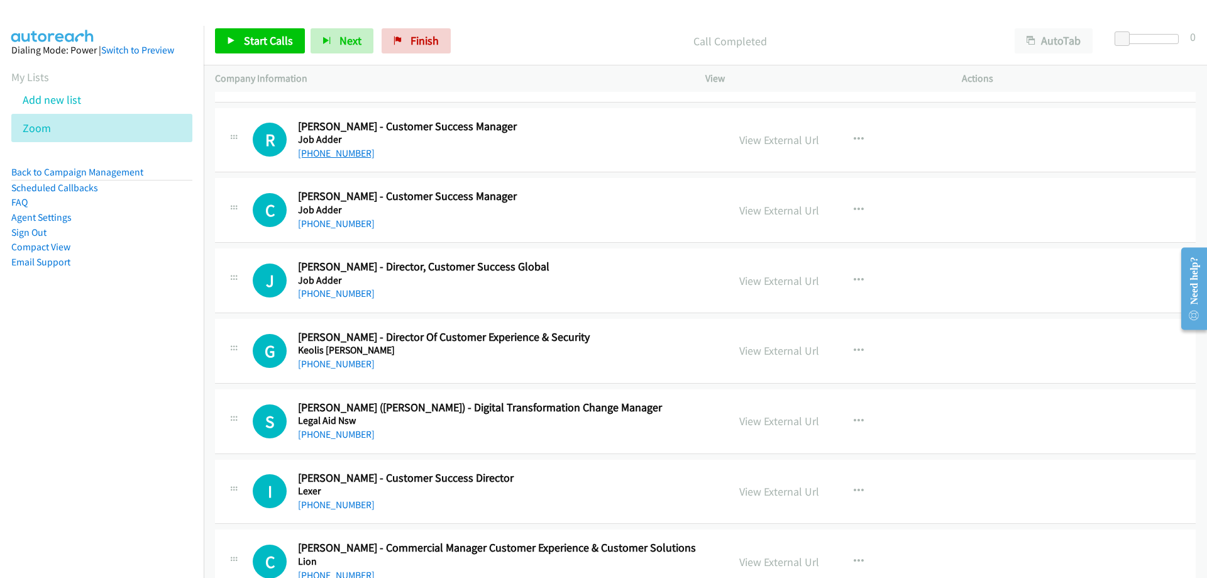
click at [349, 151] on link "[PHONE_NUMBER]" at bounding box center [336, 153] width 77 height 12
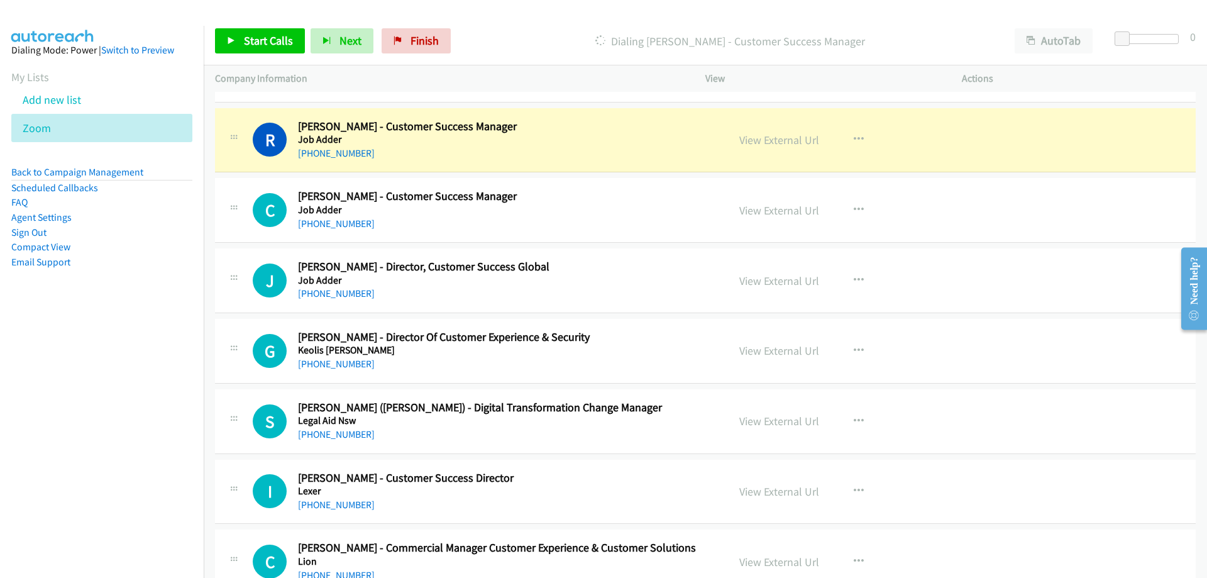
scroll to position [14713, 0]
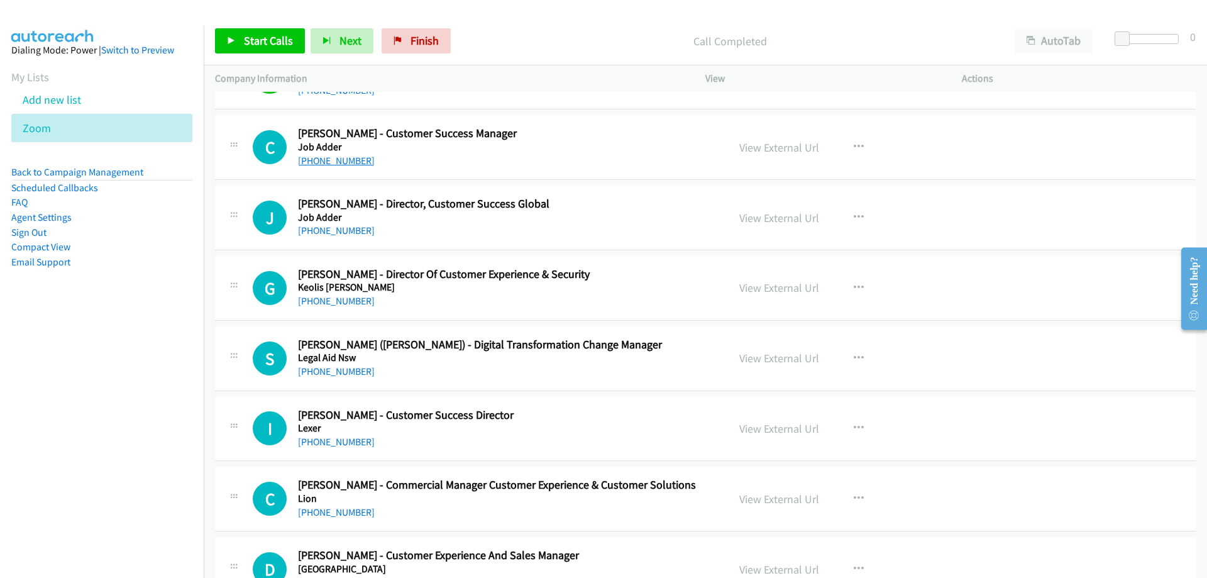
click at [348, 155] on link "[PHONE_NUMBER]" at bounding box center [336, 161] width 77 height 12
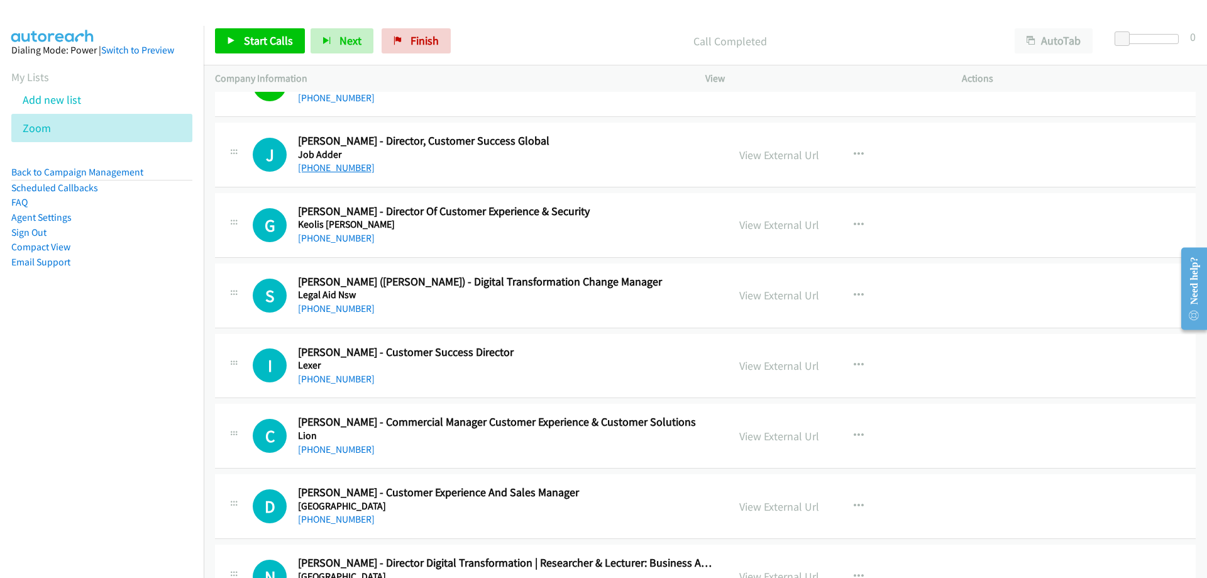
click at [328, 167] on link "[PHONE_NUMBER]" at bounding box center [336, 168] width 77 height 12
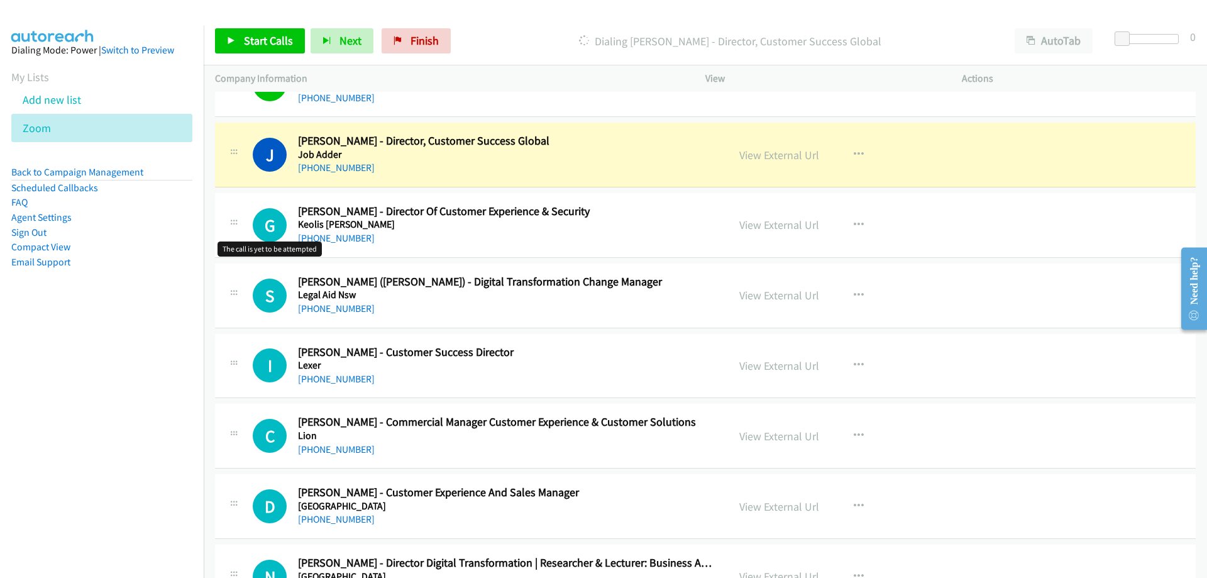
scroll to position [14839, 0]
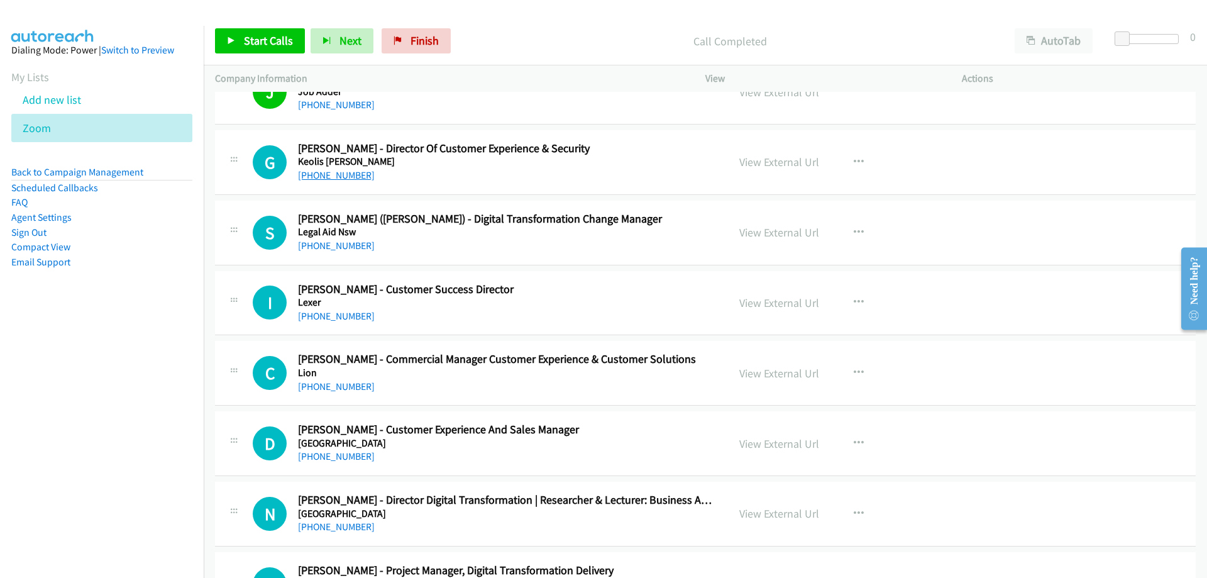
click at [323, 176] on link "[PHONE_NUMBER]" at bounding box center [336, 175] width 77 height 12
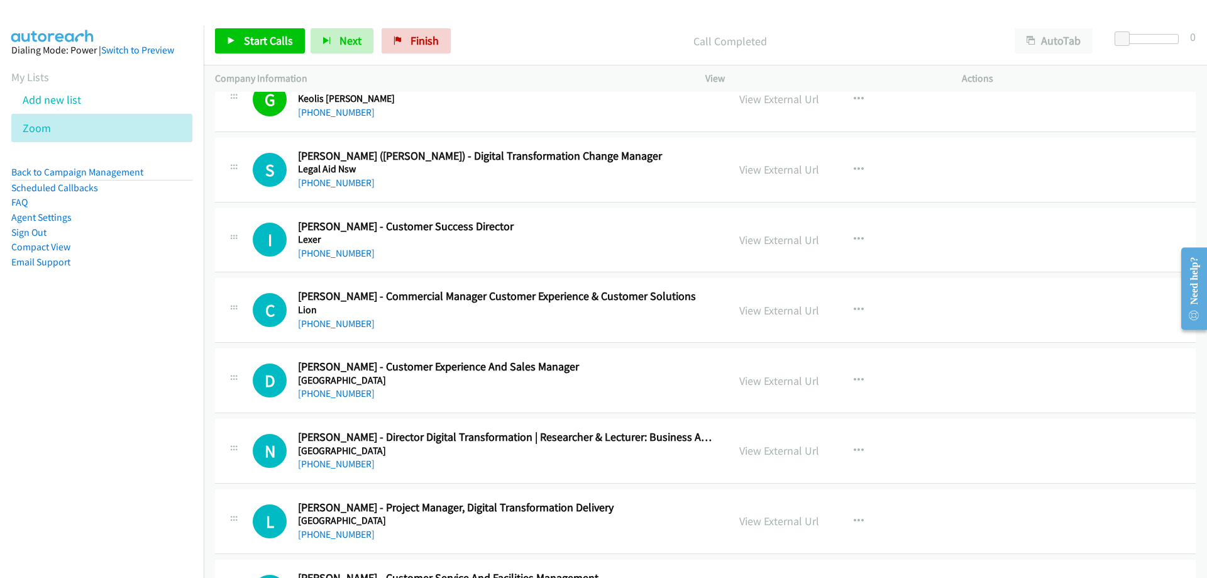
scroll to position [14964, 0]
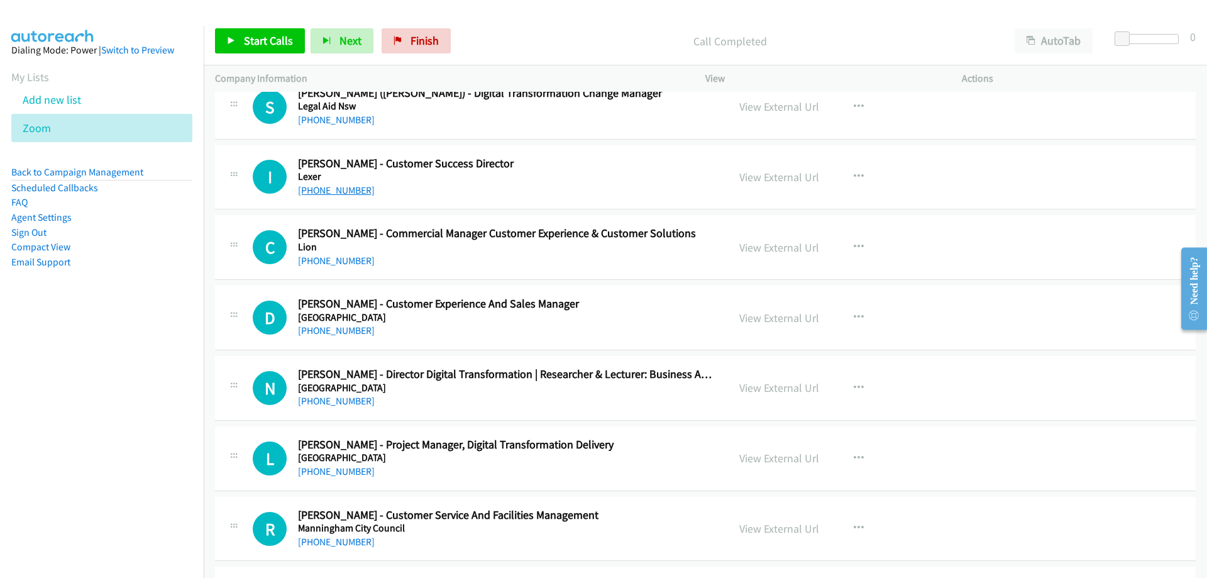
click at [329, 190] on link "[PHONE_NUMBER]" at bounding box center [336, 190] width 77 height 12
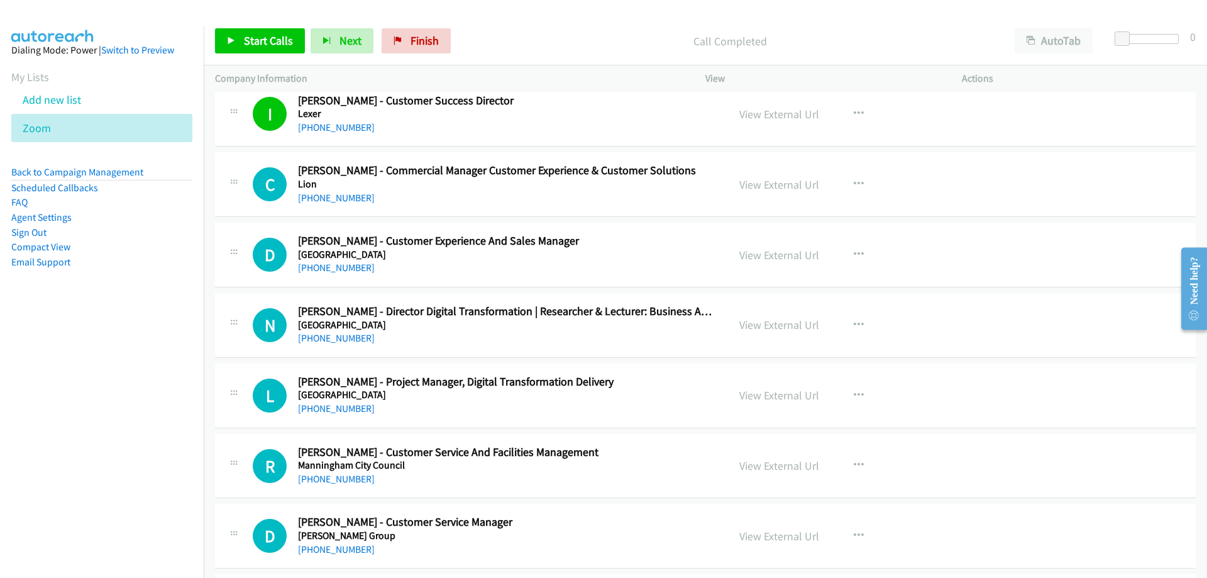
scroll to position [15090, 0]
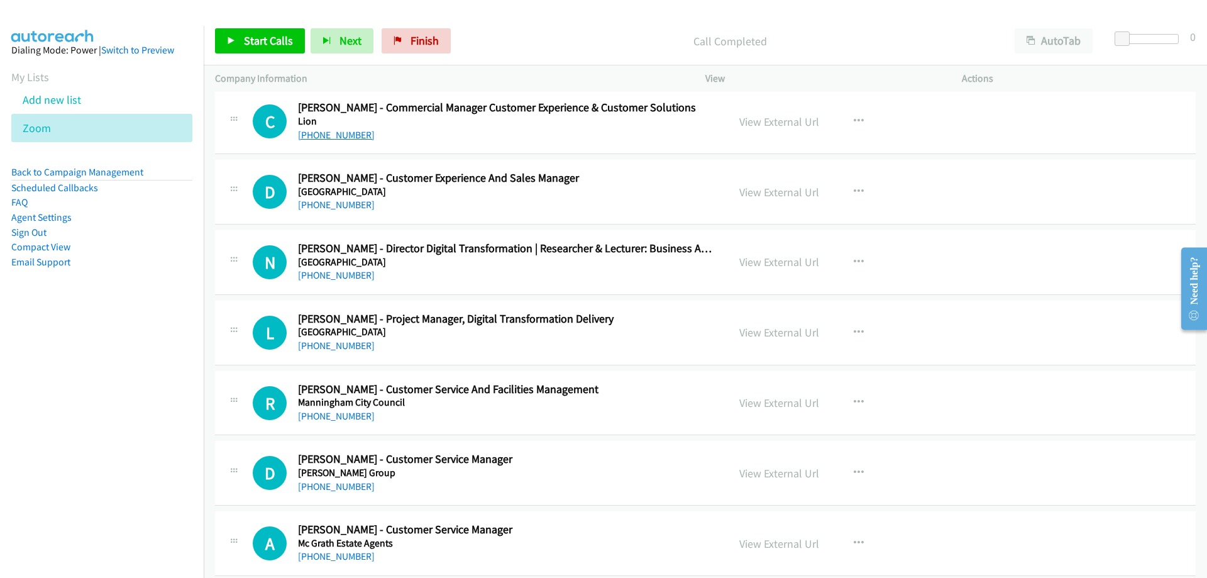
click at [318, 137] on link "[PHONE_NUMBER]" at bounding box center [336, 135] width 77 height 12
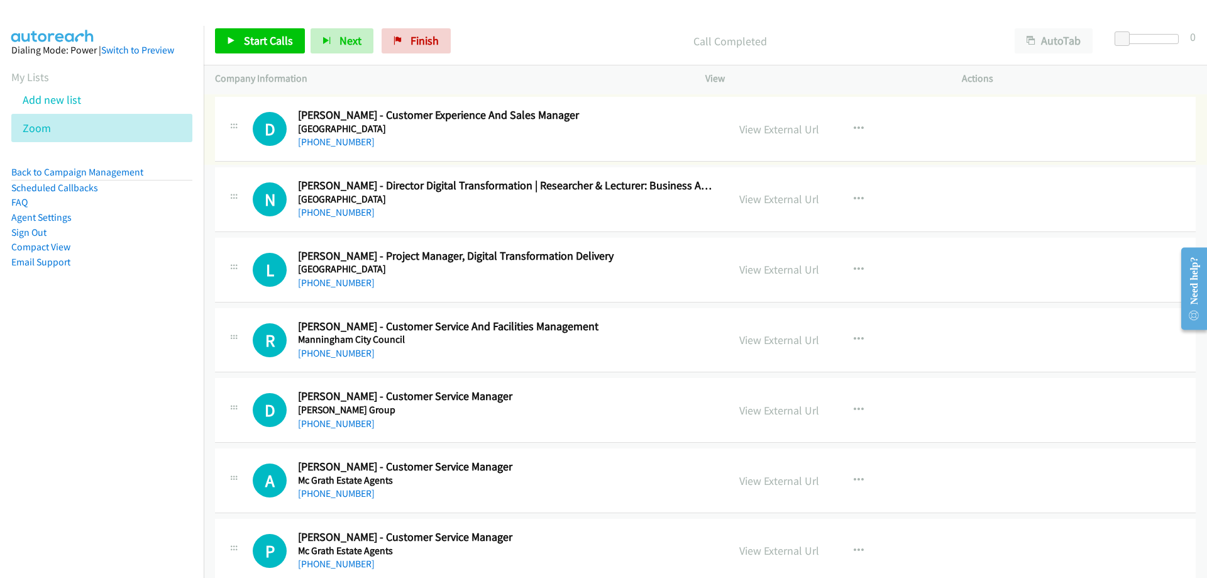
click at [314, 143] on link "[PHONE_NUMBER]" at bounding box center [336, 142] width 77 height 12
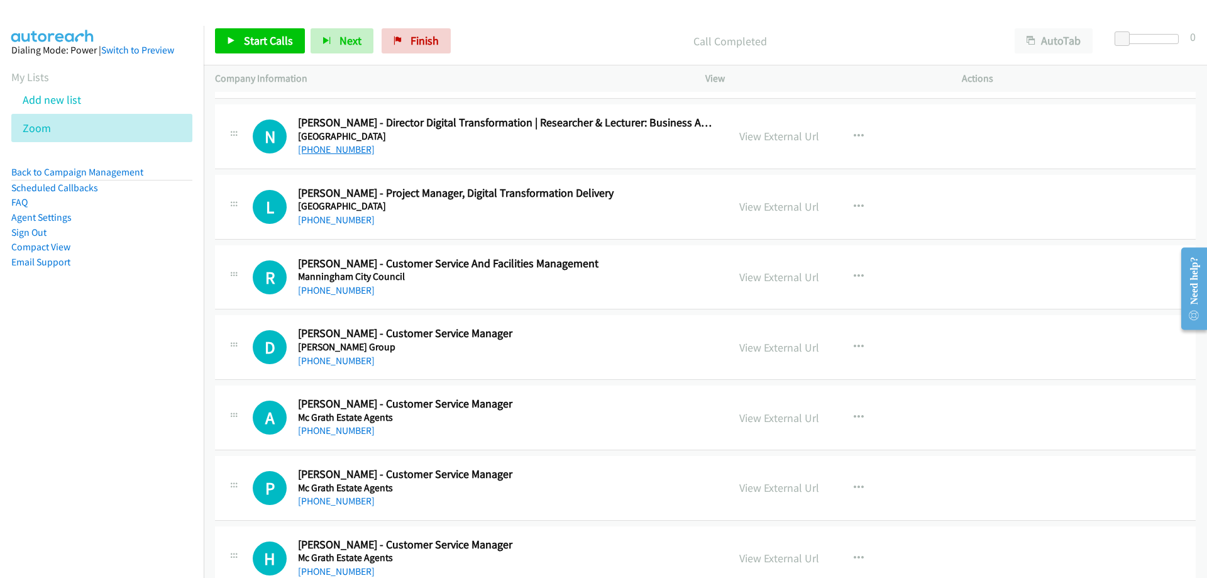
click at [314, 155] on link "[PHONE_NUMBER]" at bounding box center [336, 149] width 77 height 12
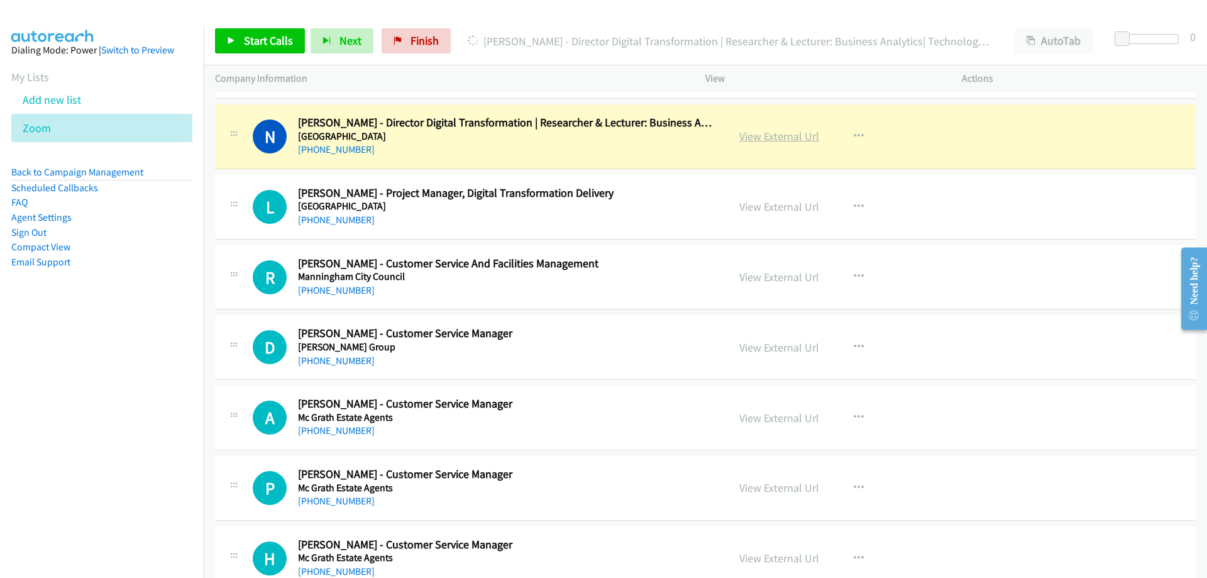
click at [754, 138] on link "View External Url" at bounding box center [779, 136] width 80 height 14
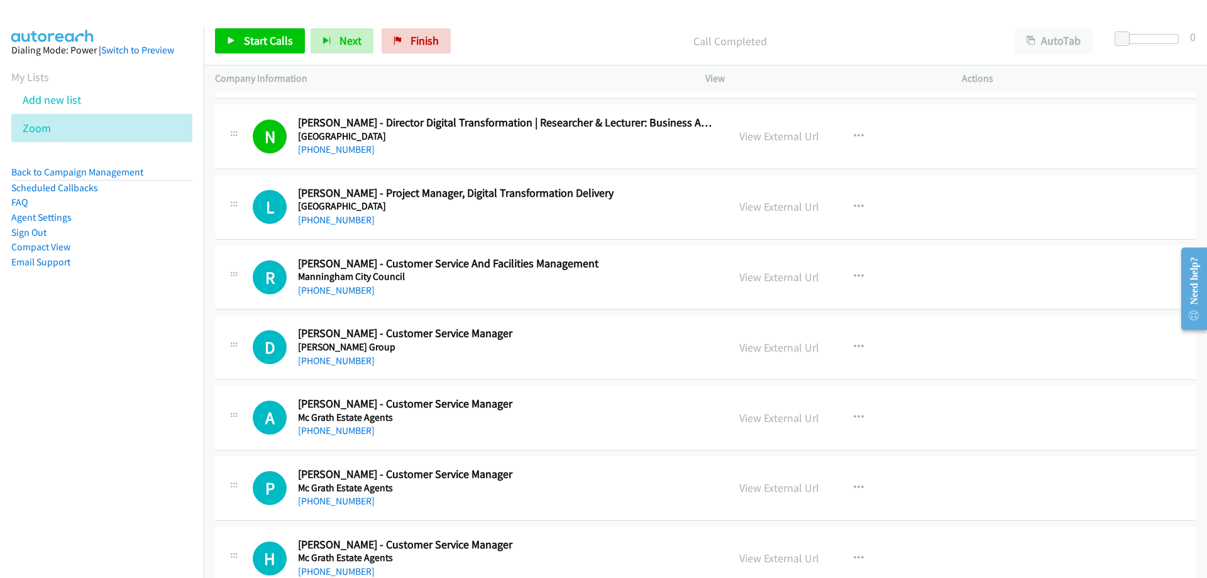
scroll to position [15279, 0]
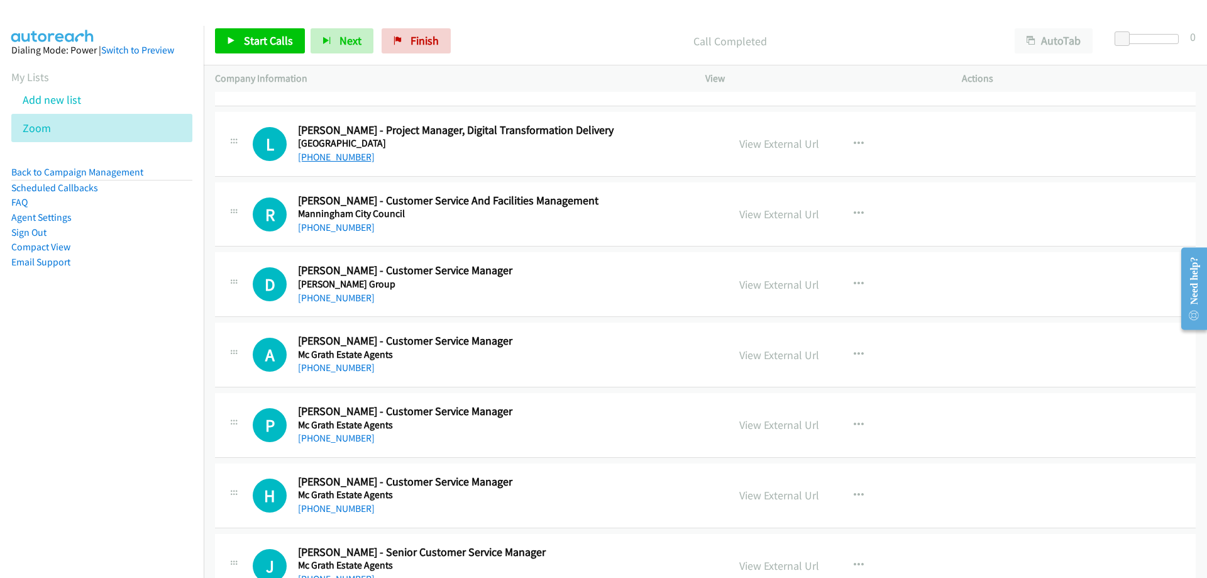
click at [342, 157] on link "[PHONE_NUMBER]" at bounding box center [336, 157] width 77 height 12
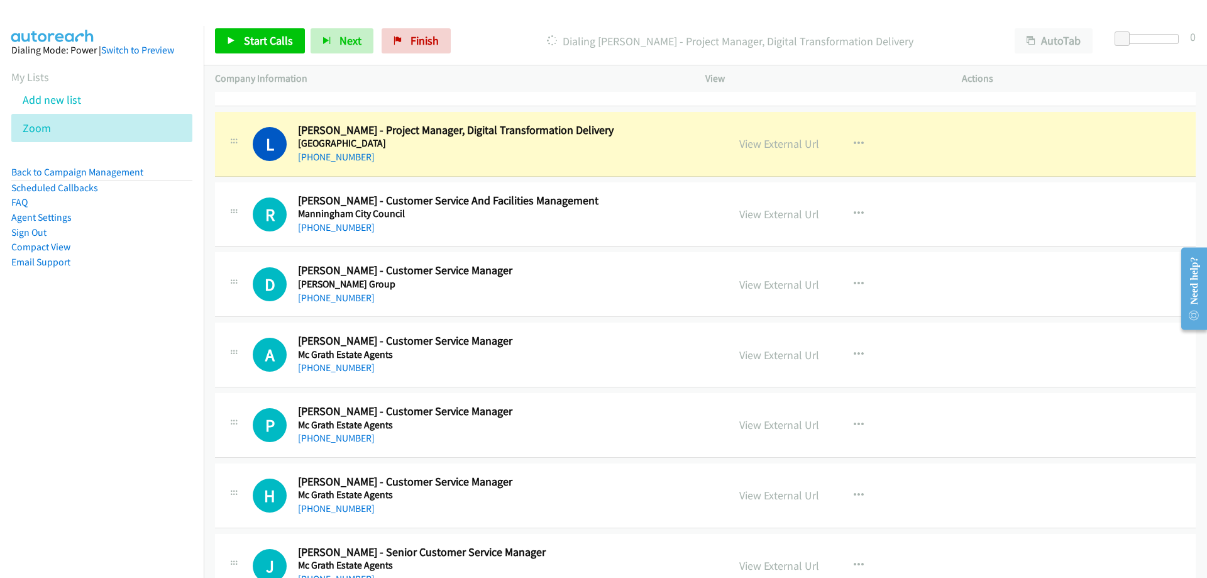
scroll to position [15342, 0]
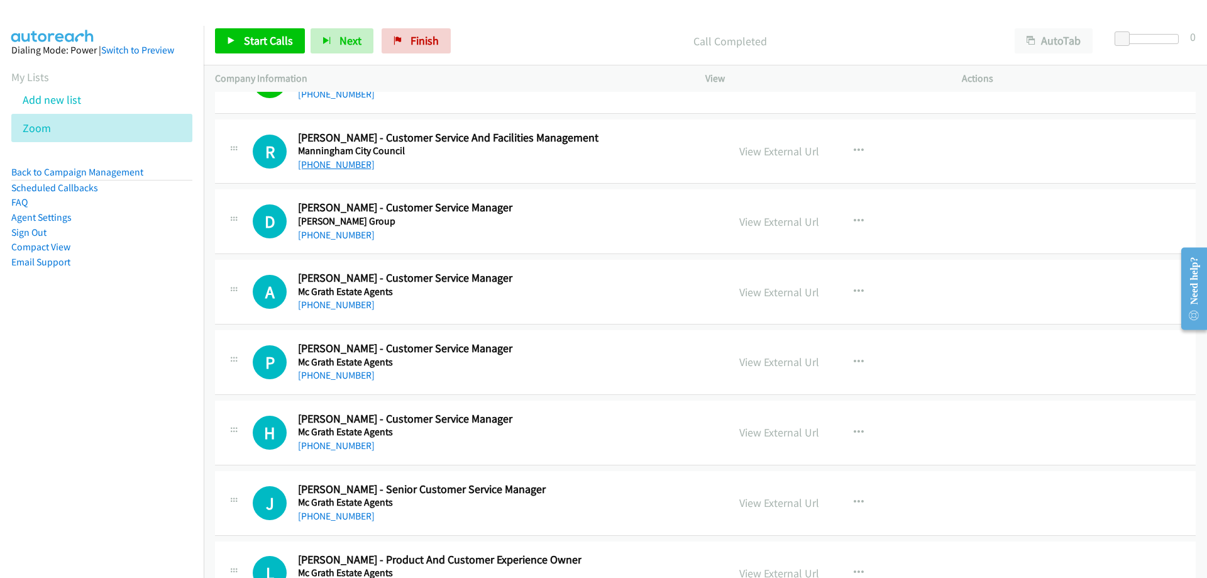
click at [353, 162] on link "[PHONE_NUMBER]" at bounding box center [336, 164] width 77 height 12
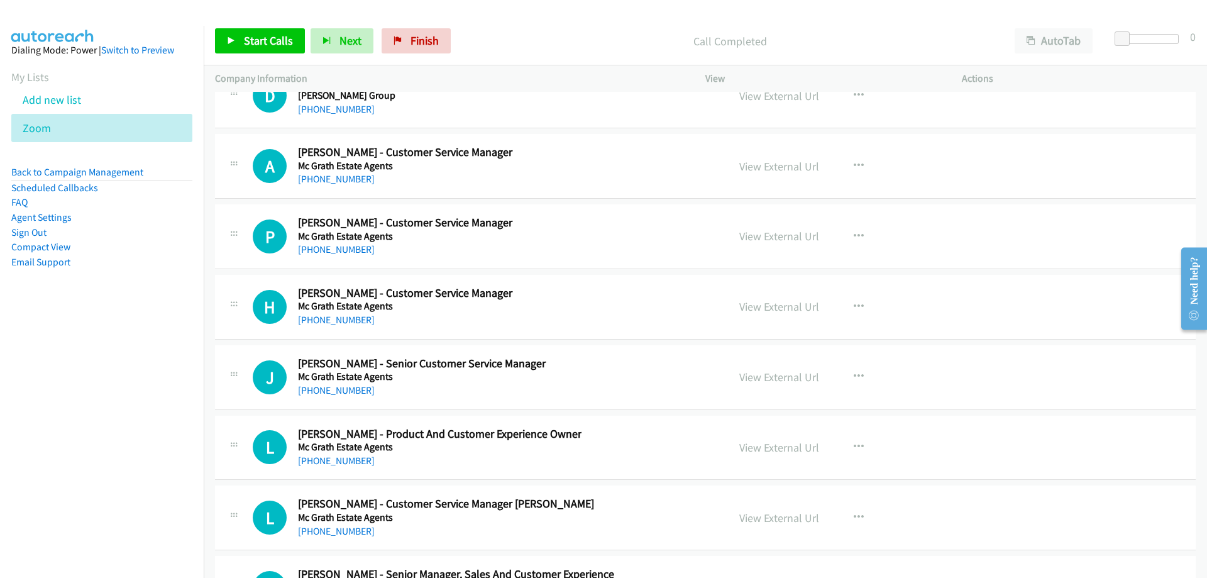
scroll to position [15404, 0]
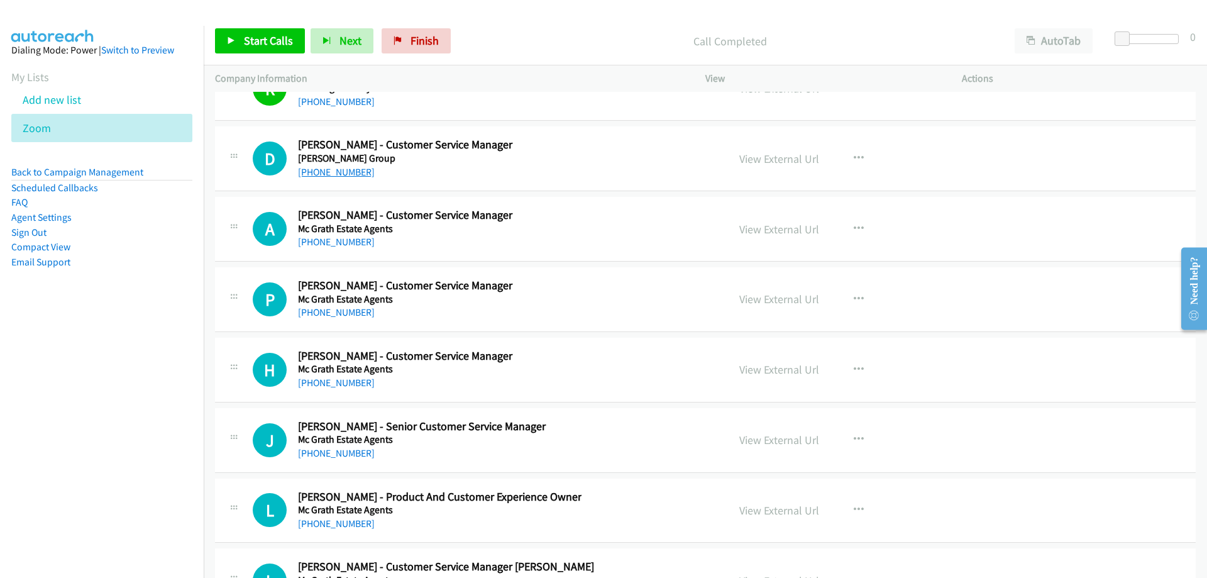
click at [354, 177] on link "[PHONE_NUMBER]" at bounding box center [336, 172] width 77 height 12
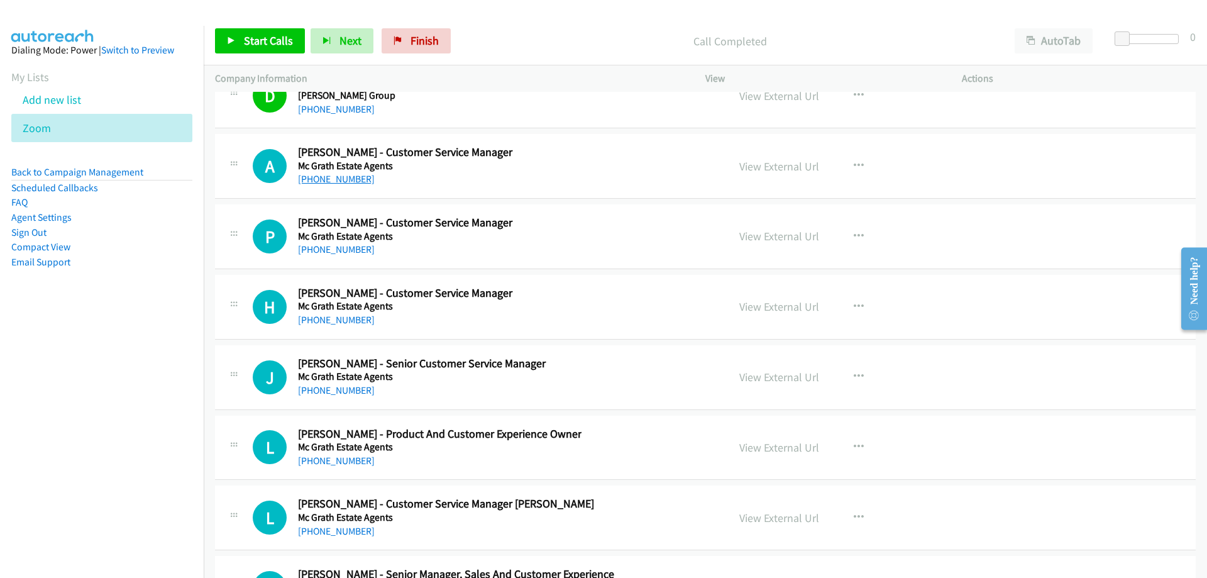
scroll to position [15530, 0]
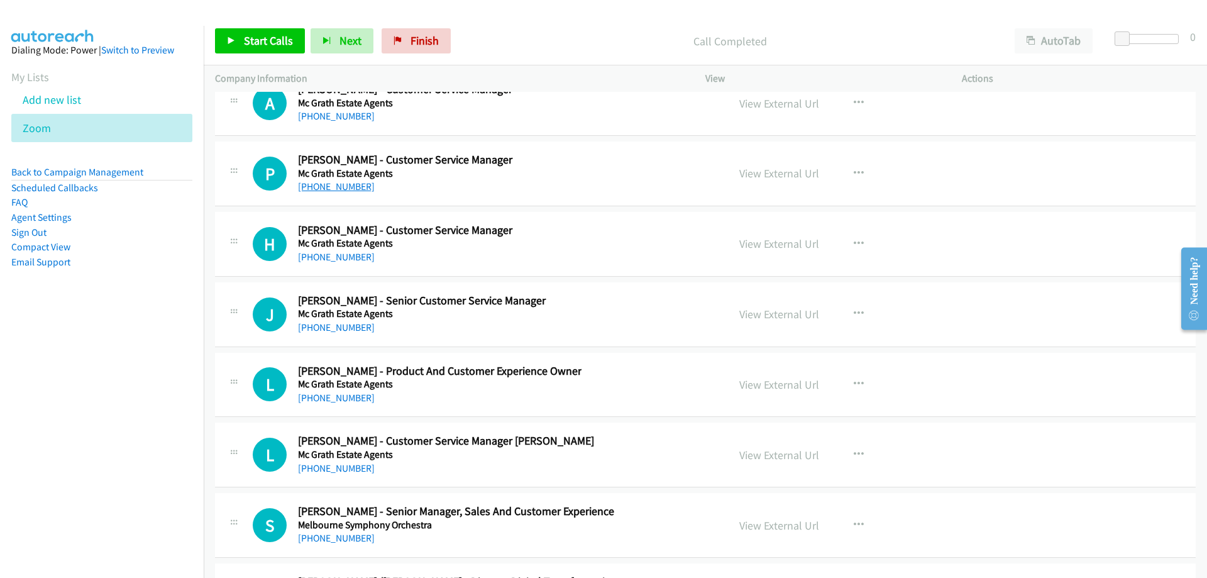
click at [309, 183] on link "[PHONE_NUMBER]" at bounding box center [336, 186] width 77 height 12
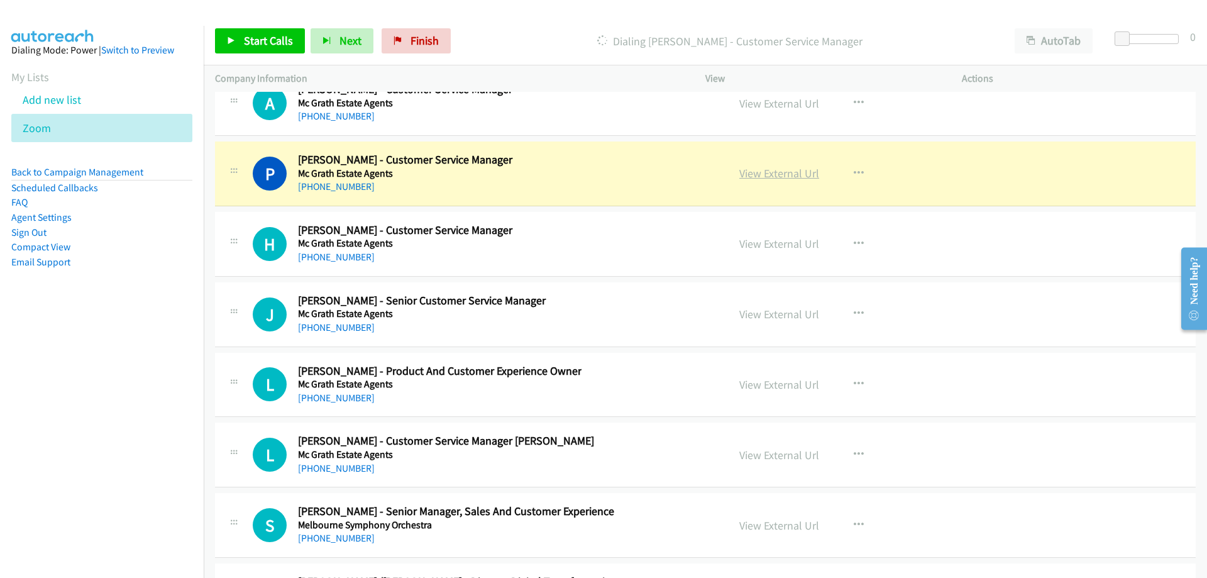
click at [751, 175] on link "View External Url" at bounding box center [779, 173] width 80 height 14
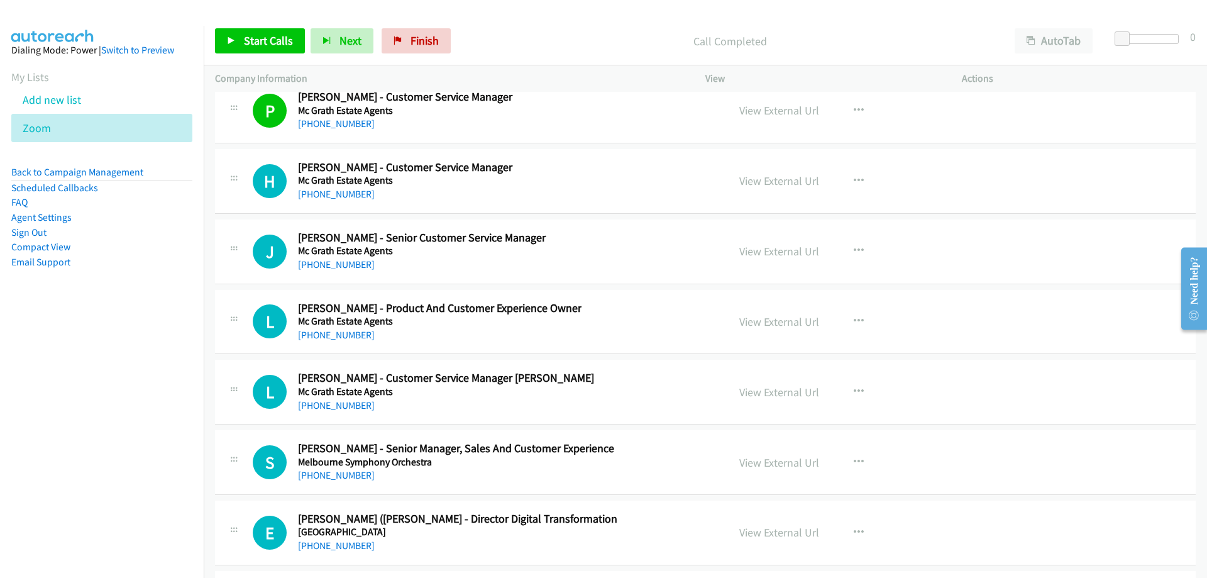
scroll to position [15656, 0]
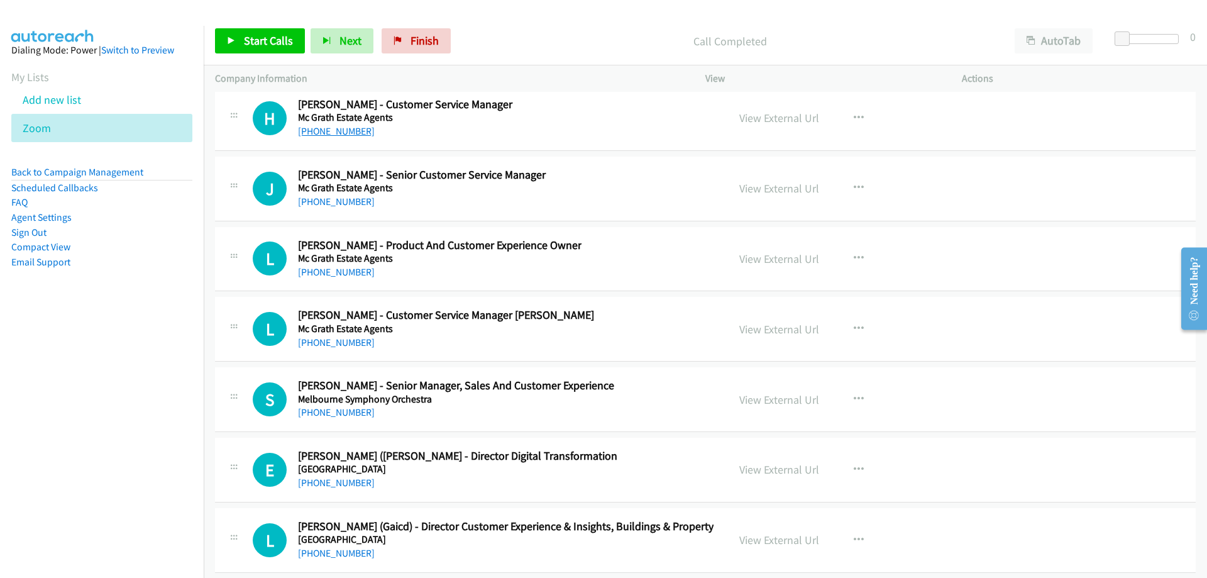
click at [347, 135] on link "[PHONE_NUMBER]" at bounding box center [336, 131] width 77 height 12
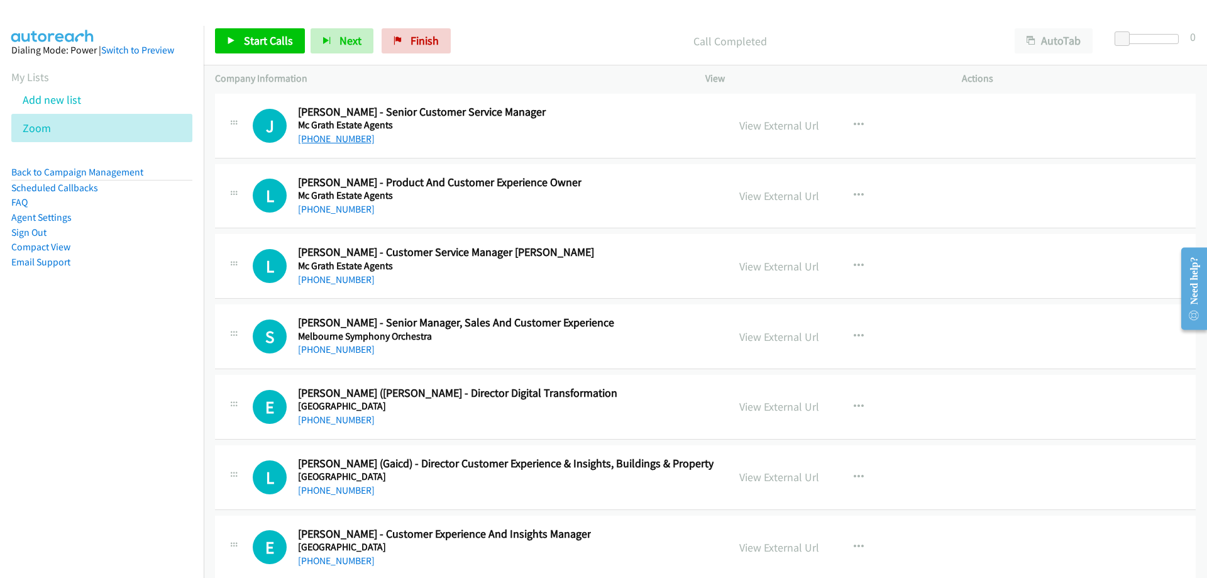
click at [326, 136] on link "[PHONE_NUMBER]" at bounding box center [336, 139] width 77 height 12
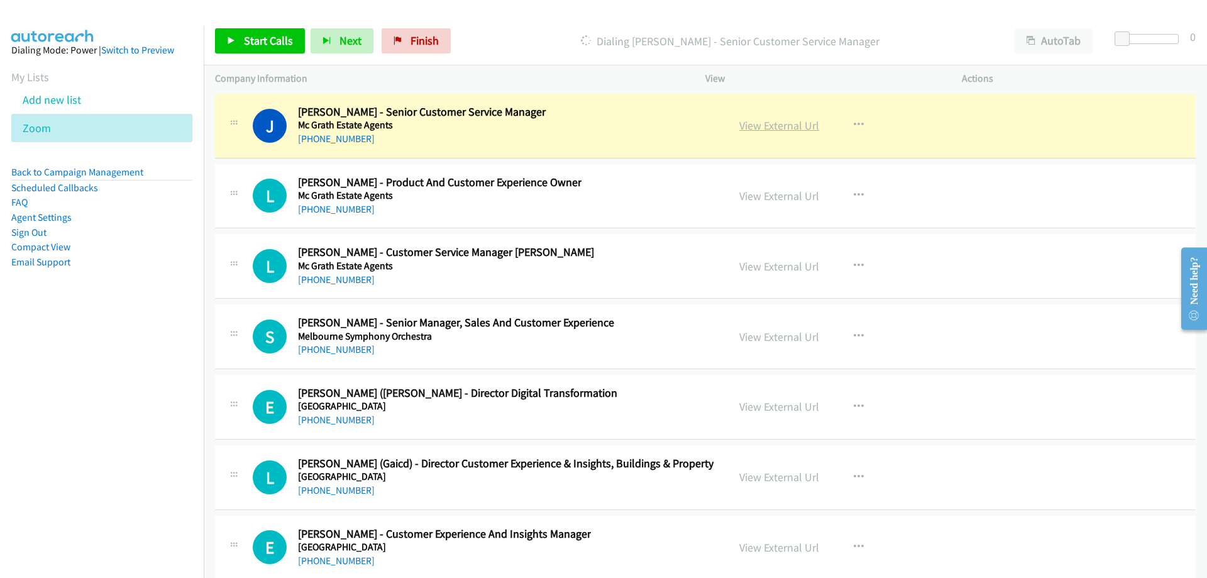
click at [755, 125] on link "View External Url" at bounding box center [779, 125] width 80 height 14
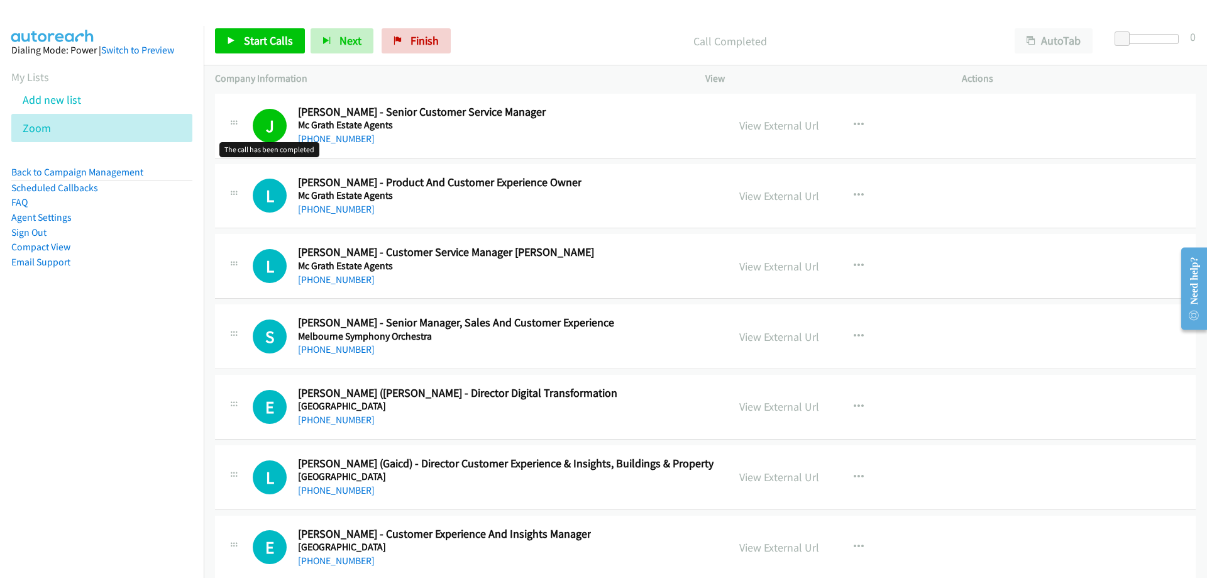
scroll to position [15782, 0]
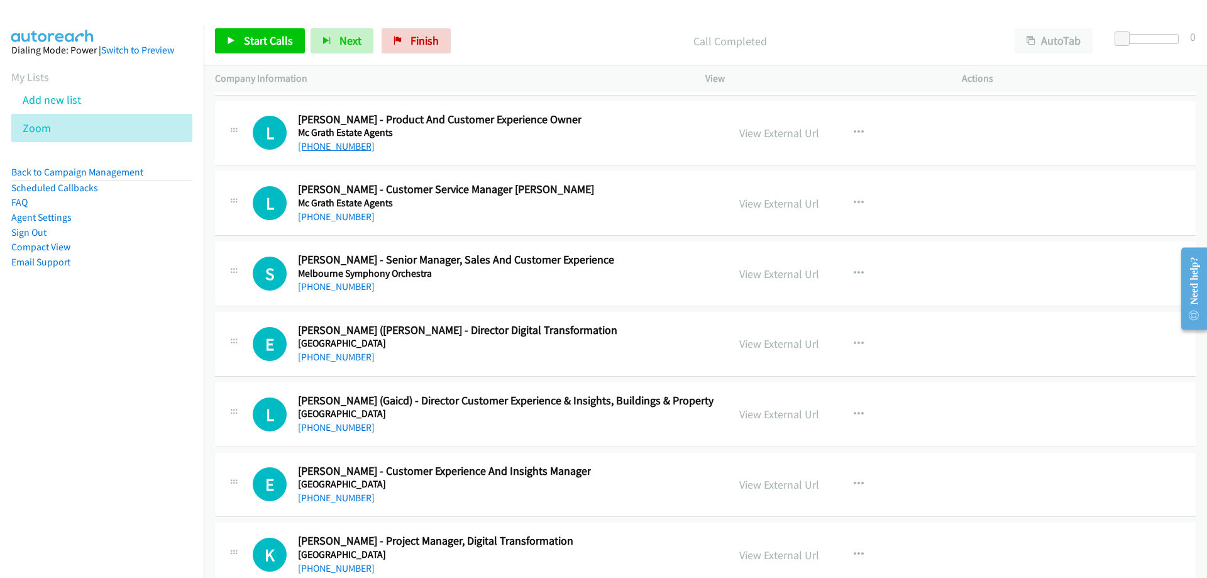
click at [308, 141] on link "[PHONE_NUMBER]" at bounding box center [336, 146] width 77 height 12
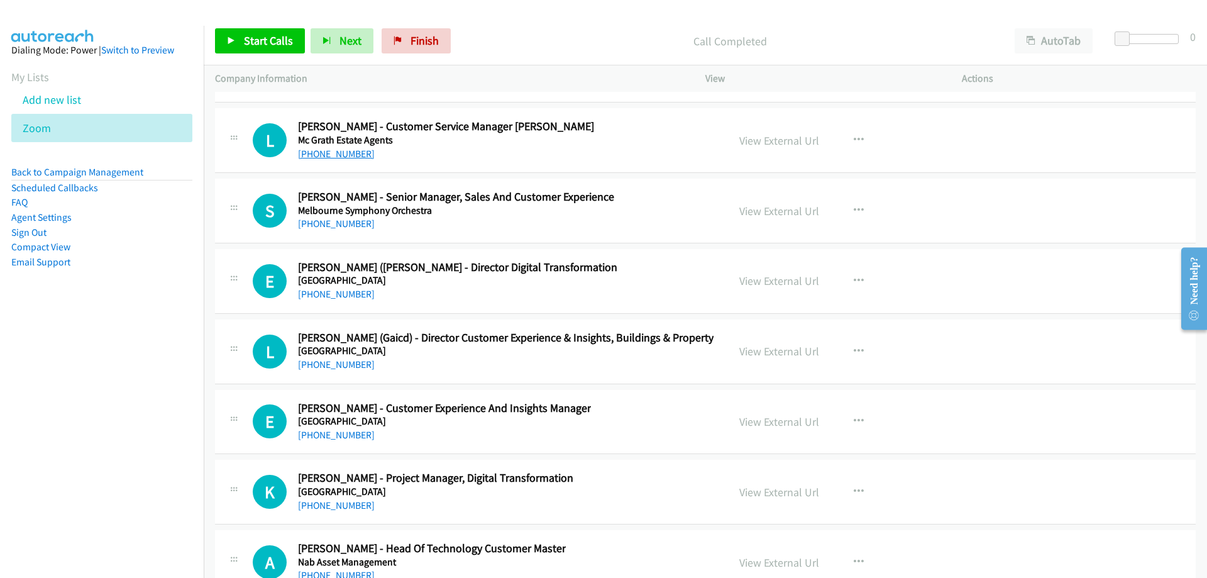
click at [350, 158] on link "[PHONE_NUMBER]" at bounding box center [336, 154] width 77 height 12
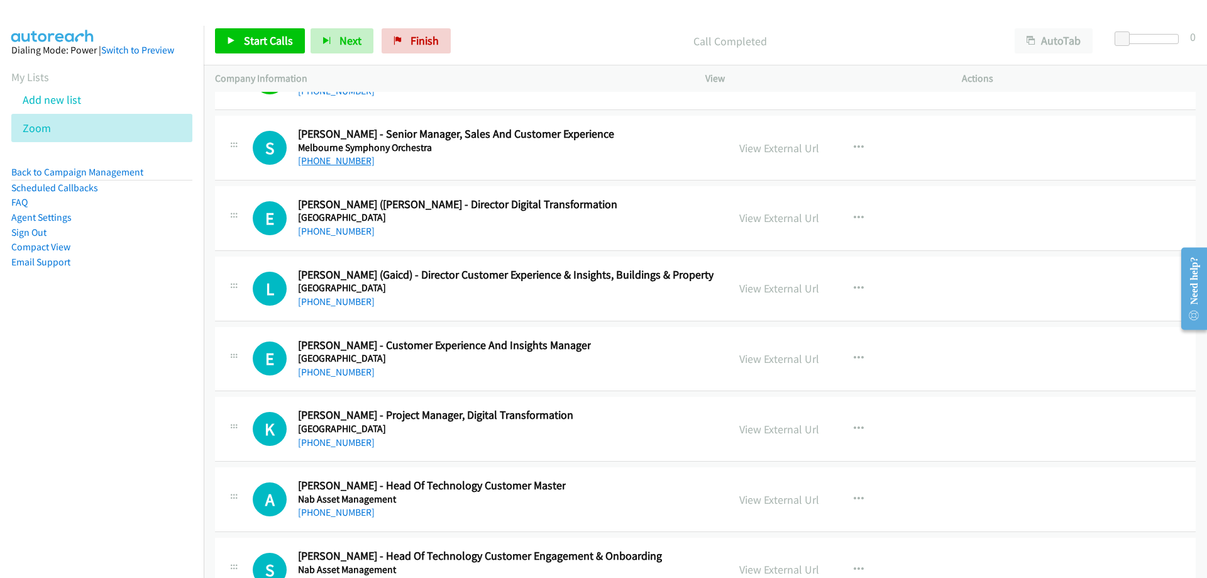
click at [348, 155] on link "[PHONE_NUMBER]" at bounding box center [336, 161] width 77 height 12
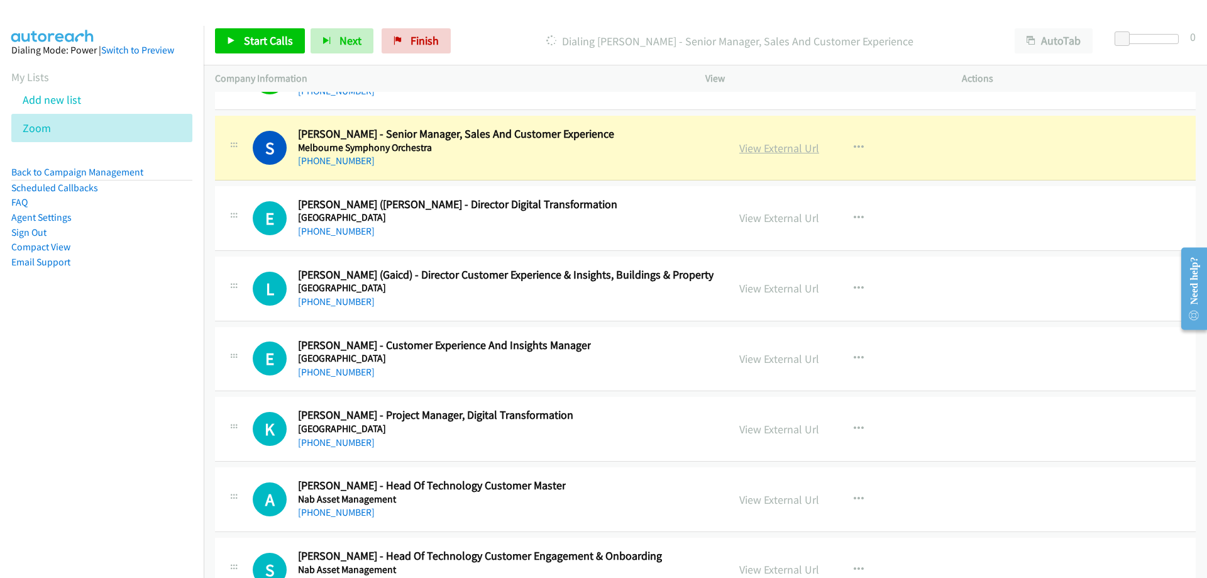
click at [760, 144] on link "View External Url" at bounding box center [779, 148] width 80 height 14
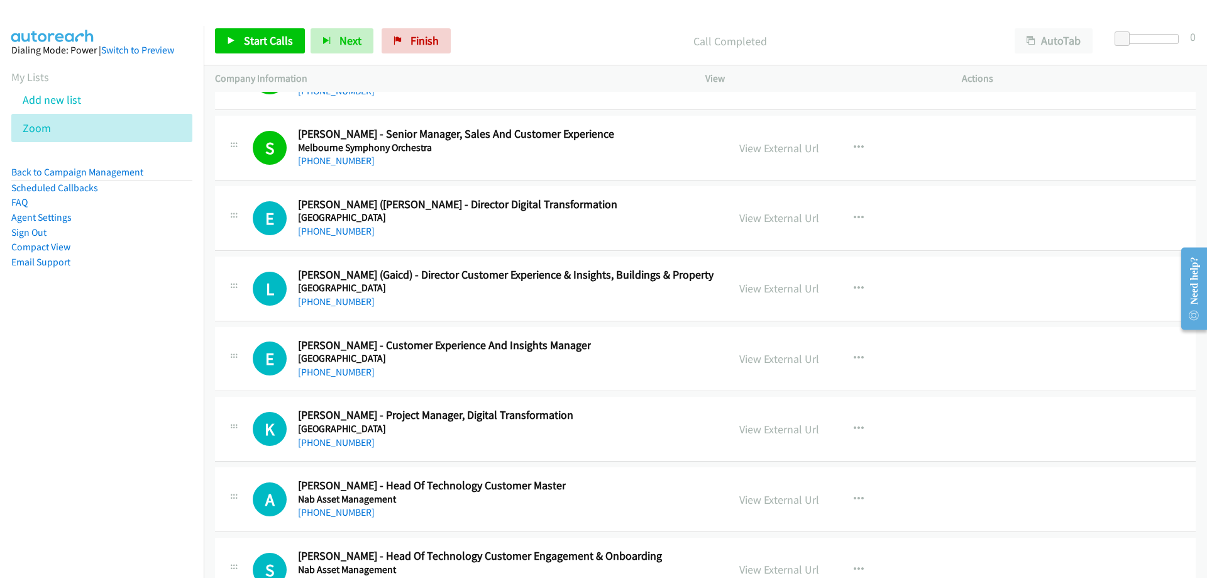
scroll to position [15970, 0]
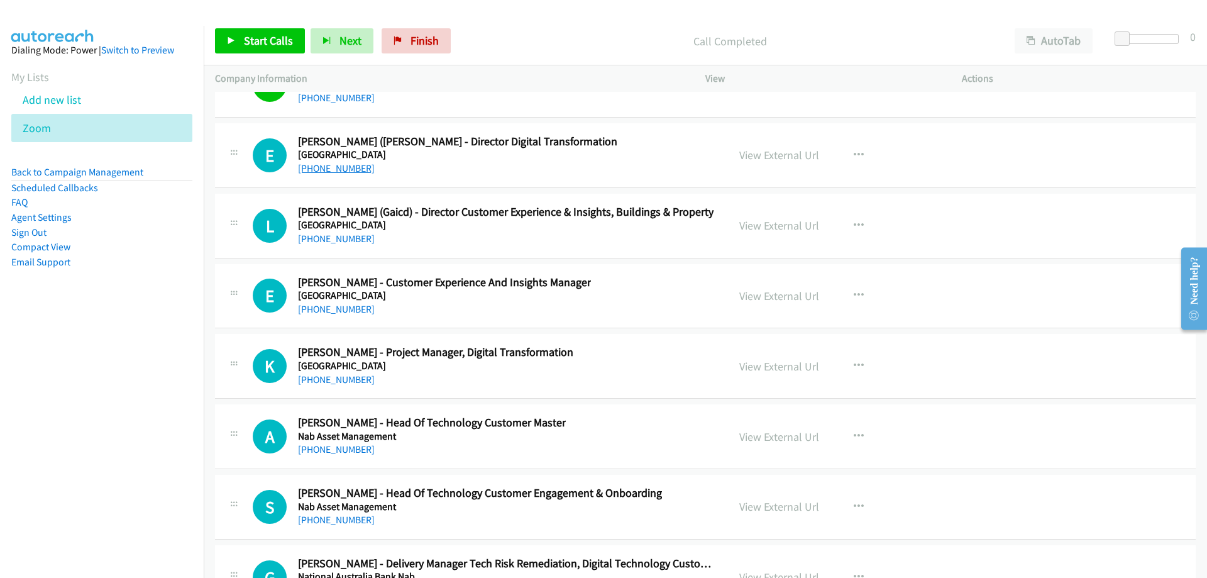
click at [333, 171] on link "[PHONE_NUMBER]" at bounding box center [336, 168] width 77 height 12
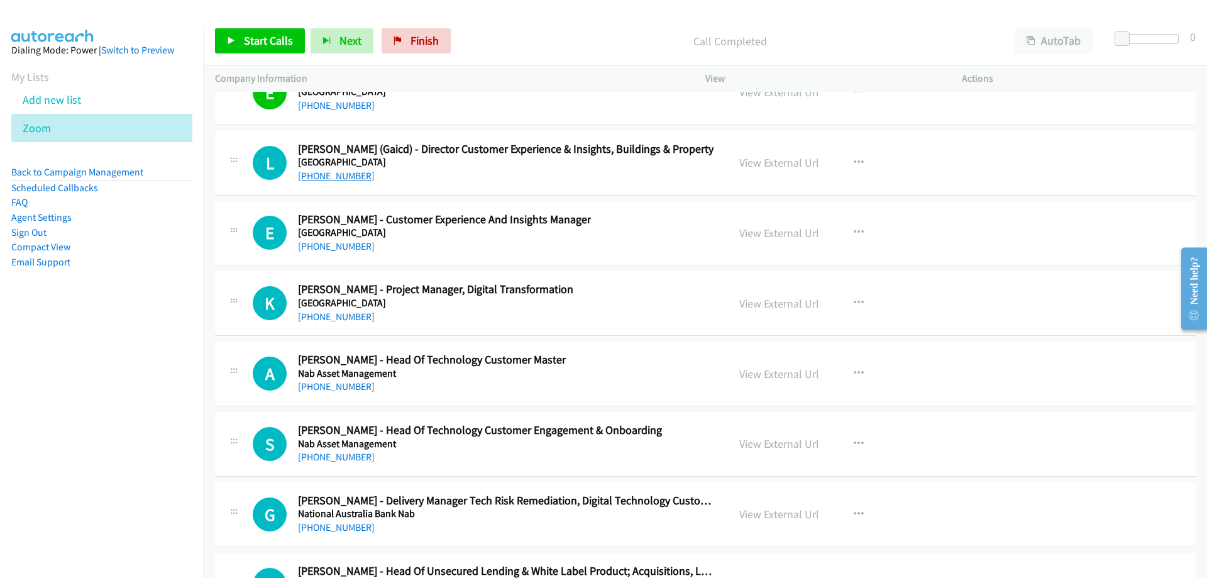
click at [319, 175] on link "[PHONE_NUMBER]" at bounding box center [336, 176] width 77 height 12
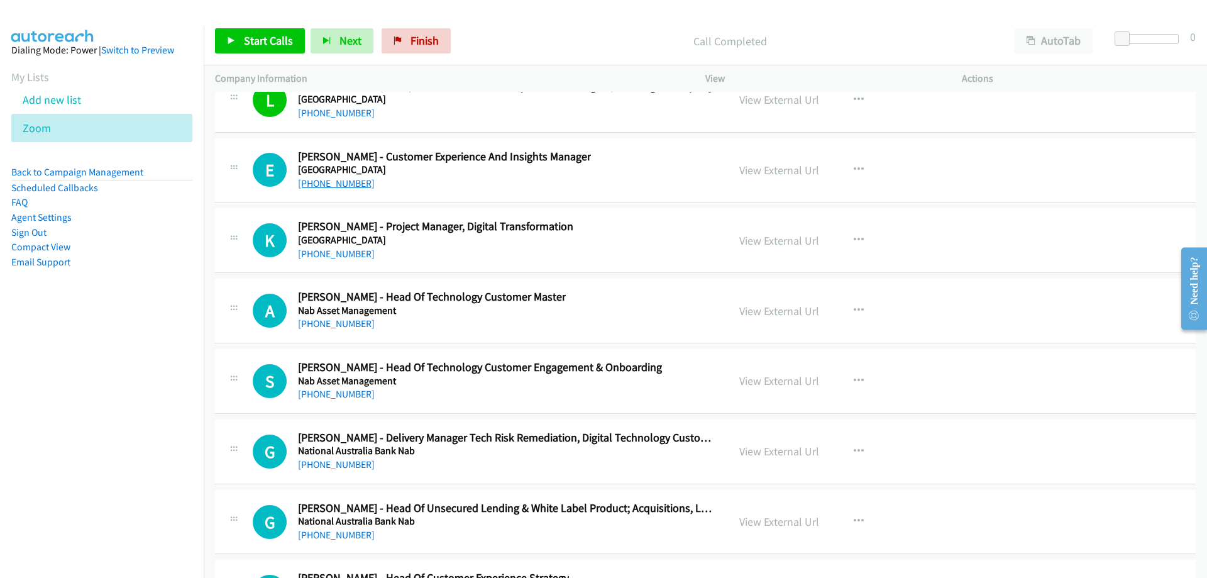
click at [313, 186] on link "[PHONE_NUMBER]" at bounding box center [336, 183] width 77 height 12
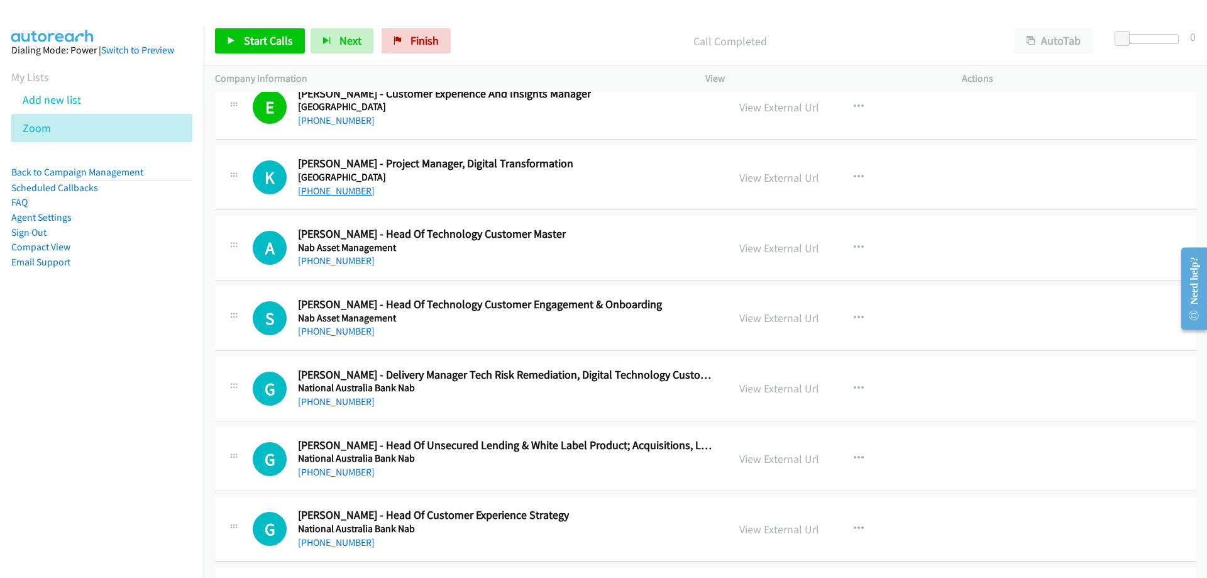
click at [318, 189] on link "[PHONE_NUMBER]" at bounding box center [336, 191] width 77 height 12
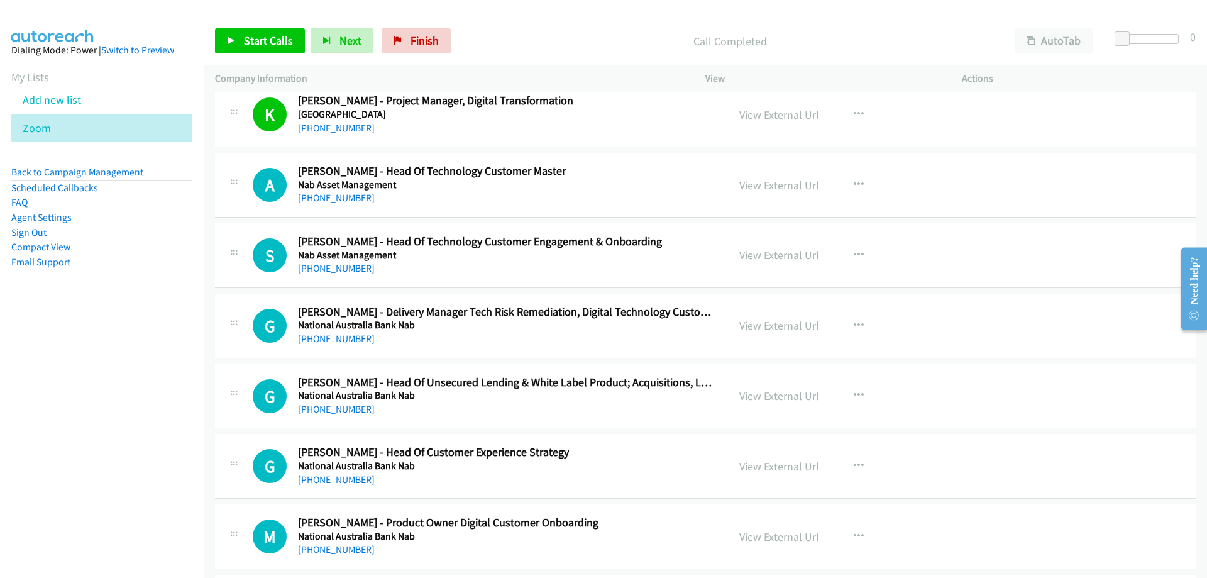
scroll to position [16285, 0]
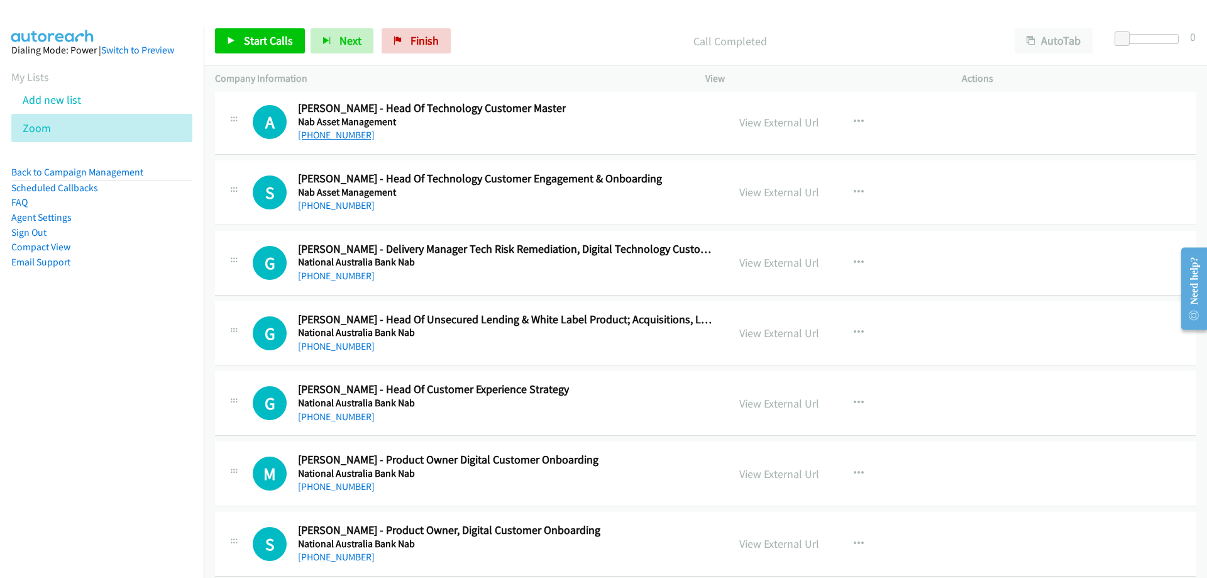
click at [357, 135] on link "[PHONE_NUMBER]" at bounding box center [336, 135] width 77 height 12
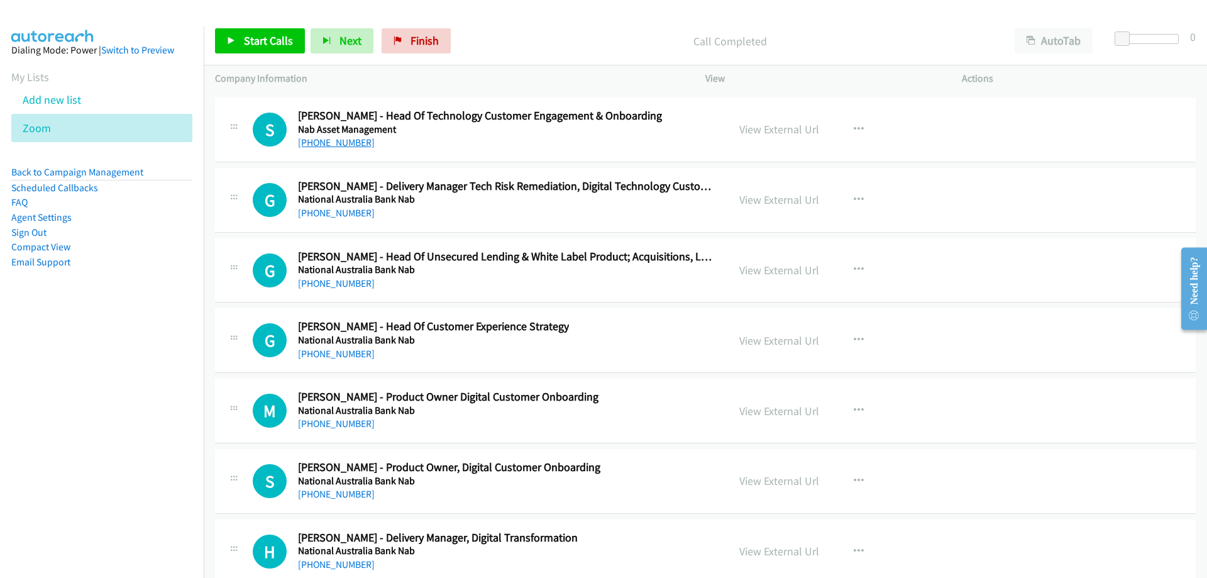
click at [332, 146] on link "[PHONE_NUMBER]" at bounding box center [336, 142] width 77 height 12
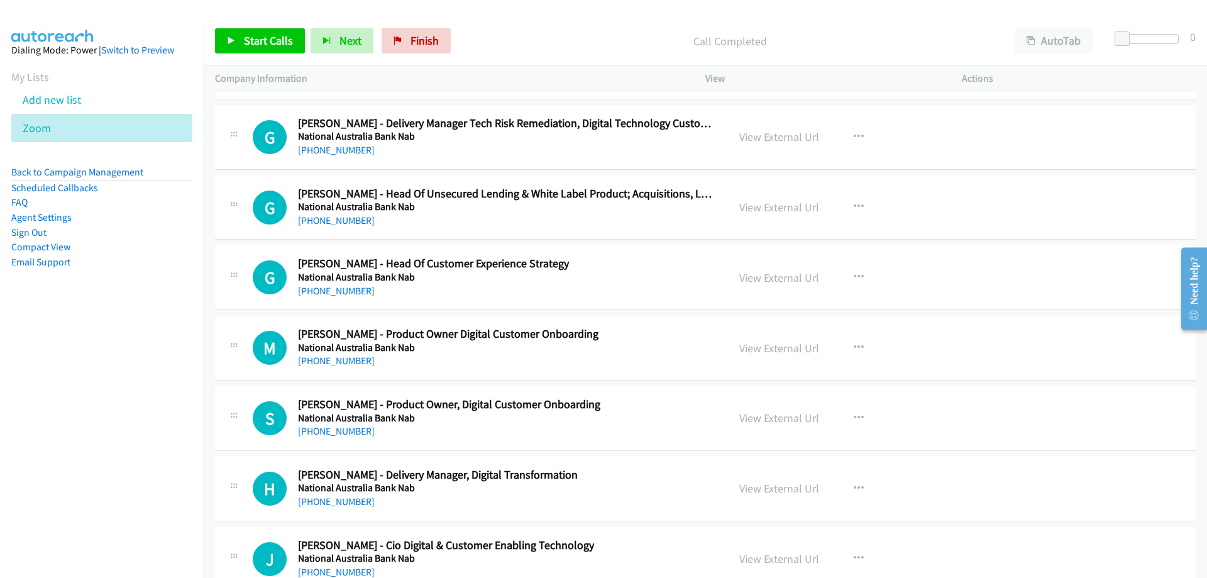
click at [324, 156] on div "[PHONE_NUMBER]" at bounding box center [507, 150] width 419 height 15
click at [325, 153] on link "[PHONE_NUMBER]" at bounding box center [336, 150] width 77 height 12
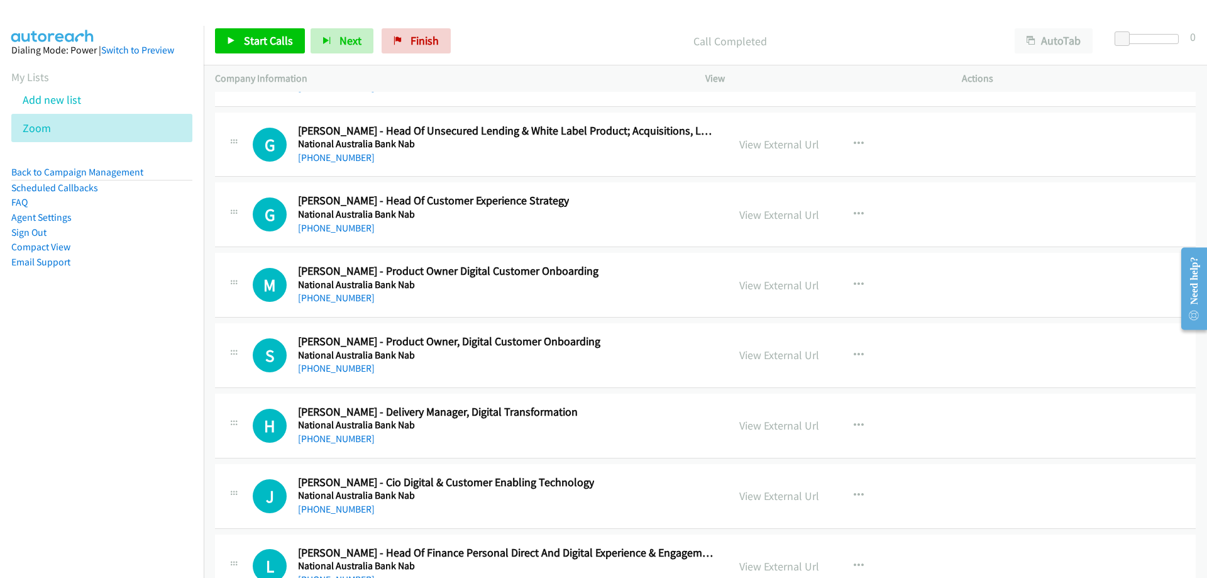
scroll to position [16536, 0]
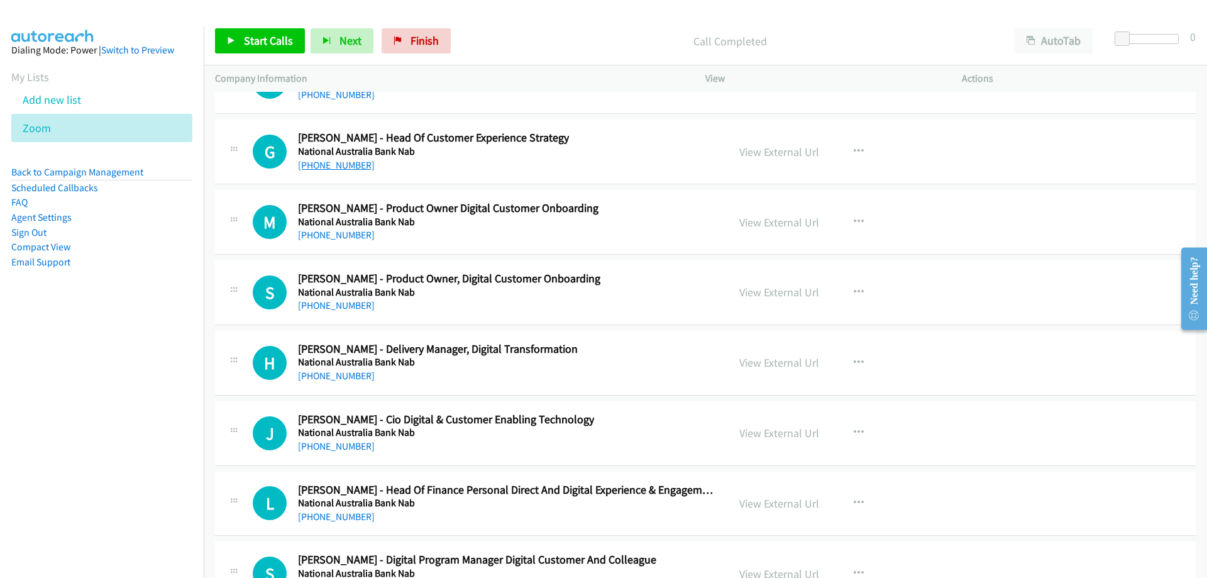
click at [329, 168] on link "[PHONE_NUMBER]" at bounding box center [336, 165] width 77 height 12
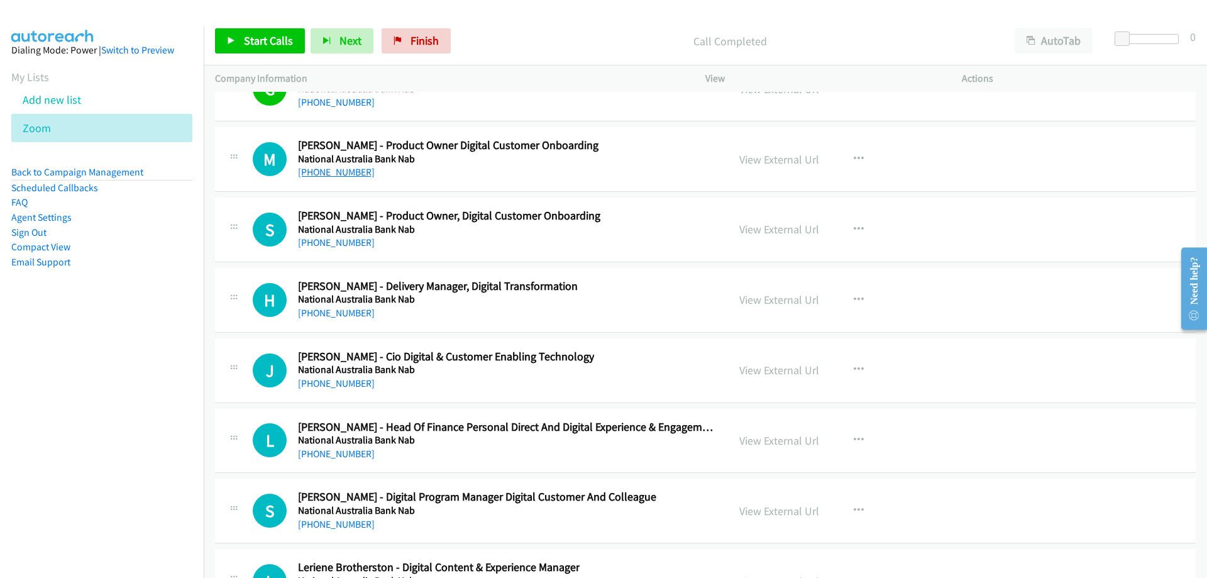
click at [329, 174] on link "[PHONE_NUMBER]" at bounding box center [336, 172] width 77 height 12
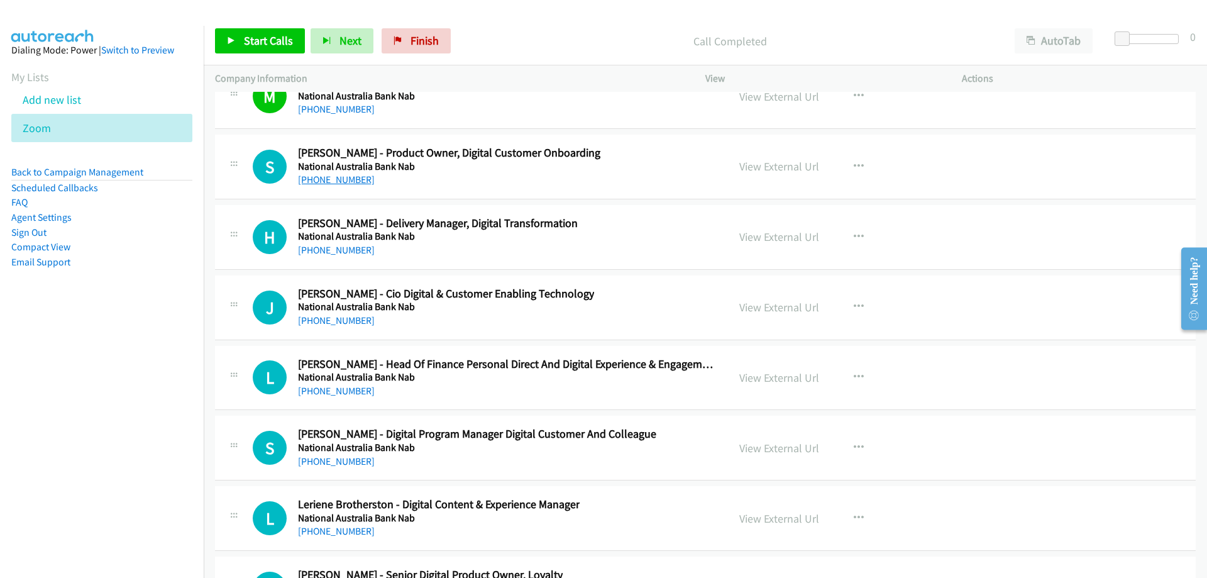
click at [326, 178] on link "[PHONE_NUMBER]" at bounding box center [336, 180] width 77 height 12
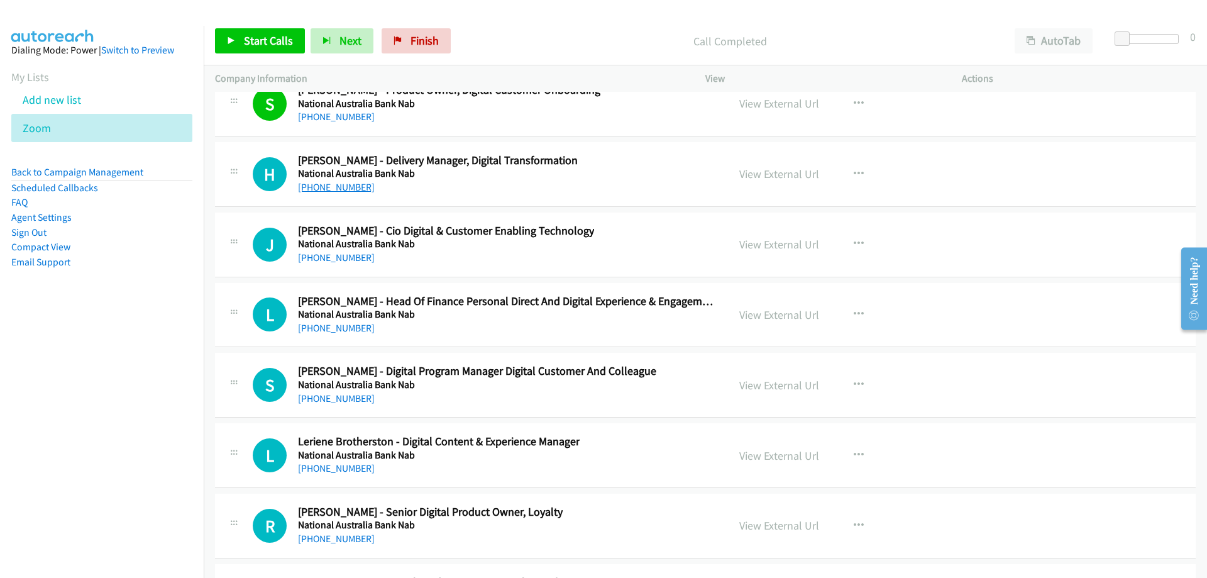
click at [312, 191] on link "[PHONE_NUMBER]" at bounding box center [336, 187] width 77 height 12
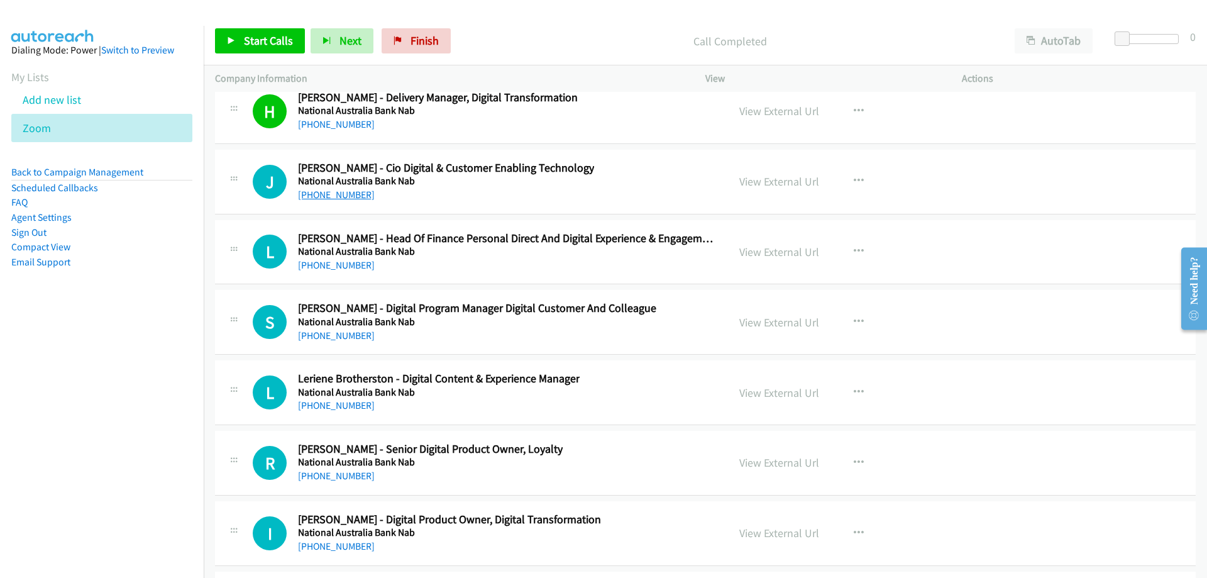
click at [349, 200] on link "[PHONE_NUMBER]" at bounding box center [336, 195] width 77 height 12
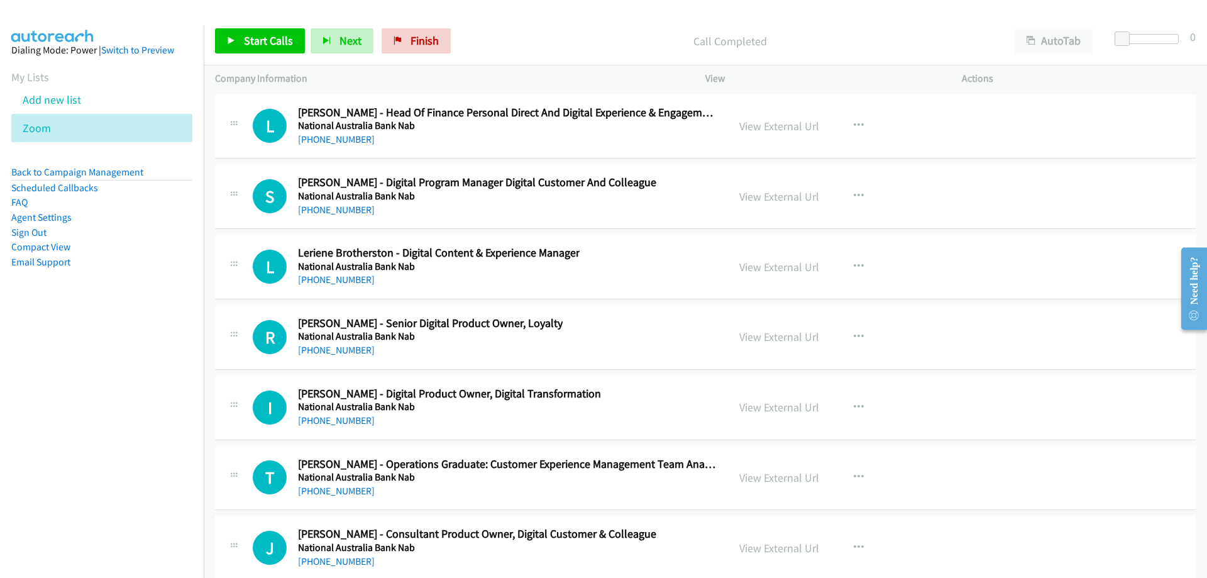
scroll to position [16976, 0]
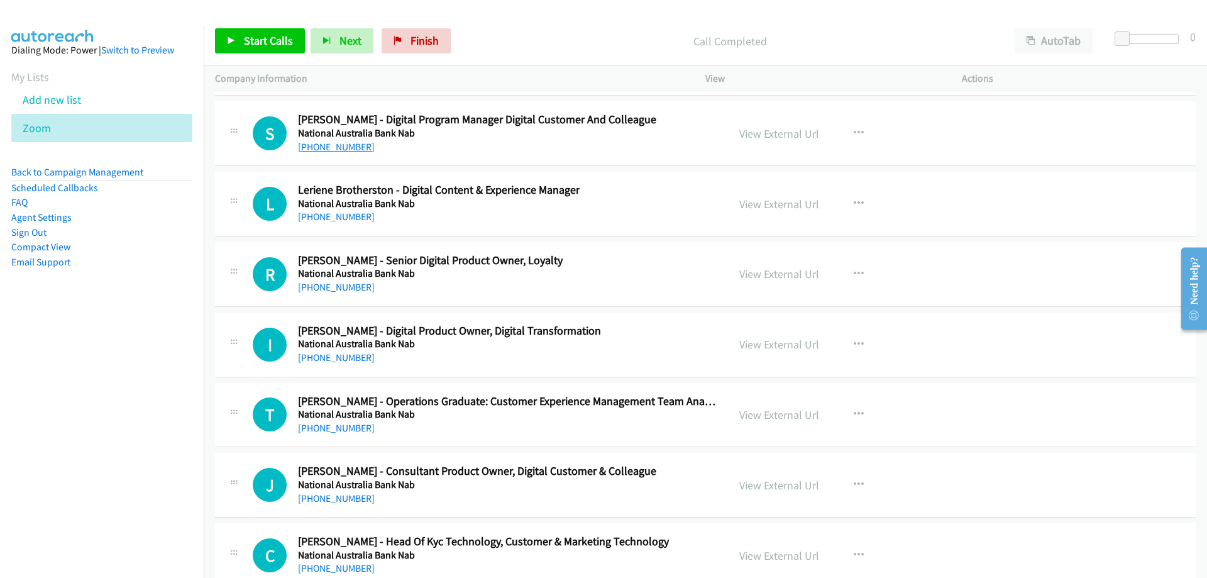
click at [328, 150] on link "[PHONE_NUMBER]" at bounding box center [336, 147] width 77 height 12
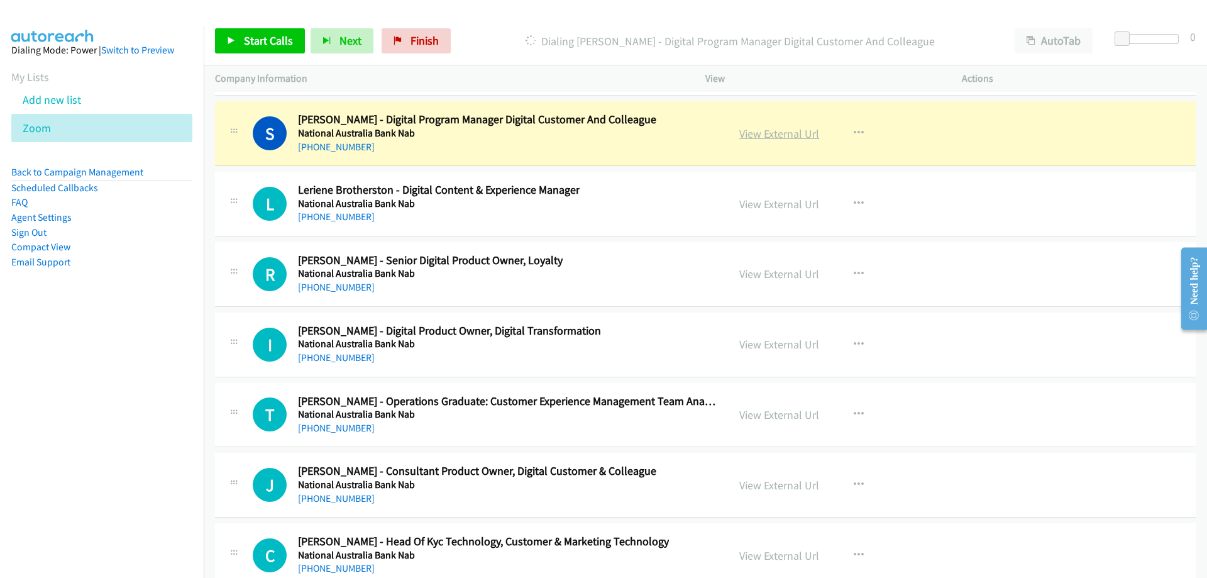
click at [743, 132] on link "View External Url" at bounding box center [779, 133] width 80 height 14
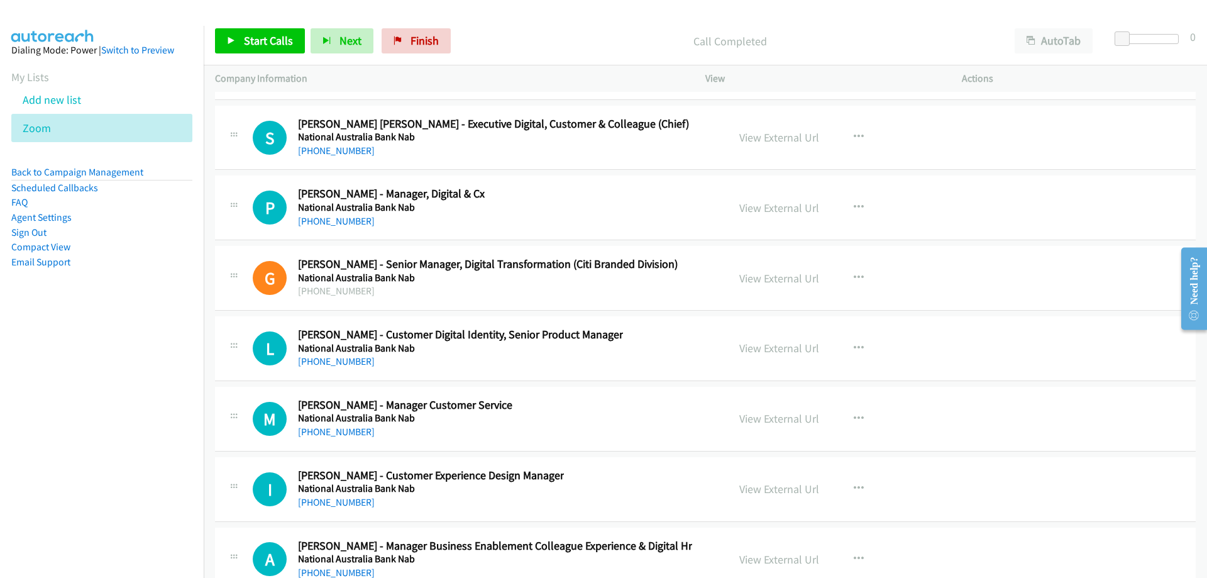
scroll to position [17668, 0]
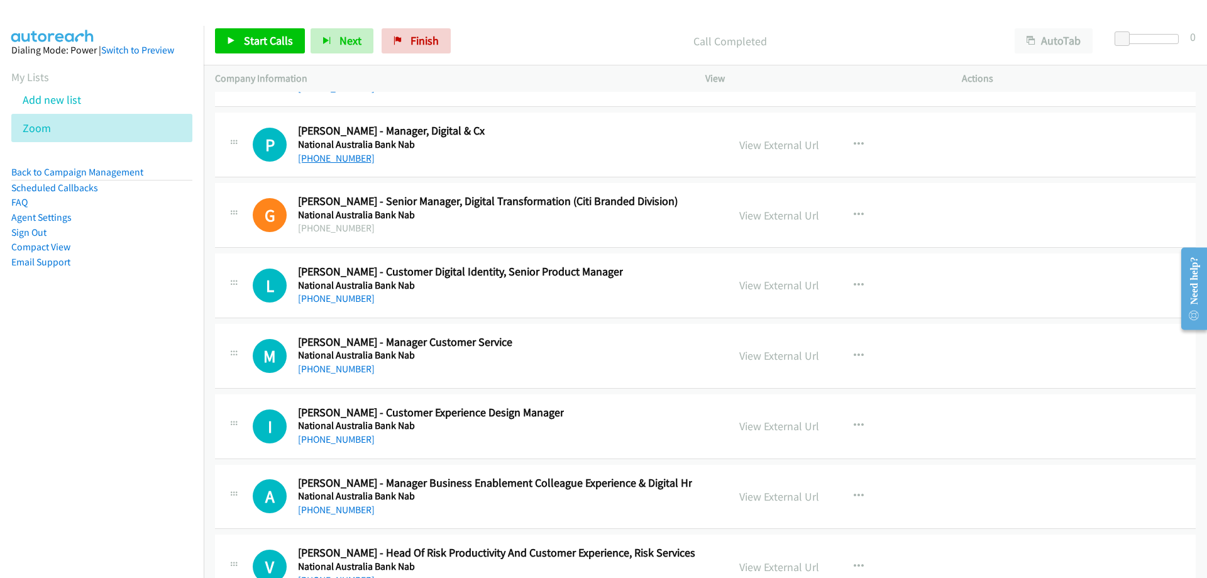
click at [355, 160] on link "[PHONE_NUMBER]" at bounding box center [336, 158] width 77 height 12
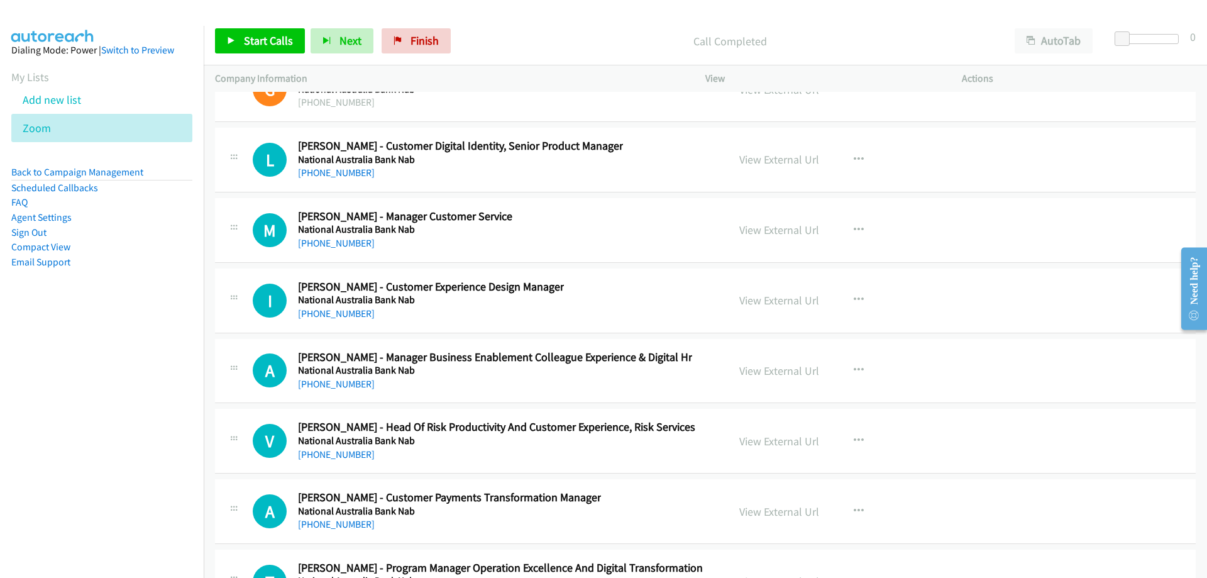
scroll to position [17857, 0]
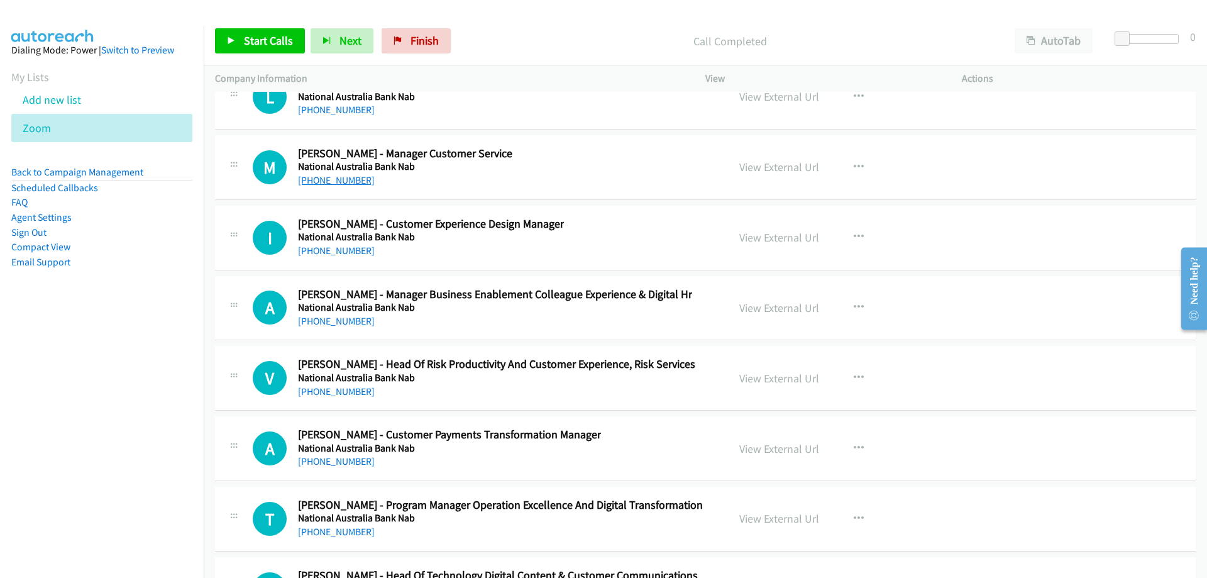
click at [340, 185] on link "[PHONE_NUMBER]" at bounding box center [336, 180] width 77 height 12
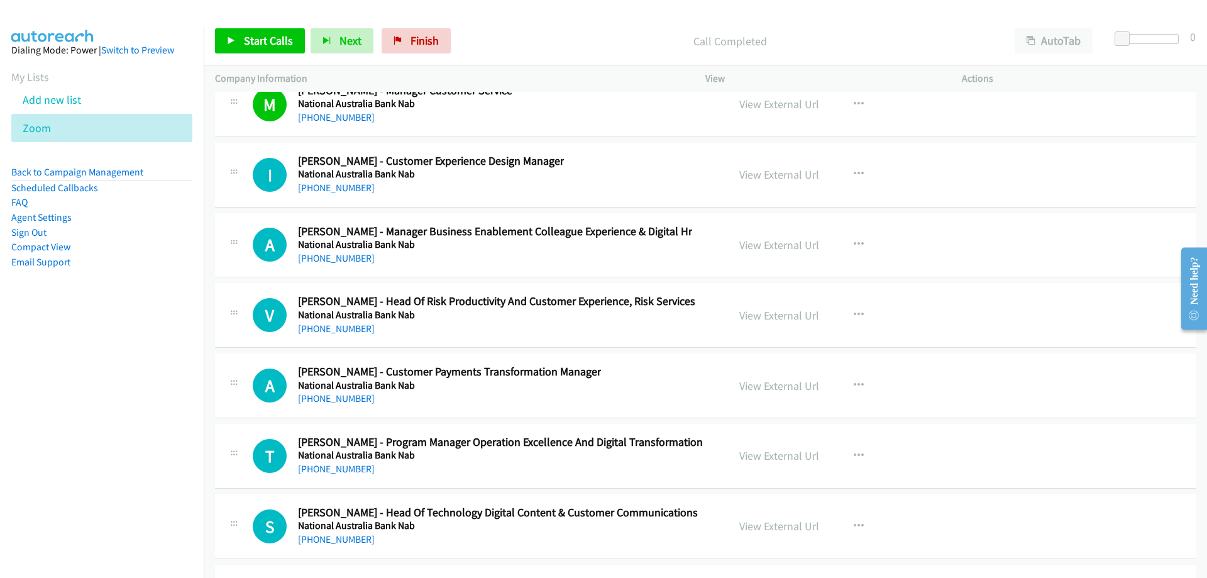
click at [361, 180] on div "[PHONE_NUMBER]" at bounding box center [431, 187] width 266 height 15
click at [358, 184] on link "[PHONE_NUMBER]" at bounding box center [336, 188] width 77 height 12
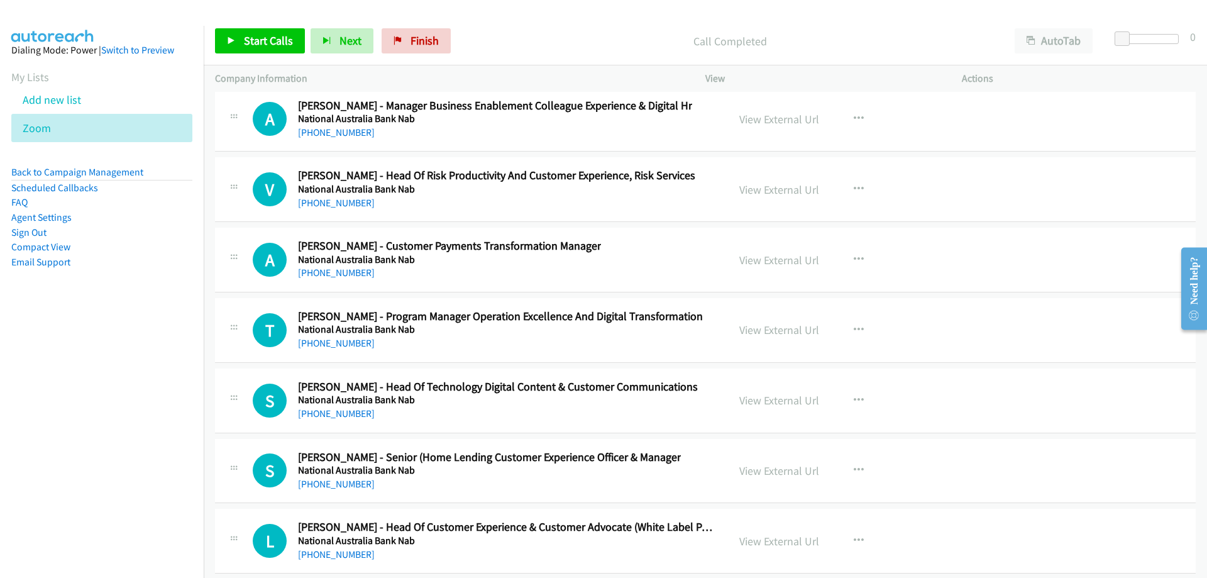
scroll to position [18108, 0]
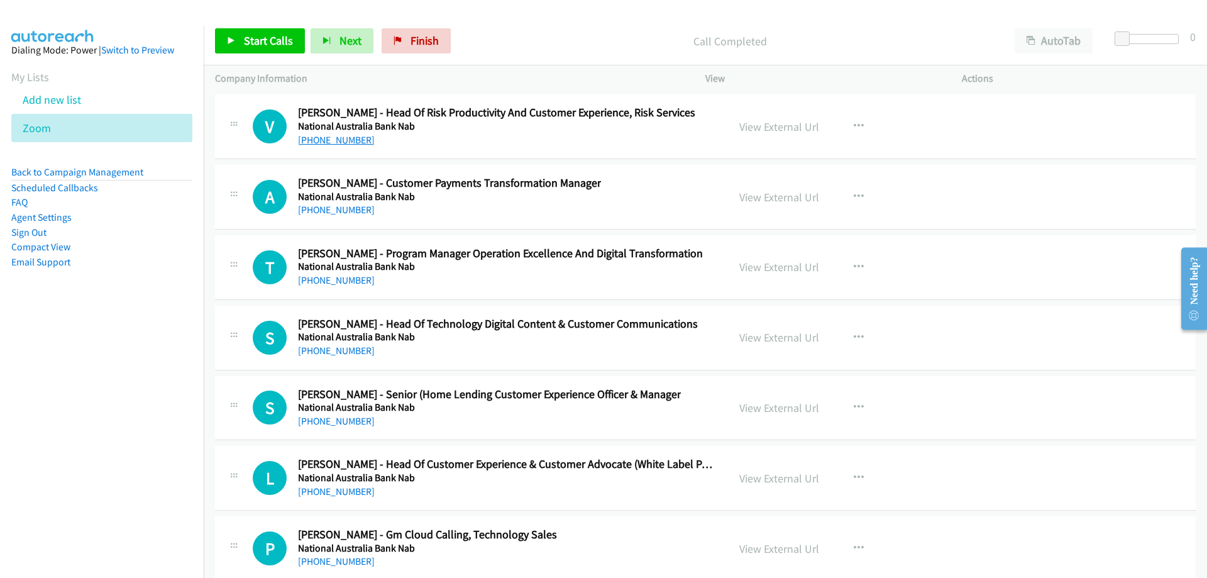
click at [343, 141] on link "[PHONE_NUMBER]" at bounding box center [336, 140] width 77 height 12
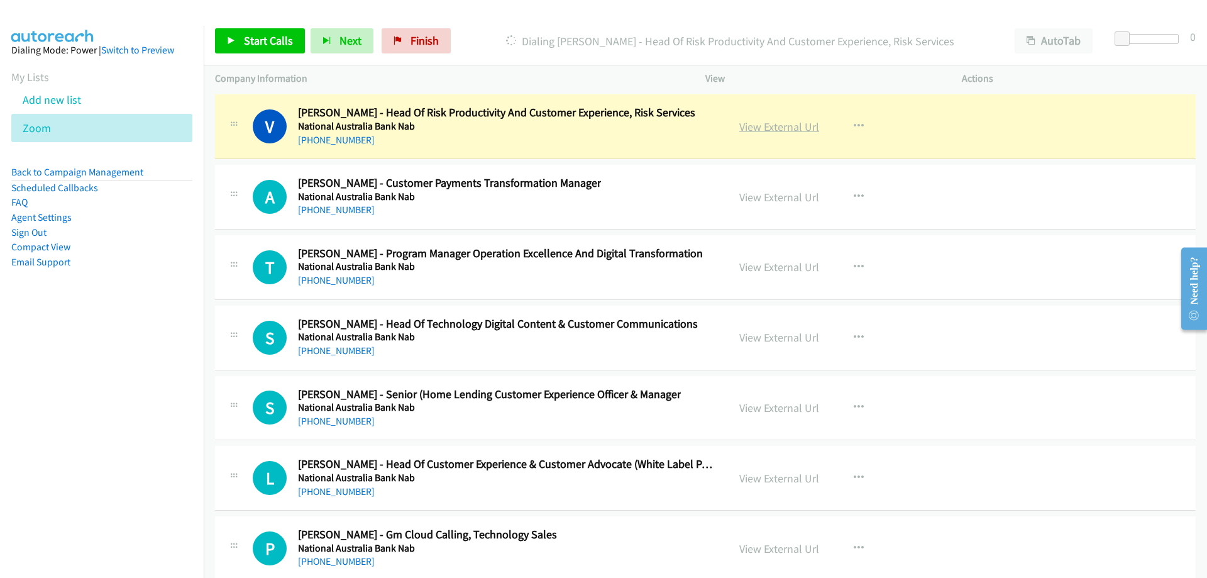
click at [765, 126] on link "View External Url" at bounding box center [779, 126] width 80 height 14
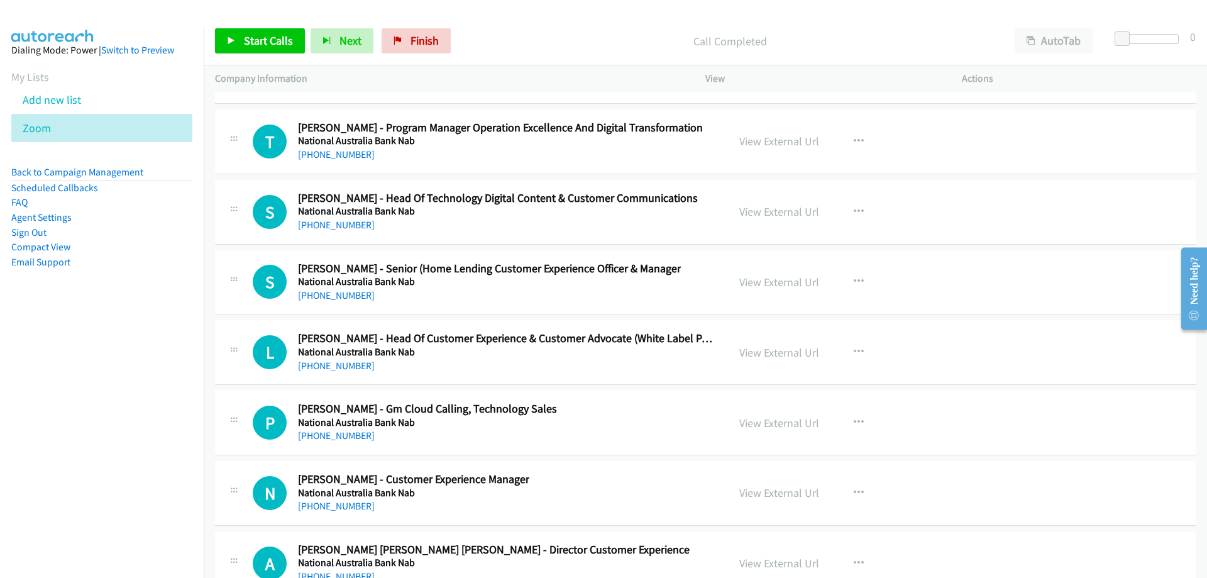
scroll to position [18297, 0]
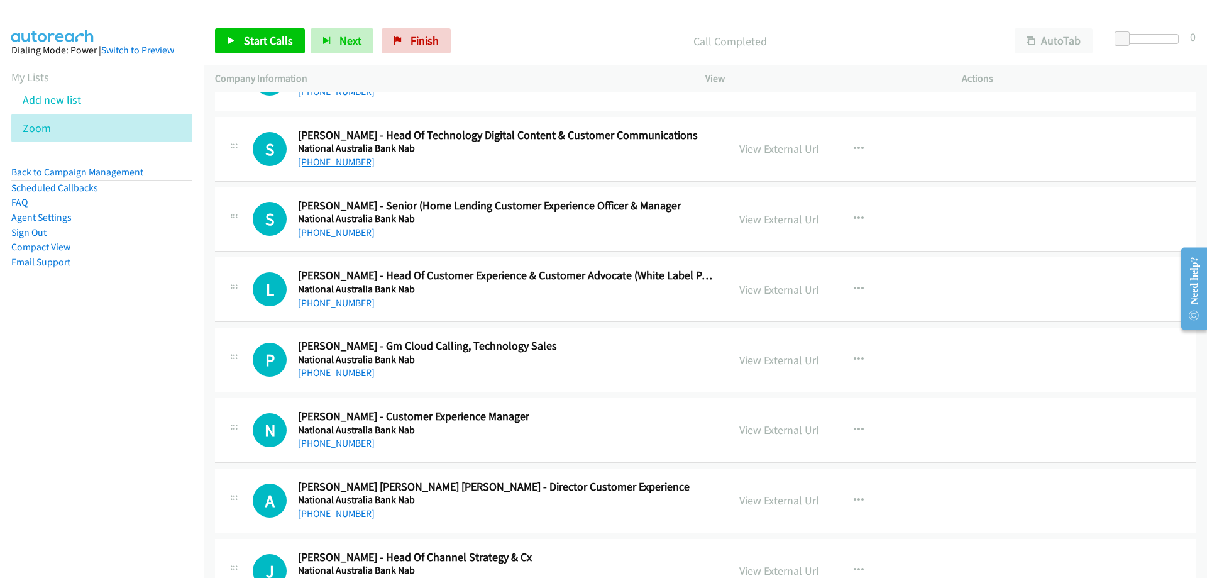
click at [331, 156] on link "[PHONE_NUMBER]" at bounding box center [336, 162] width 77 height 12
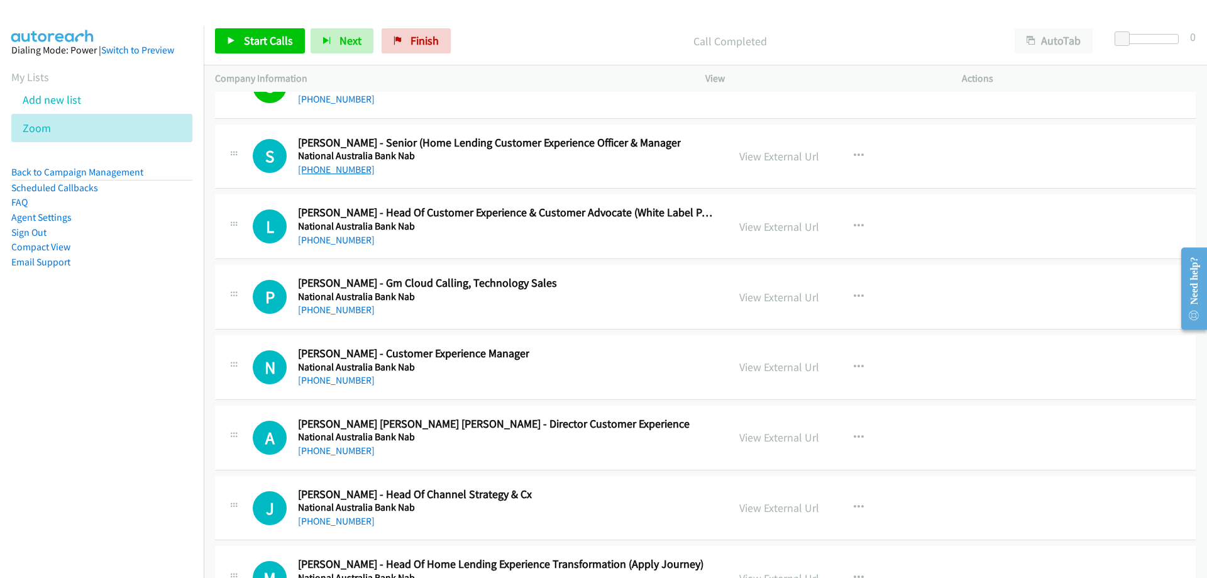
click at [346, 174] on link "[PHONE_NUMBER]" at bounding box center [336, 169] width 77 height 12
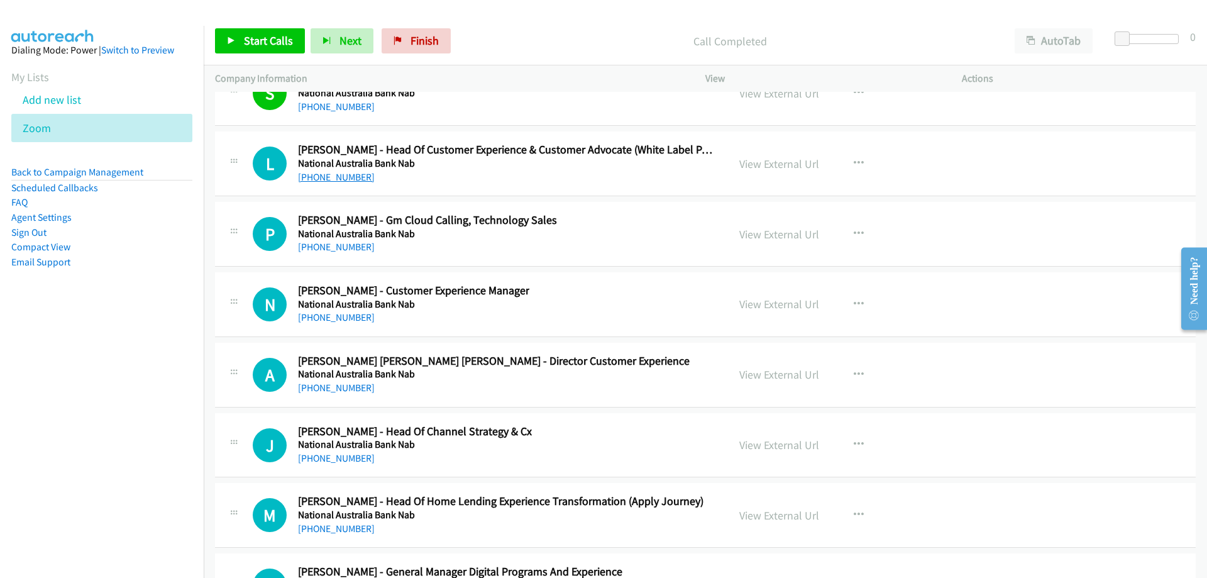
click at [341, 178] on link "[PHONE_NUMBER]" at bounding box center [336, 177] width 77 height 12
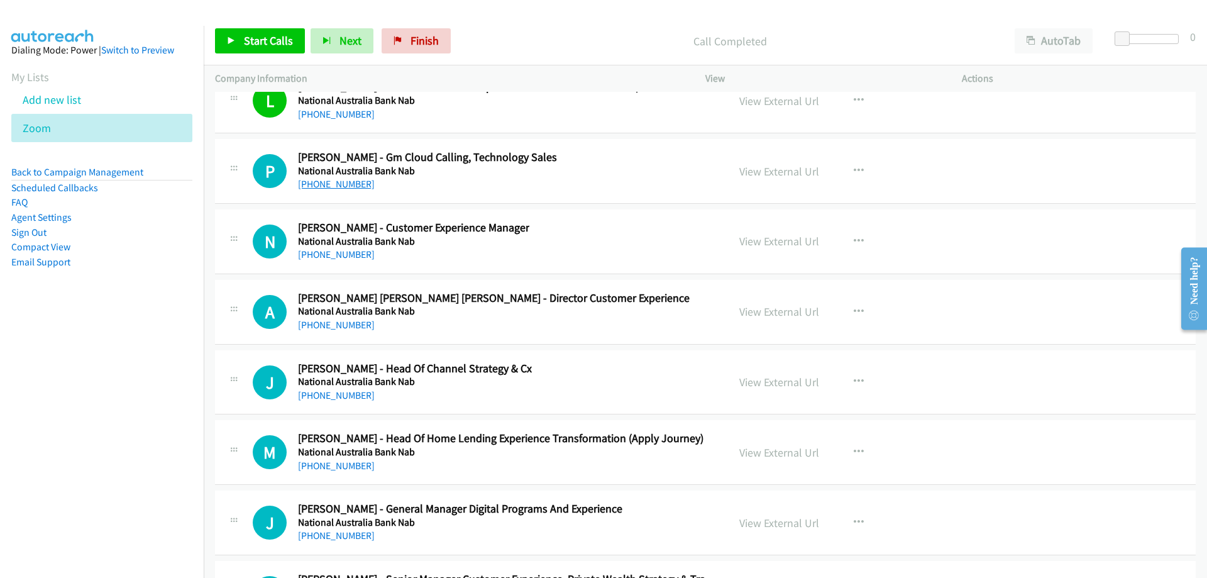
click at [343, 179] on link "[PHONE_NUMBER]" at bounding box center [336, 184] width 77 height 12
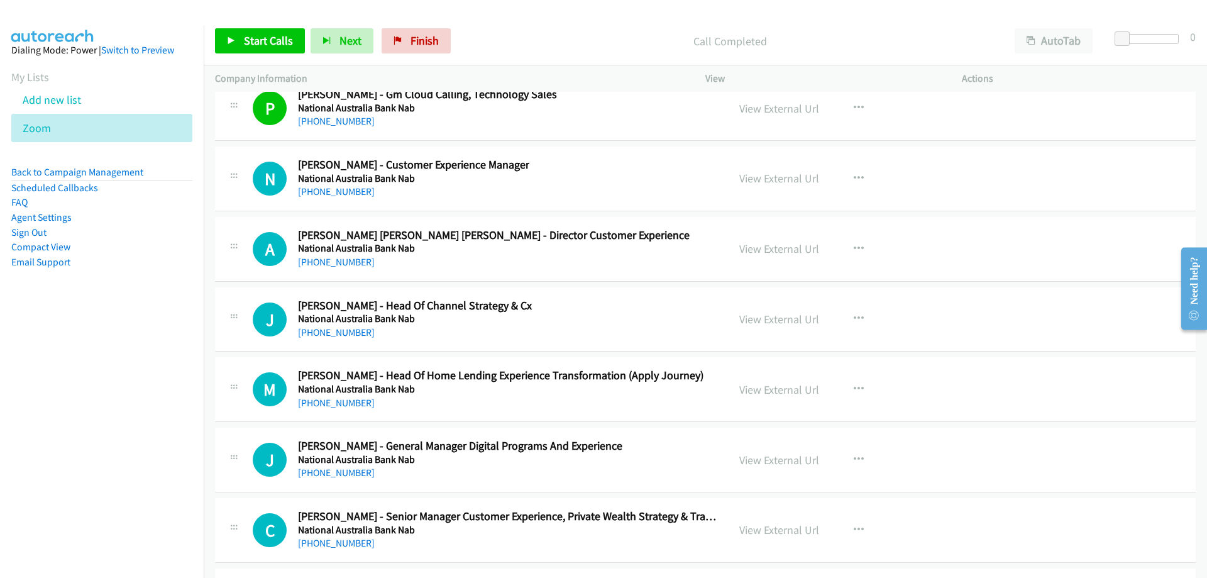
scroll to position [18611, 0]
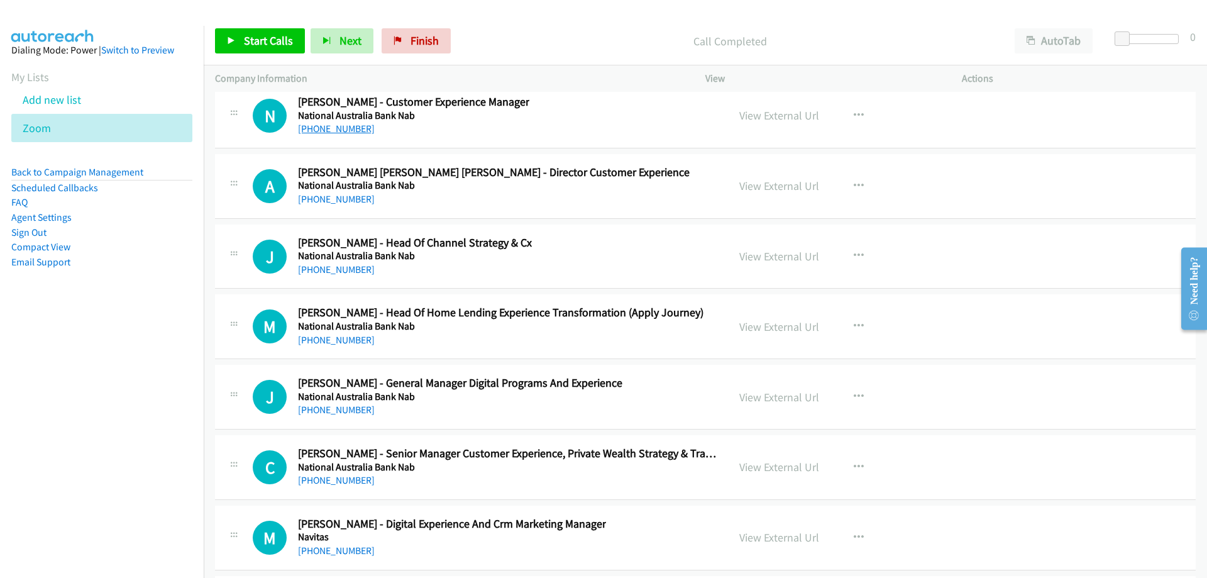
click at [353, 130] on link "[PHONE_NUMBER]" at bounding box center [336, 129] width 77 height 12
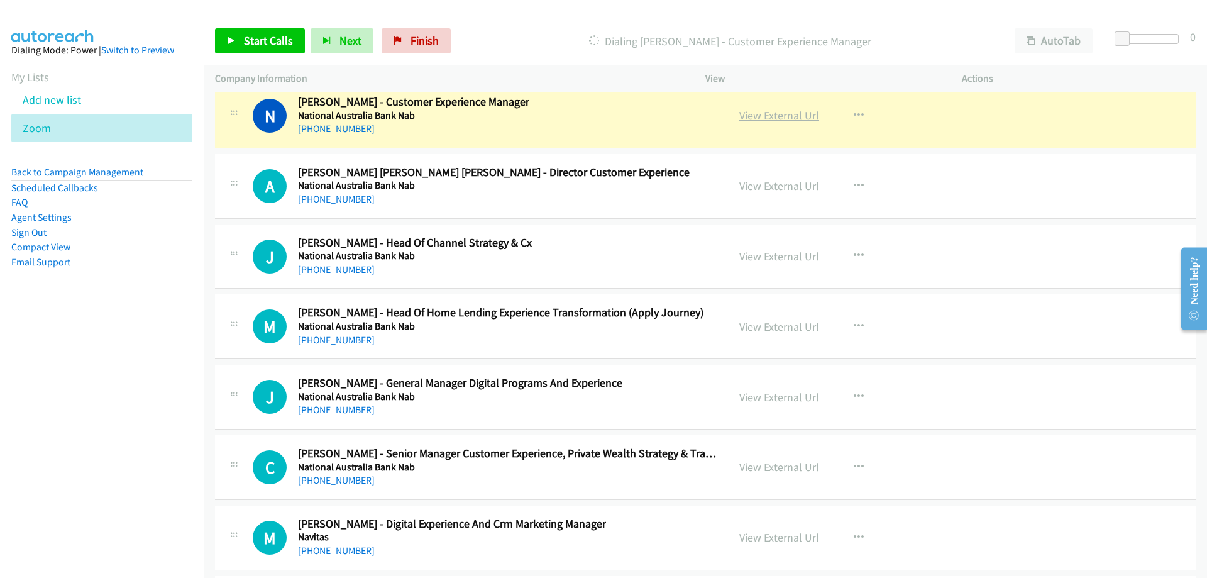
click at [759, 120] on link "View External Url" at bounding box center [779, 115] width 80 height 14
